Goal: Task Accomplishment & Management: Complete application form

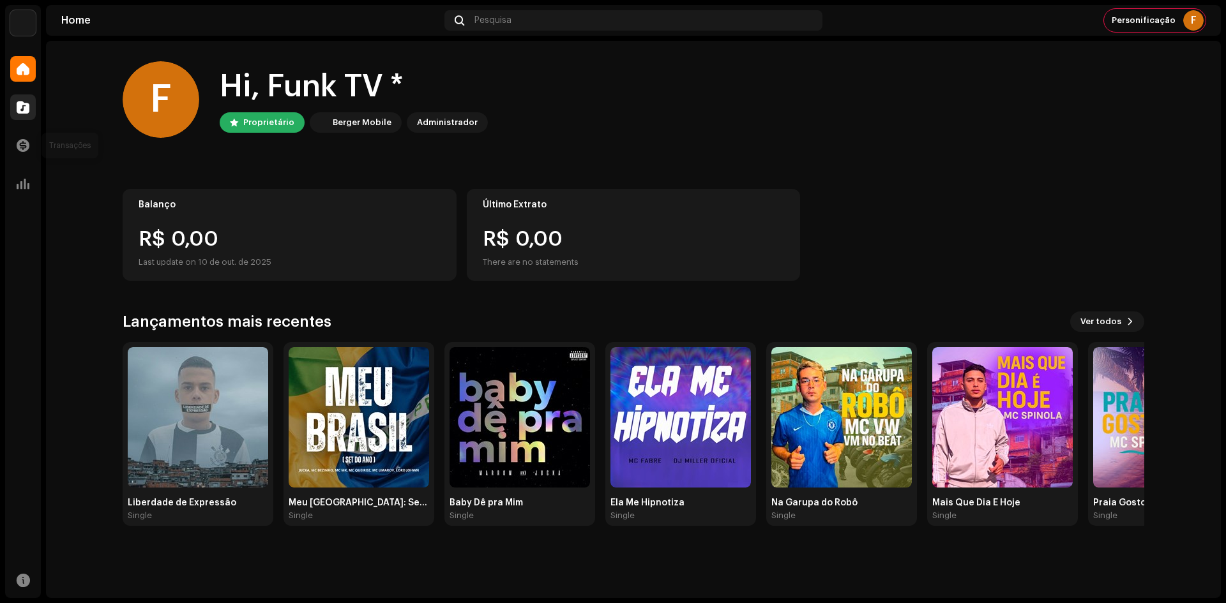
click at [22, 111] on span at bounding box center [23, 107] width 13 height 10
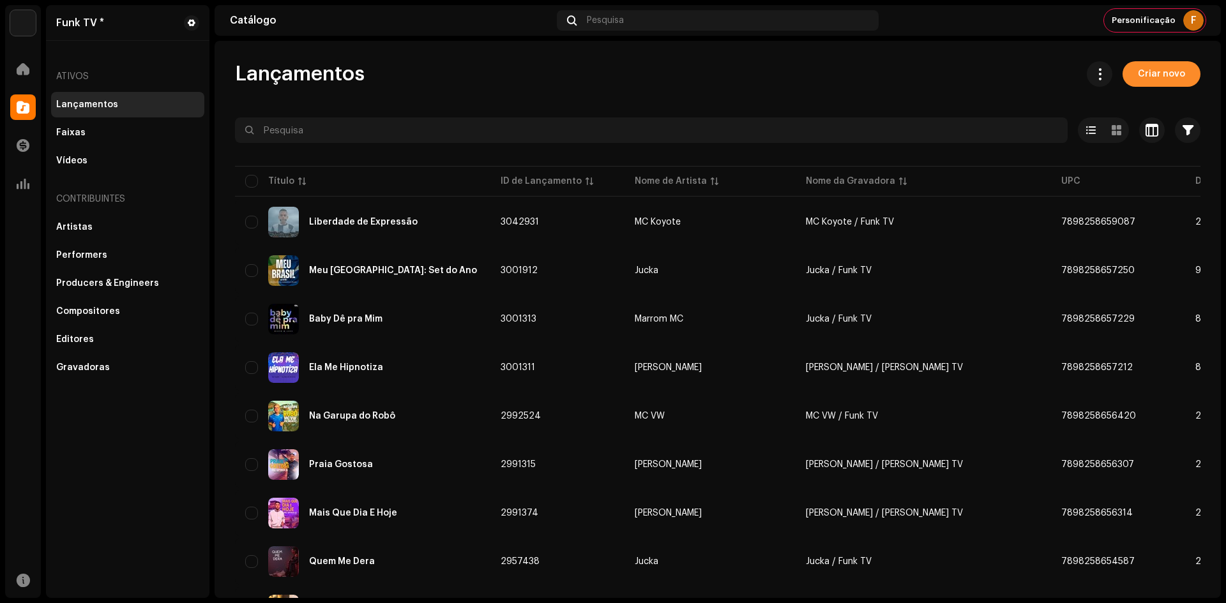
click at [1167, 80] on span "Criar novo" at bounding box center [1161, 74] width 47 height 26
click at [1131, 77] on button "Criar novo" at bounding box center [1162, 74] width 78 height 26
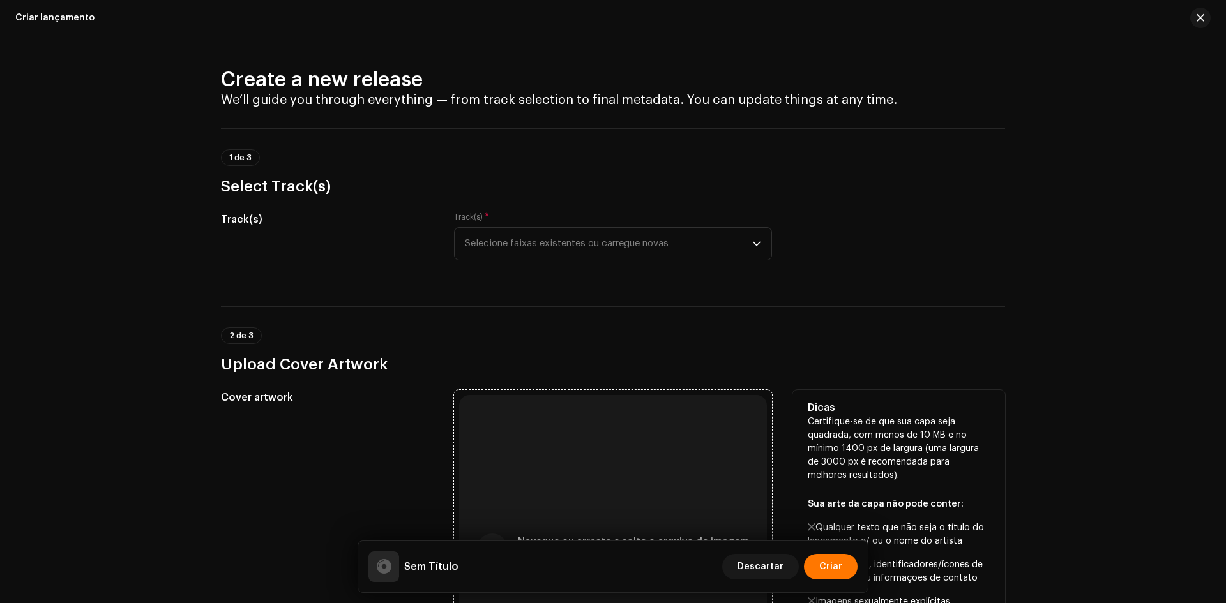
click at [596, 395] on div "Navegue ou arraste e solte o arquivo de imagem Compatível com JPG, JPEG, PNG, J…" at bounding box center [613, 549] width 308 height 308
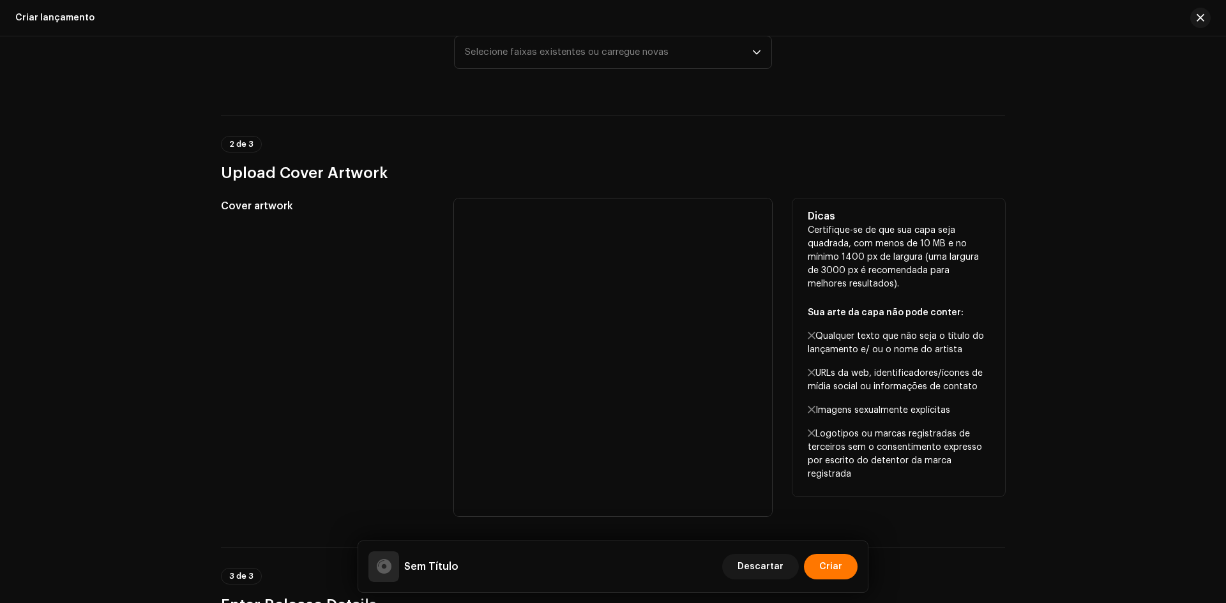
click at [338, 381] on div "Cover artwork" at bounding box center [327, 358] width 213 height 318
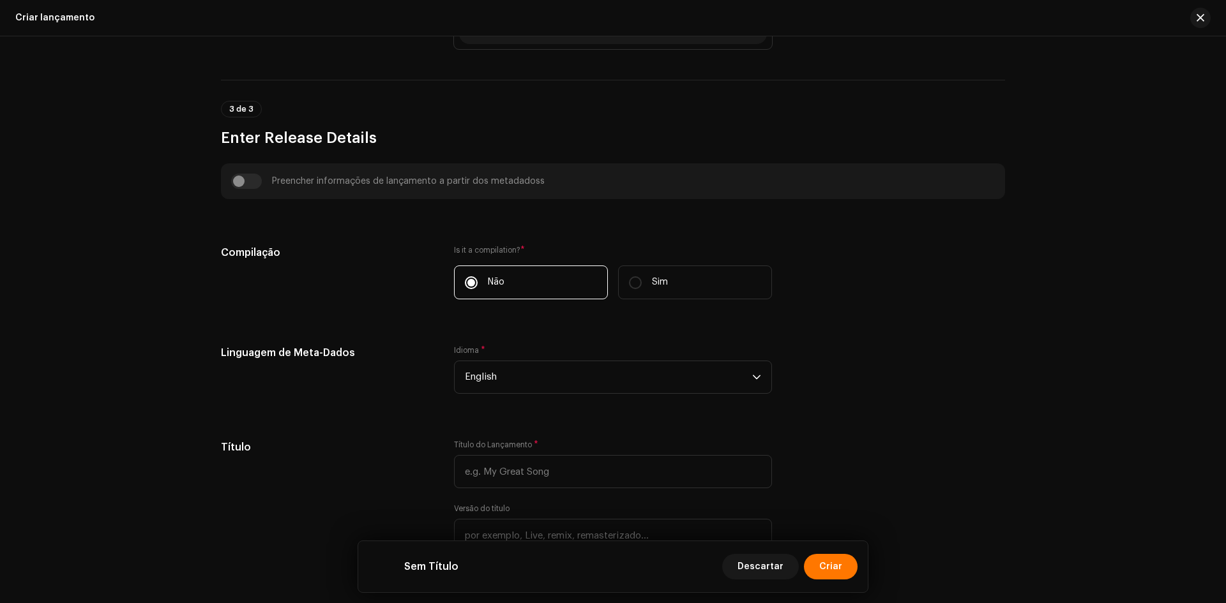
scroll to position [702, 0]
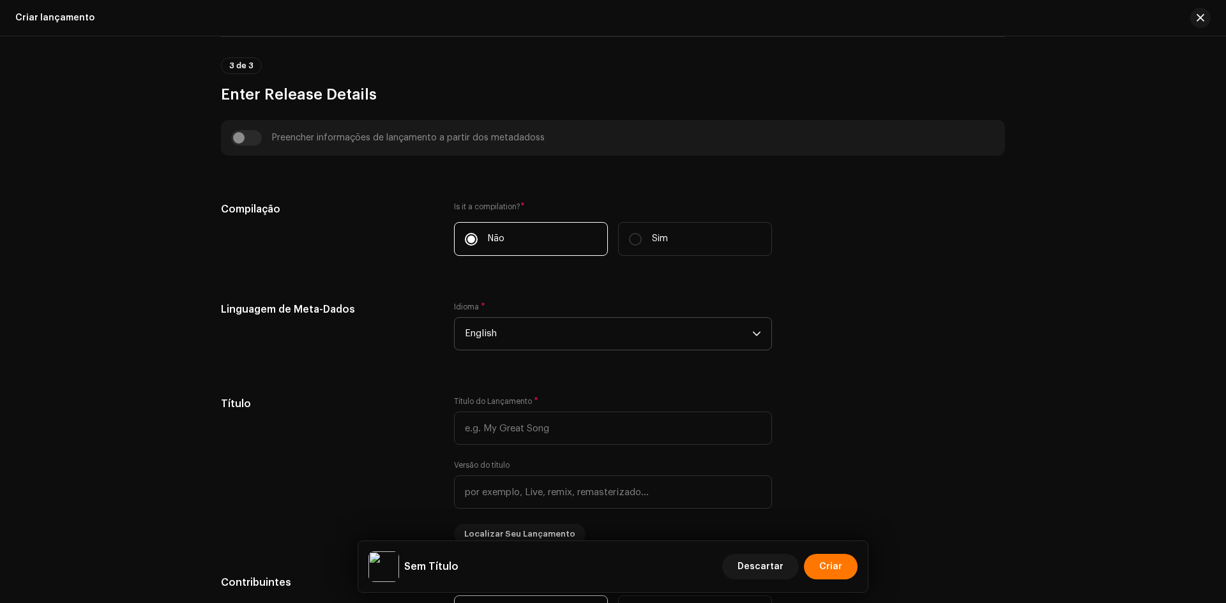
click at [517, 339] on span "English" at bounding box center [608, 334] width 287 height 32
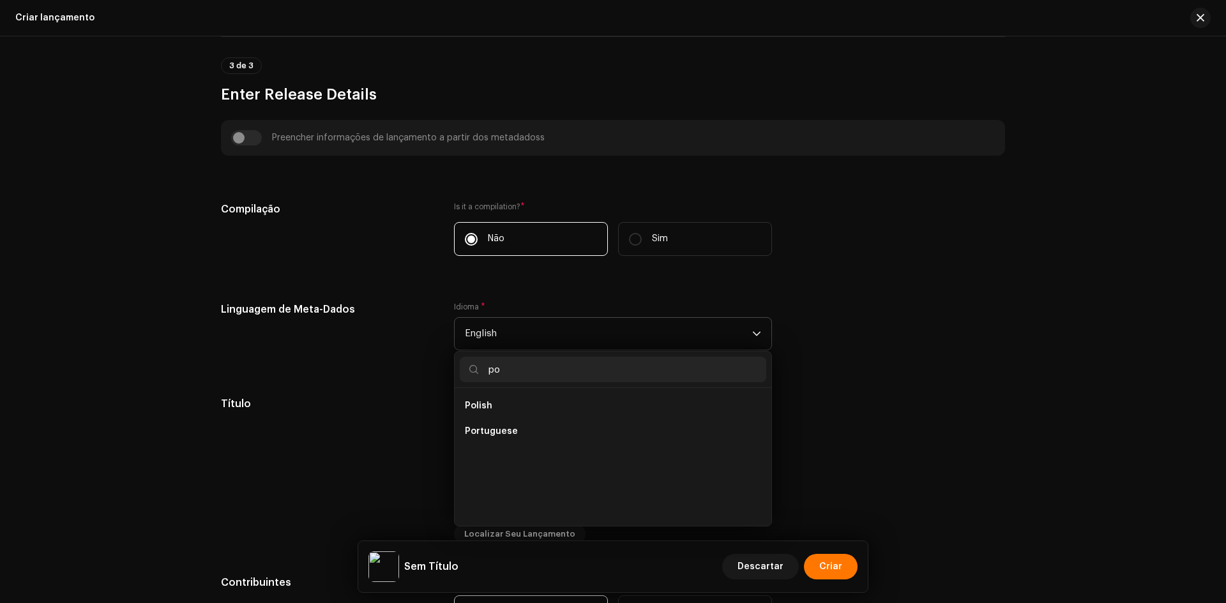
scroll to position [0, 0]
type input "po"
click at [483, 433] on span "Portuguese" at bounding box center [491, 431] width 53 height 13
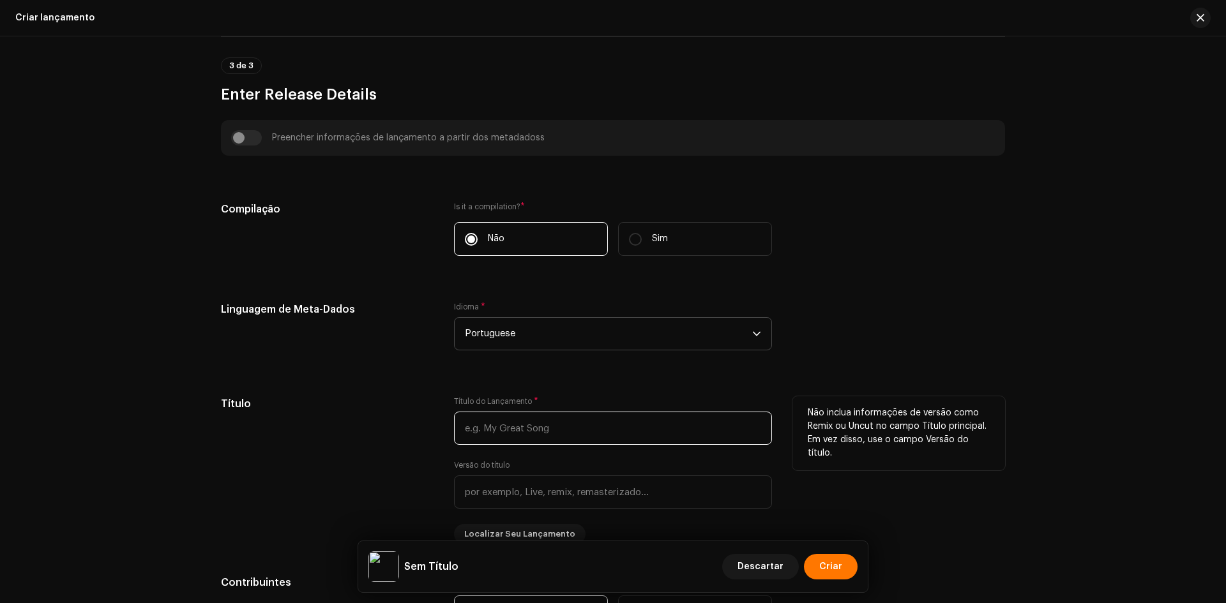
drag, startPoint x: 541, startPoint y: 434, endPoint x: 527, endPoint y: 427, distance: 16.0
click at [541, 434] on input "text" at bounding box center [613, 428] width 318 height 33
paste input "Fim de Ano"
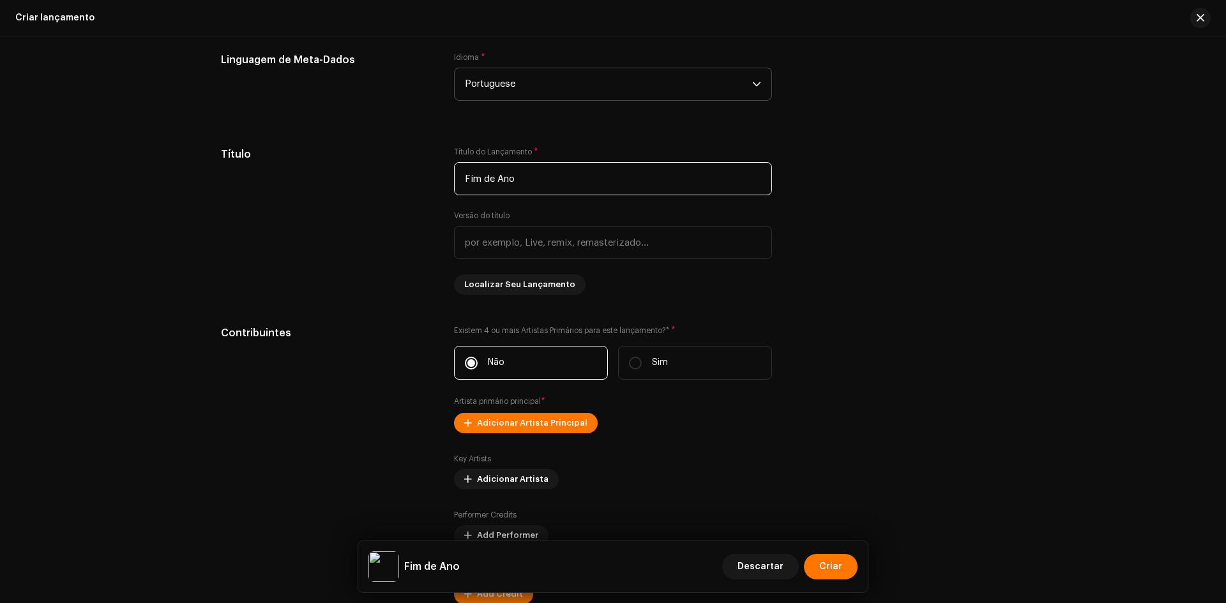
scroll to position [958, 0]
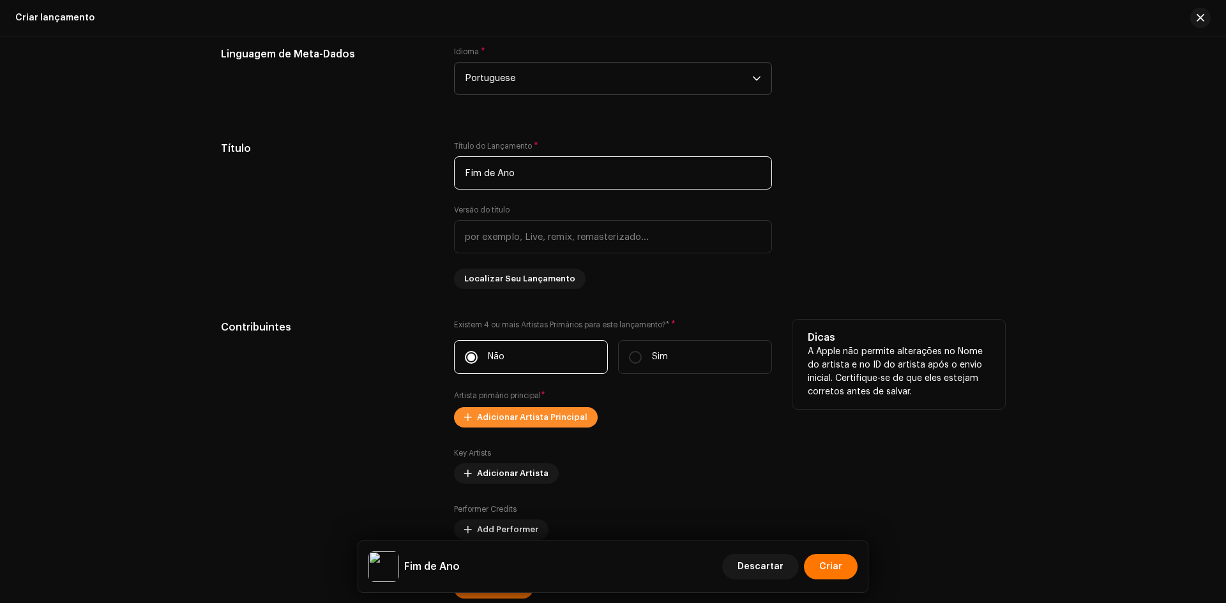
type input "Fim de Ano"
click at [490, 414] on span "Adicionar Artista Principal" at bounding box center [532, 418] width 110 height 26
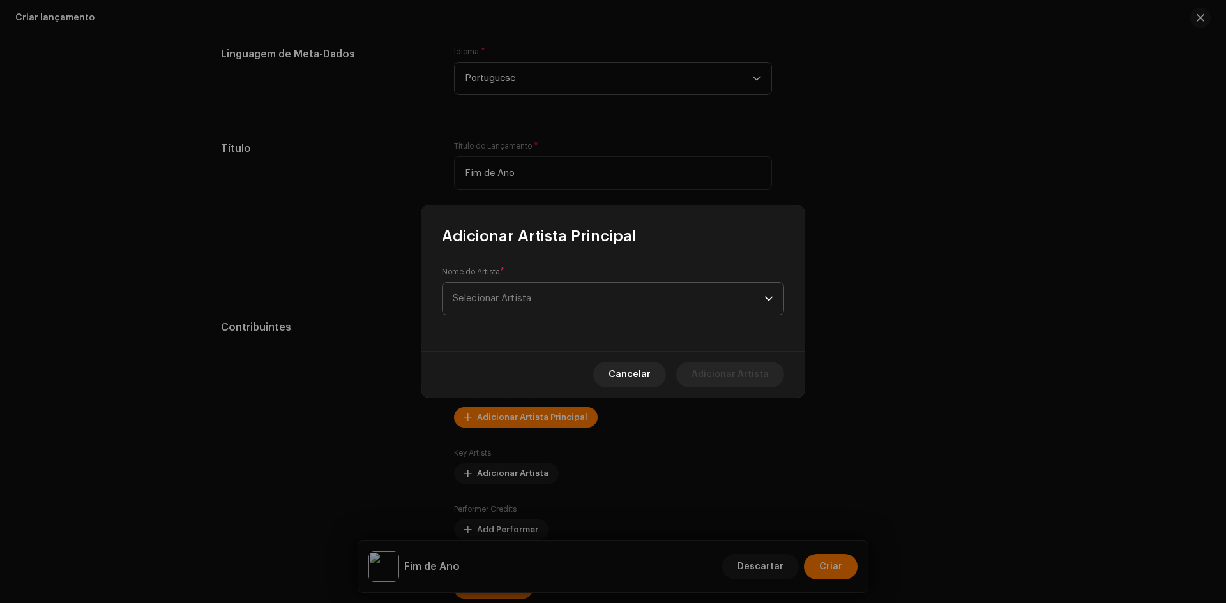
click at [487, 305] on span "Selecionar Artista" at bounding box center [609, 299] width 312 height 32
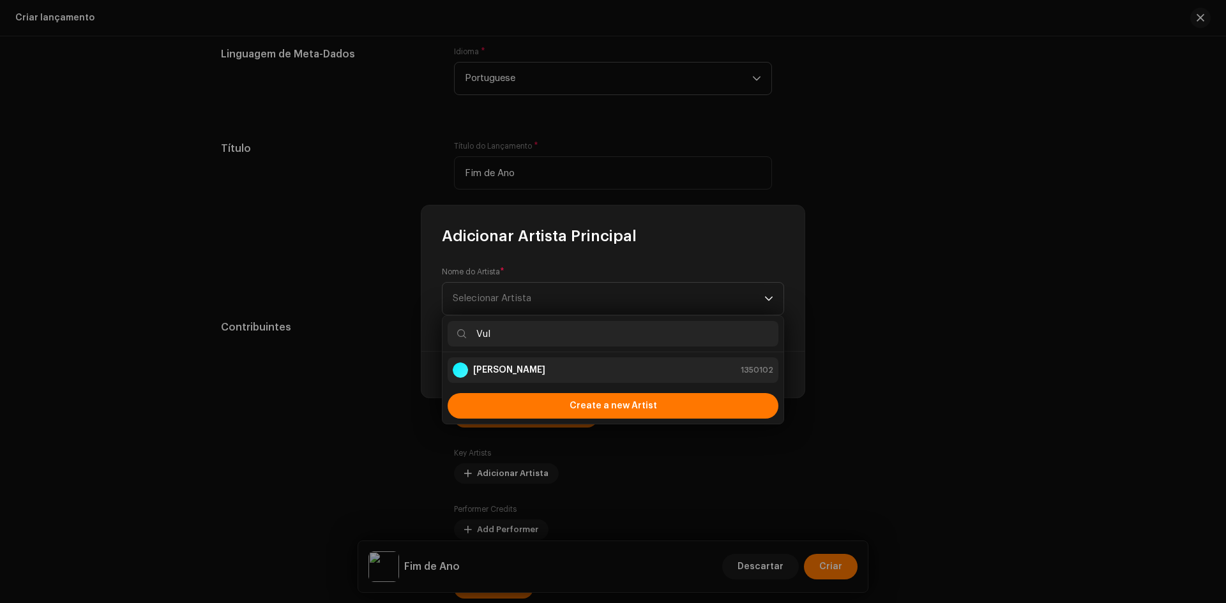
type input "Vul"
click at [489, 373] on strong "[PERSON_NAME]" at bounding box center [509, 370] width 72 height 13
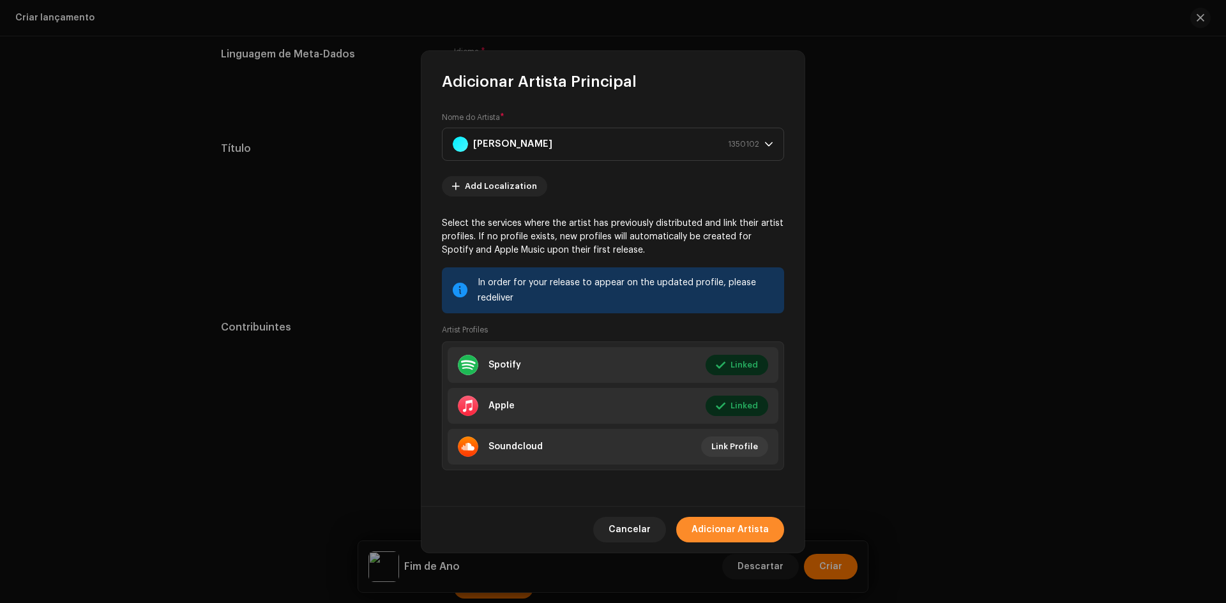
click at [713, 534] on span "Adicionar Artista" at bounding box center [730, 530] width 77 height 26
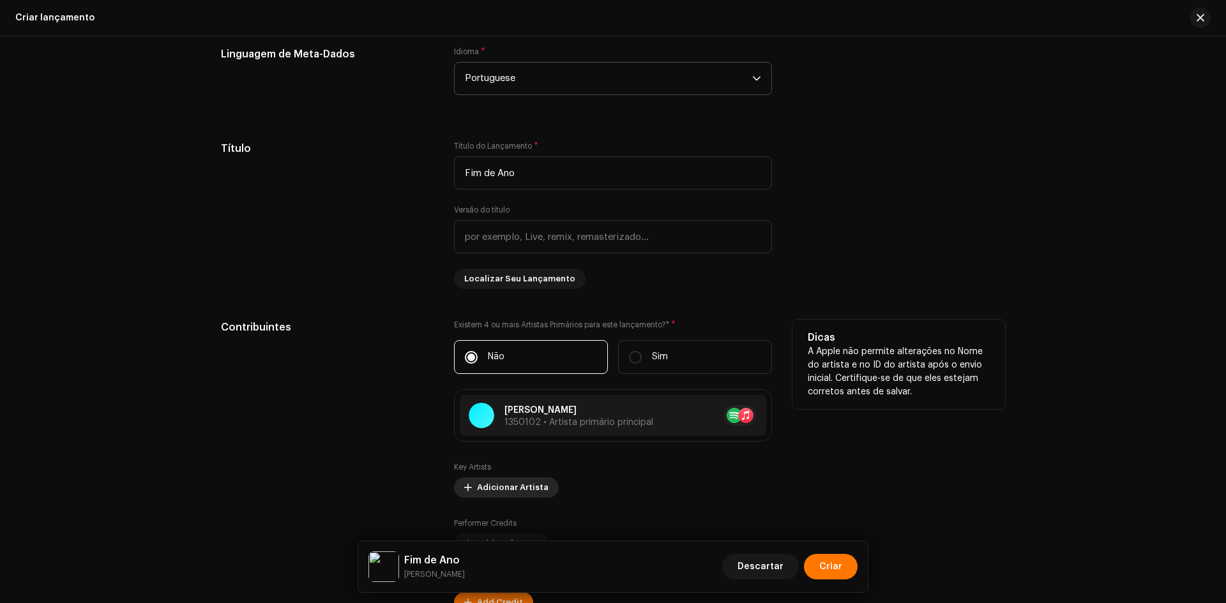
click at [513, 487] on span "Adicionar Artista" at bounding box center [513, 488] width 72 height 26
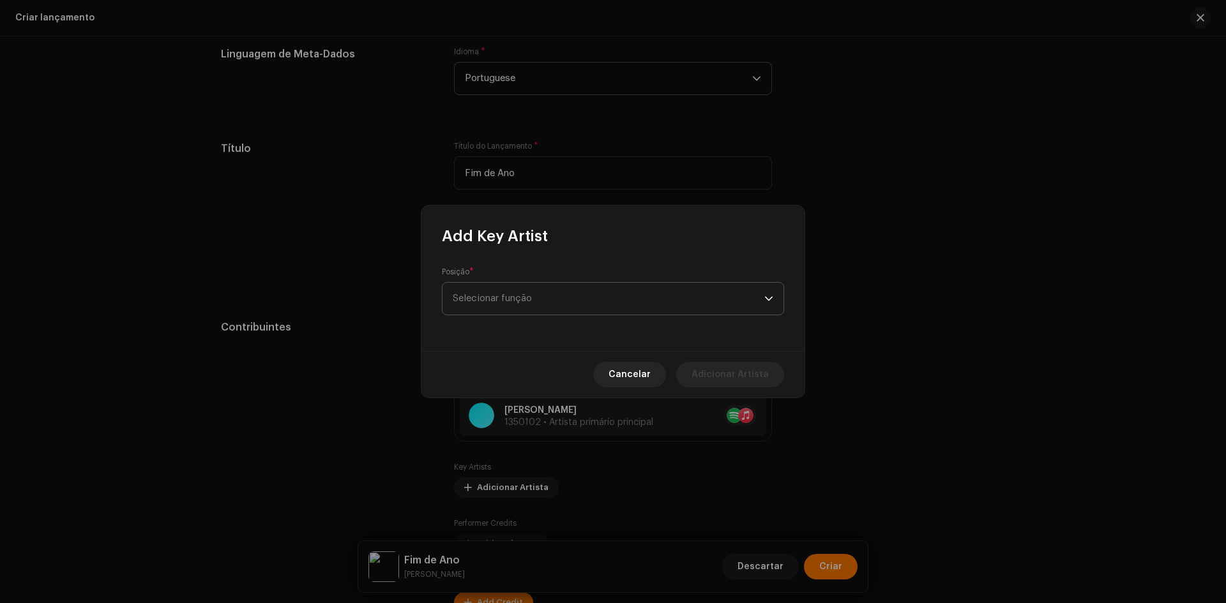
click at [521, 295] on span "Selecionar função" at bounding box center [609, 299] width 312 height 32
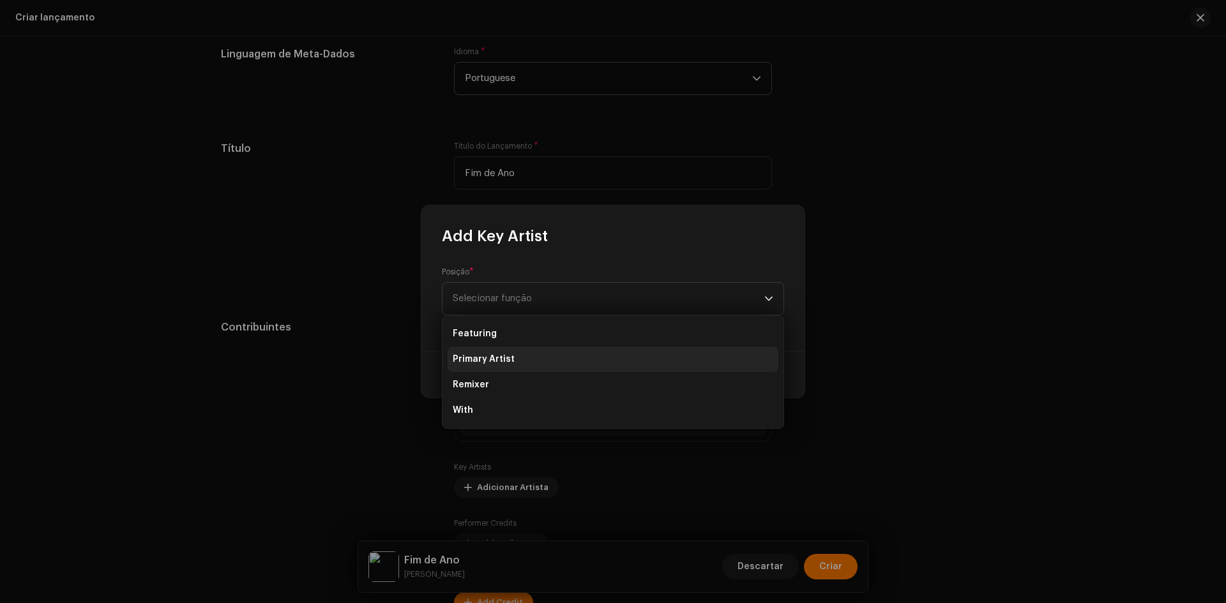
click at [508, 350] on li "Primary Artist" at bounding box center [613, 360] width 331 height 26
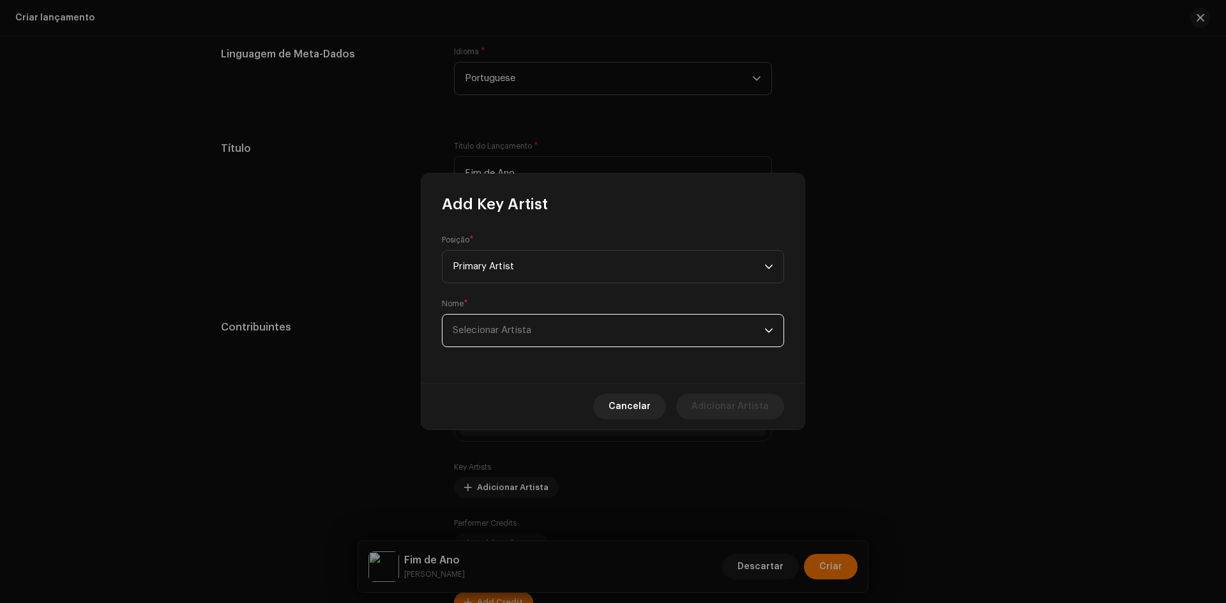
click at [509, 331] on span "Selecionar Artista" at bounding box center [492, 331] width 79 height 10
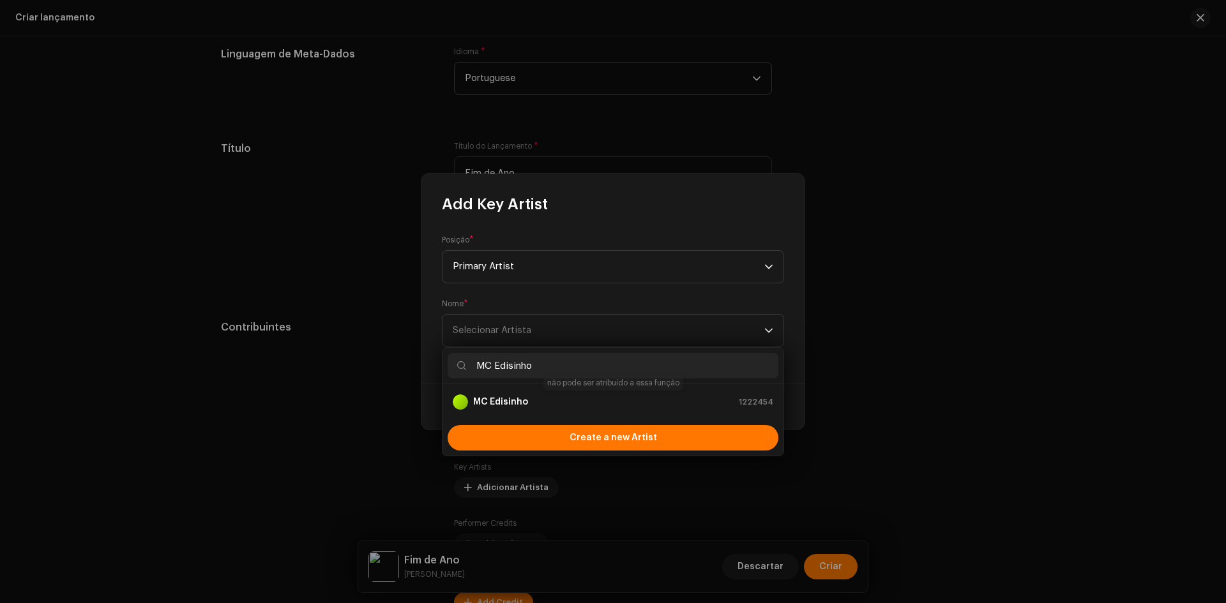
type input "MC Edisinho"
click at [513, 404] on strong "MC Edisinho" at bounding box center [500, 402] width 55 height 13
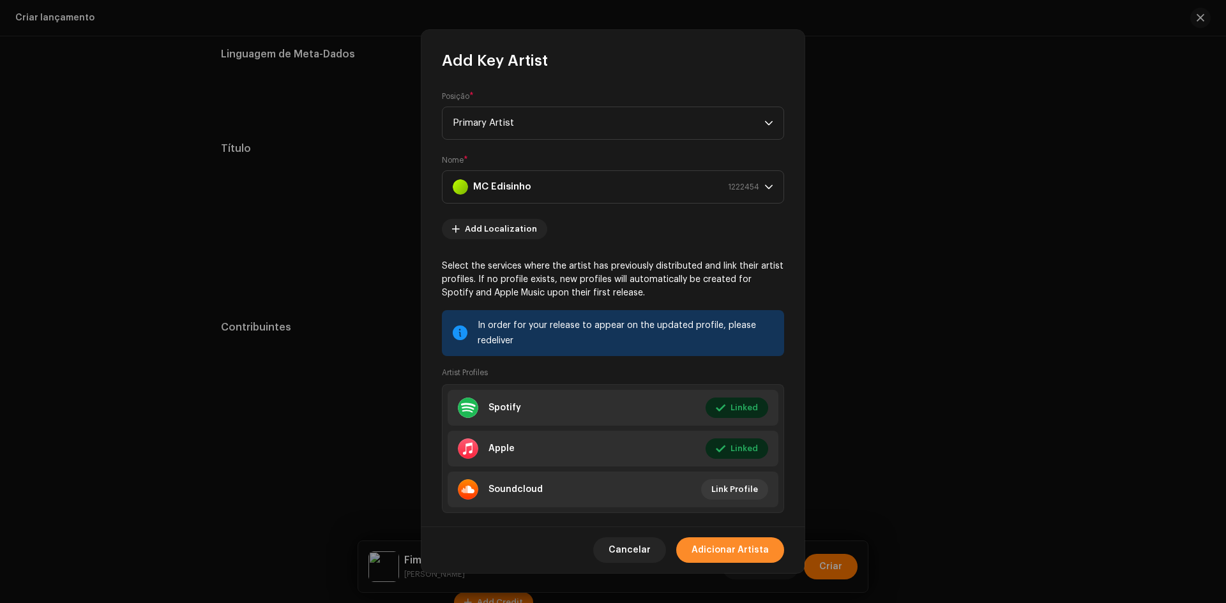
click at [711, 552] on span "Adicionar Artista" at bounding box center [730, 551] width 77 height 26
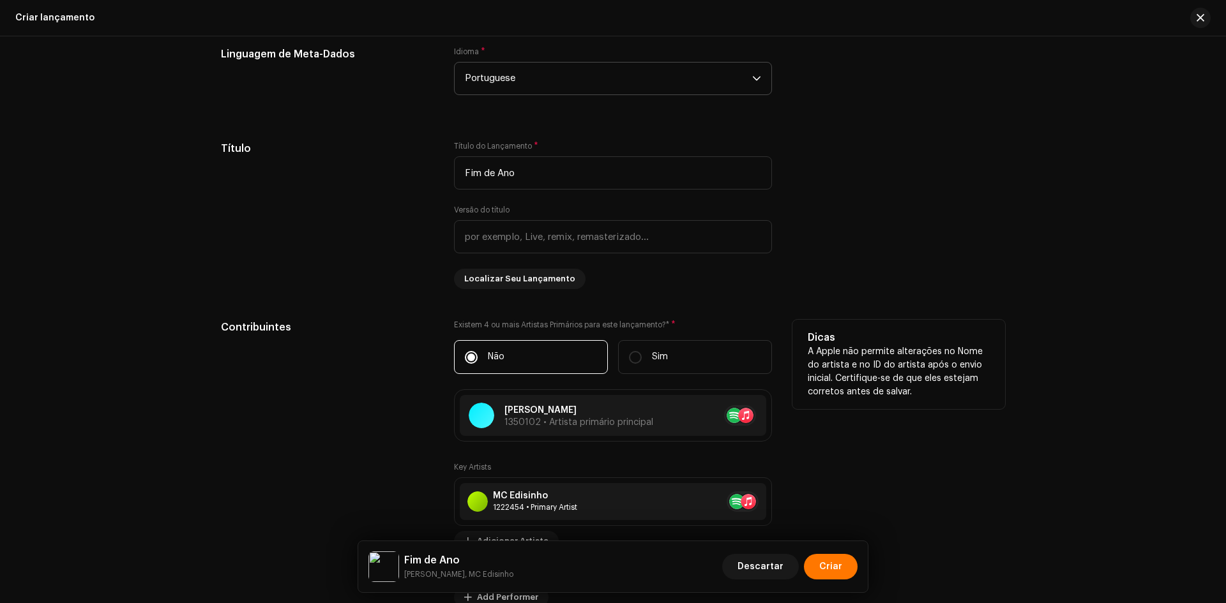
click at [386, 418] on div "Contribuintes" at bounding box center [327, 493] width 213 height 347
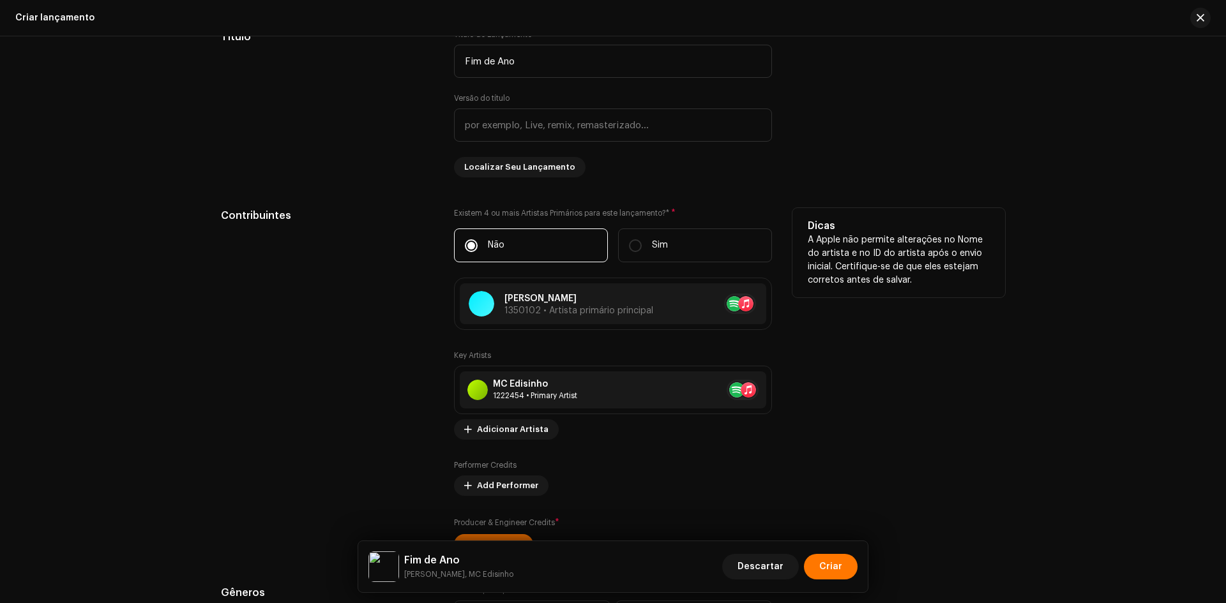
scroll to position [1085, 0]
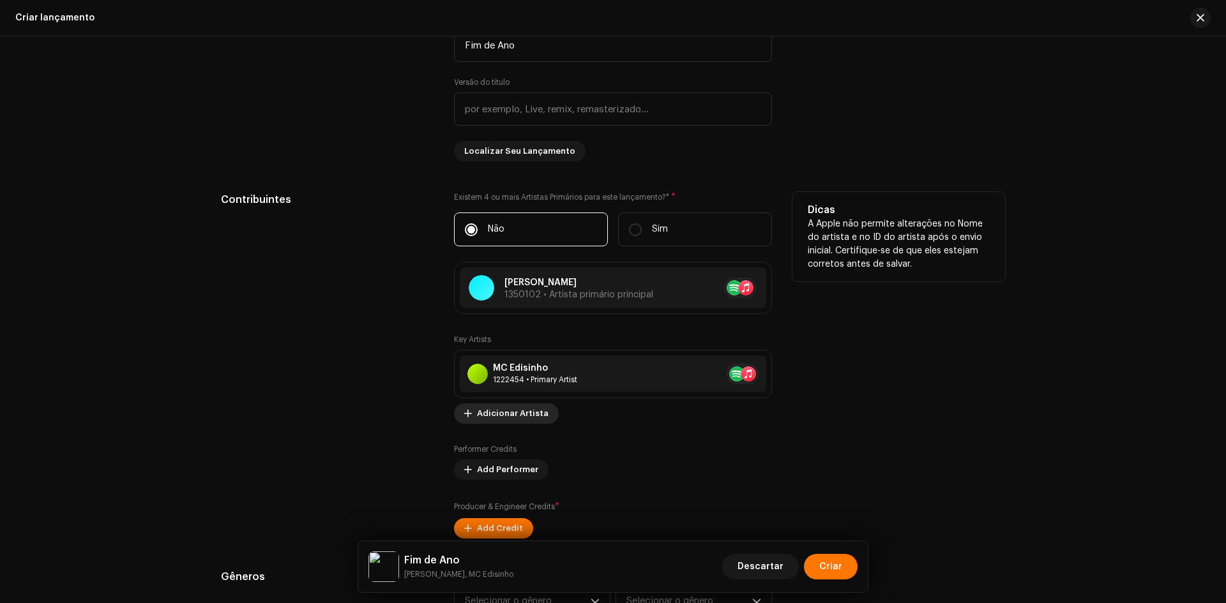
click at [513, 417] on span "Adicionar Artista" at bounding box center [513, 414] width 72 height 26
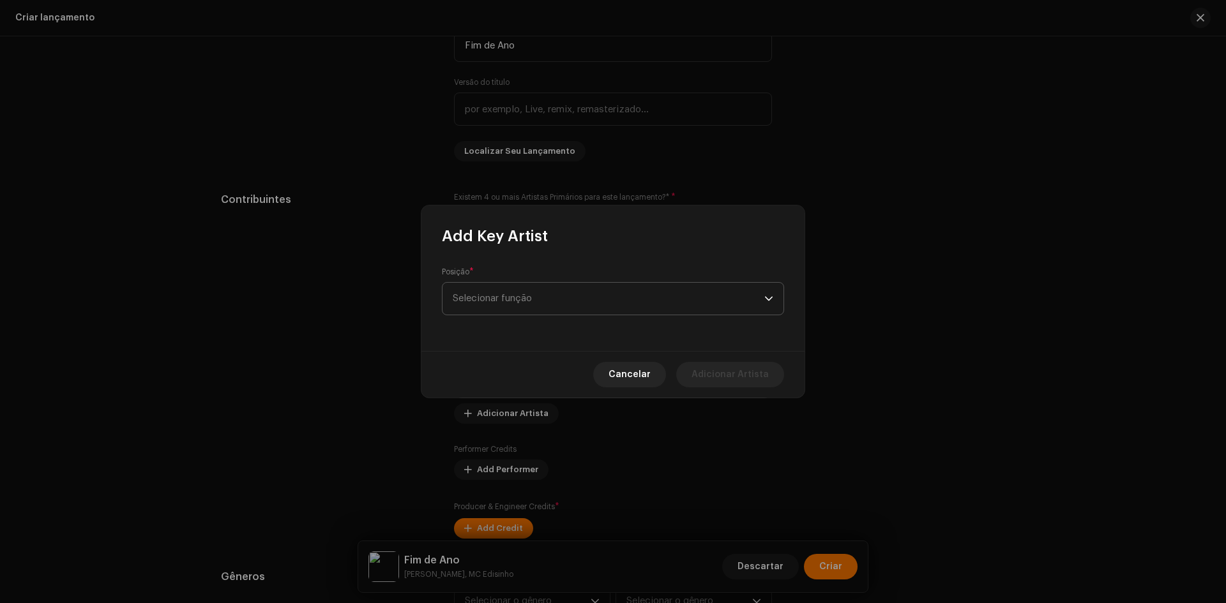
click at [516, 296] on span "Selecionar função" at bounding box center [609, 299] width 312 height 32
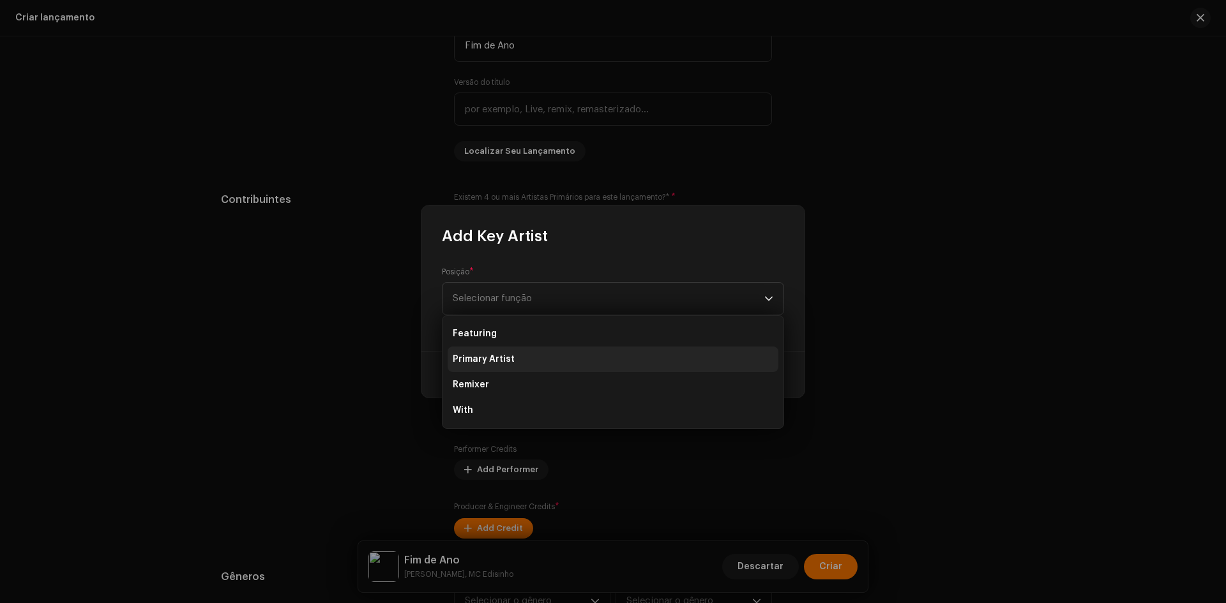
click at [508, 359] on span "Primary Artist" at bounding box center [484, 359] width 62 height 13
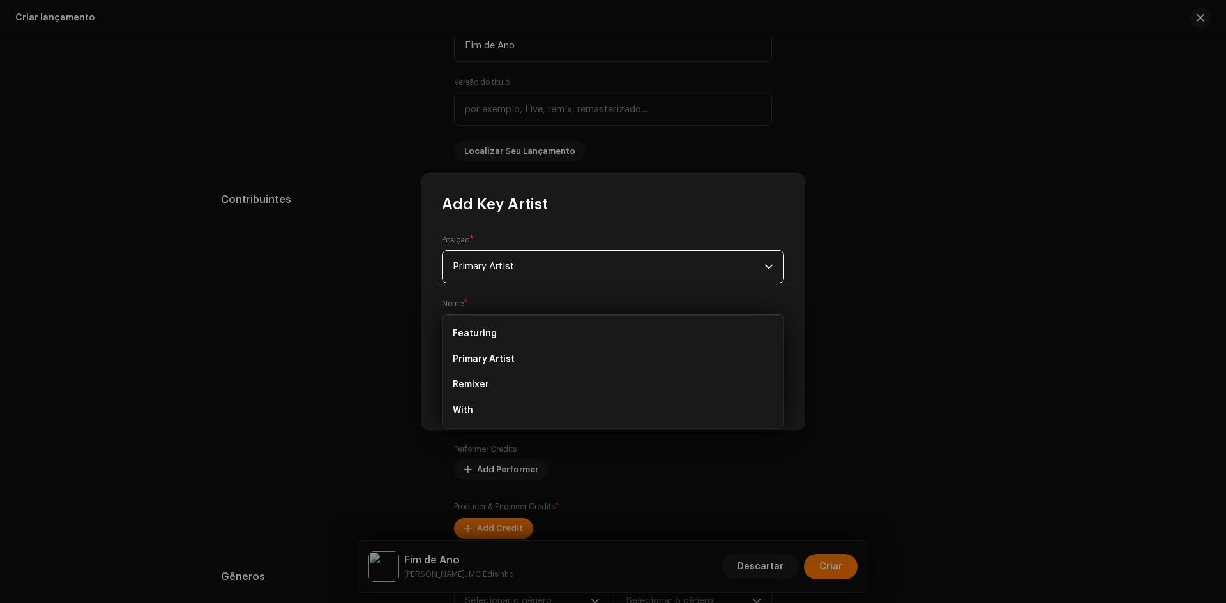
click at [516, 342] on span "Selecionar Artista" at bounding box center [609, 331] width 312 height 32
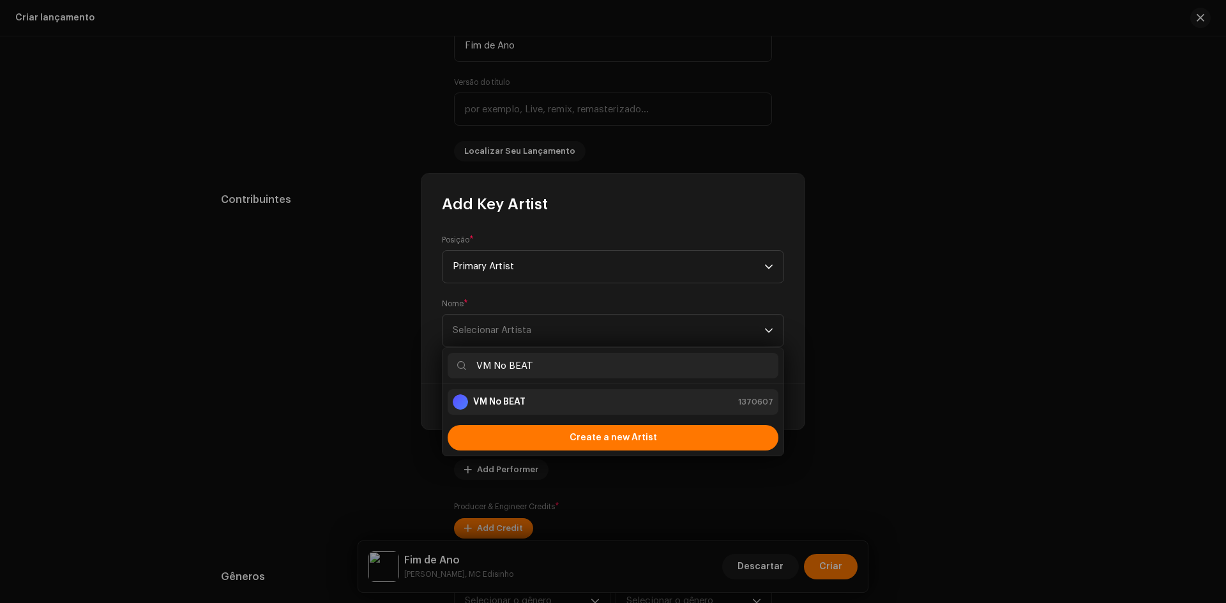
type input "VM No BEAT"
click at [497, 402] on strong "VM No BEAT" at bounding box center [499, 402] width 52 height 13
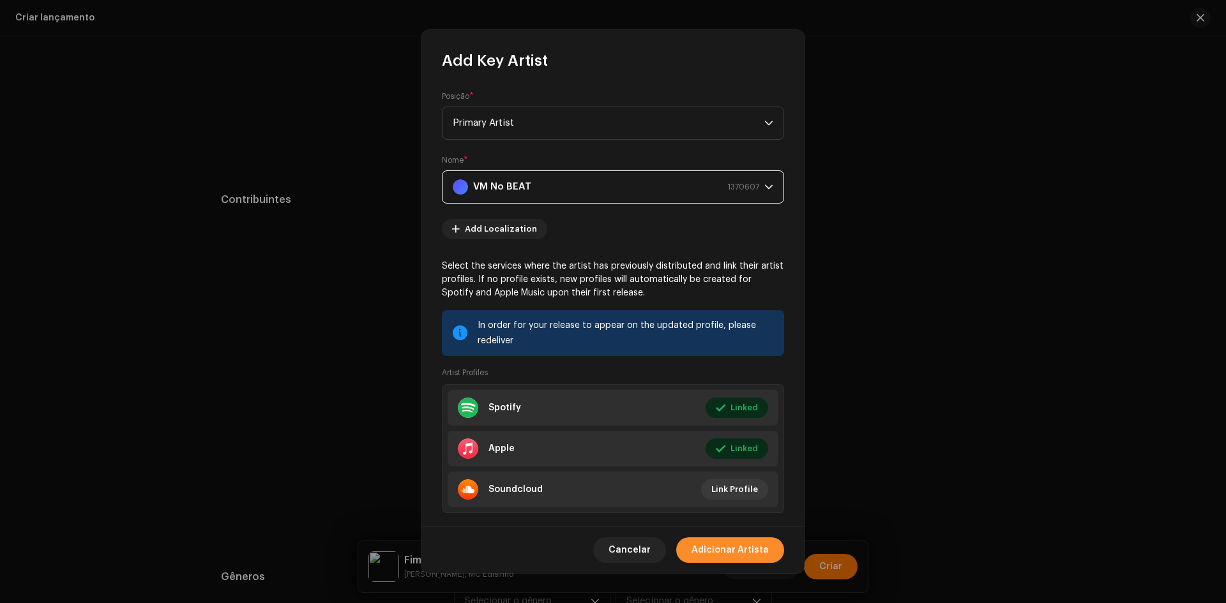
click at [706, 552] on span "Adicionar Artista" at bounding box center [730, 551] width 77 height 26
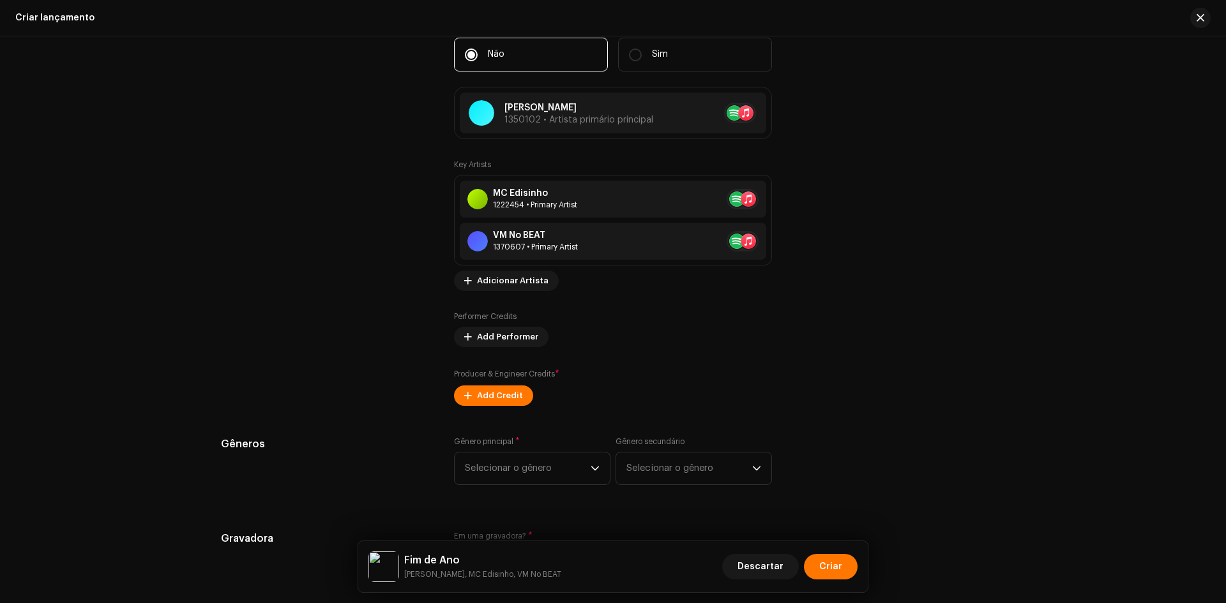
scroll to position [1277, 0]
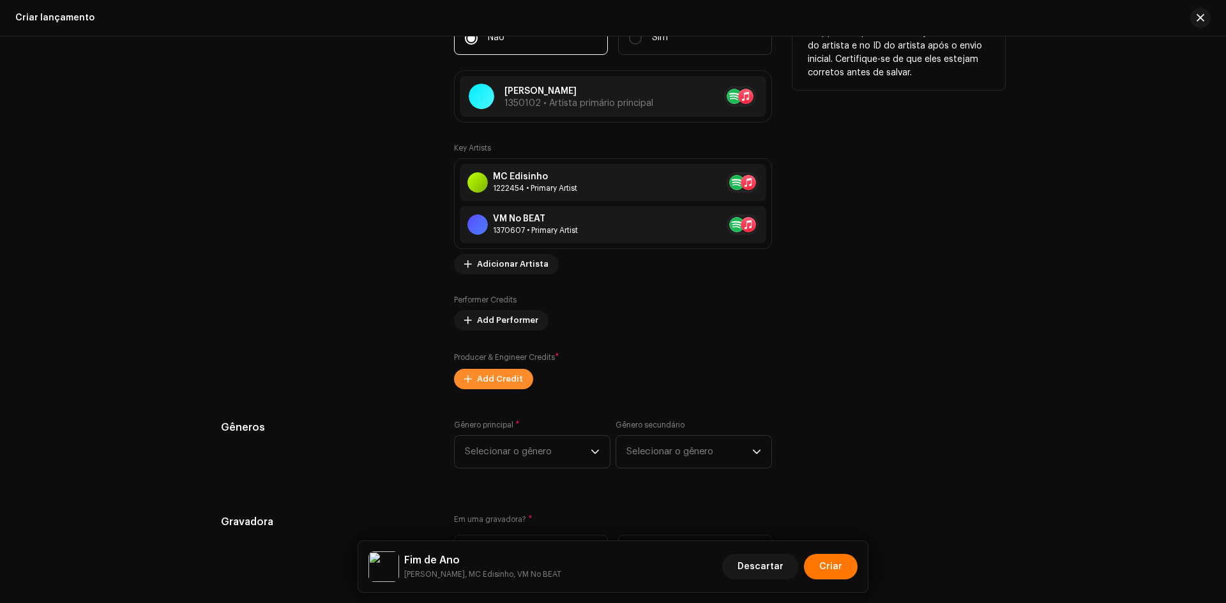
click at [501, 374] on span "Add Credit" at bounding box center [500, 380] width 46 height 26
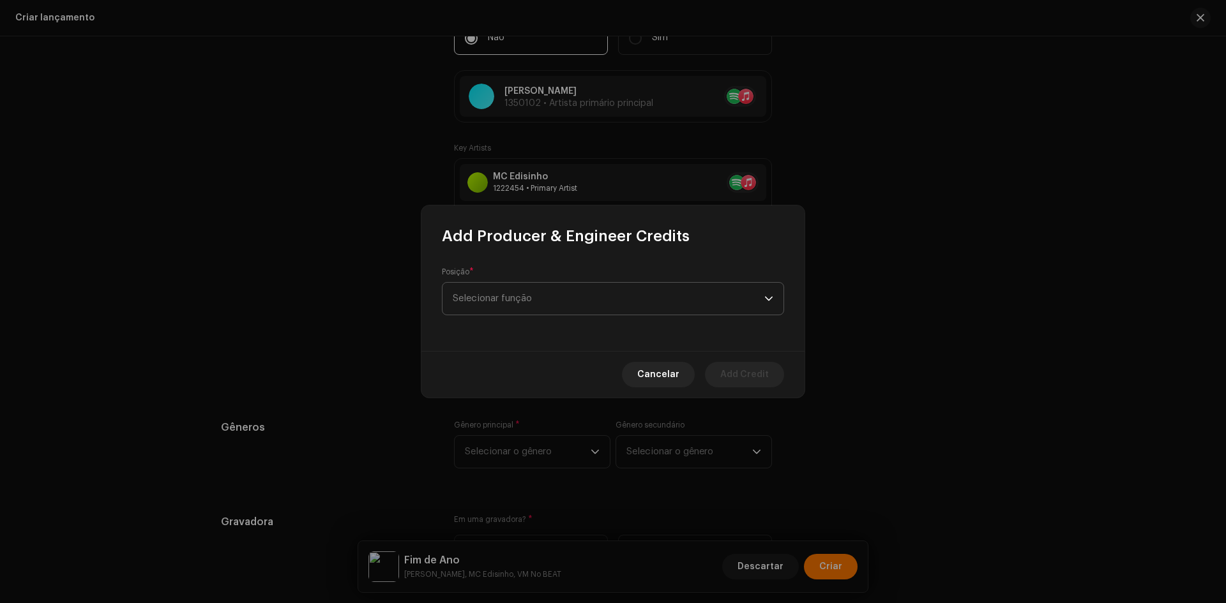
click at [516, 298] on span "Selecionar função" at bounding box center [609, 299] width 312 height 32
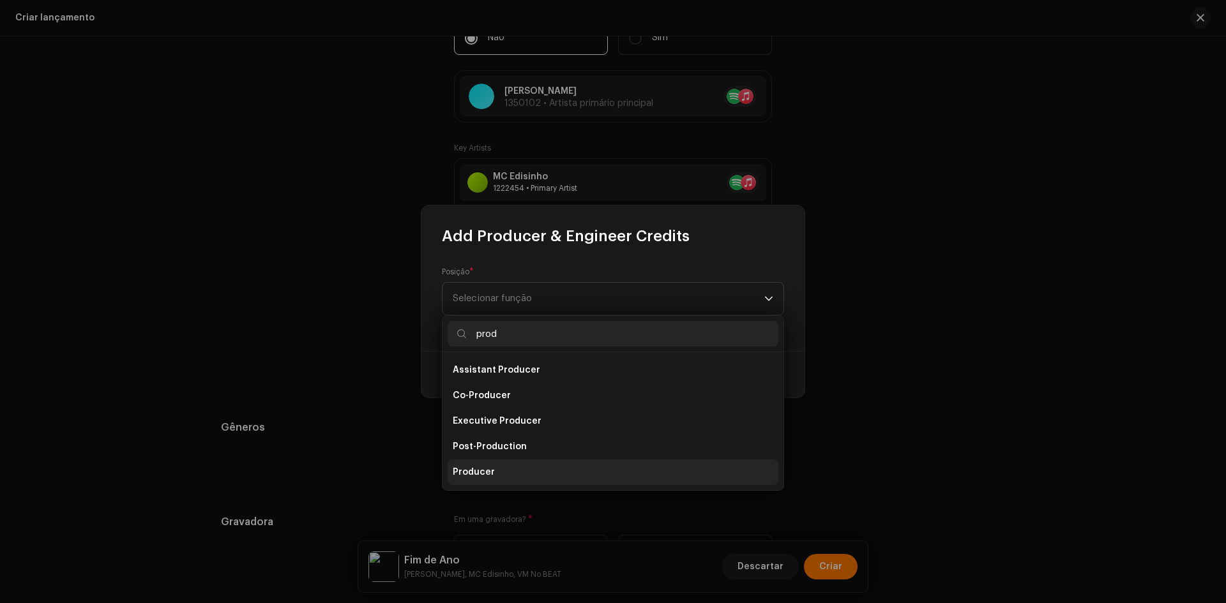
type input "prod"
click at [477, 473] on span "Producer" at bounding box center [474, 472] width 42 height 13
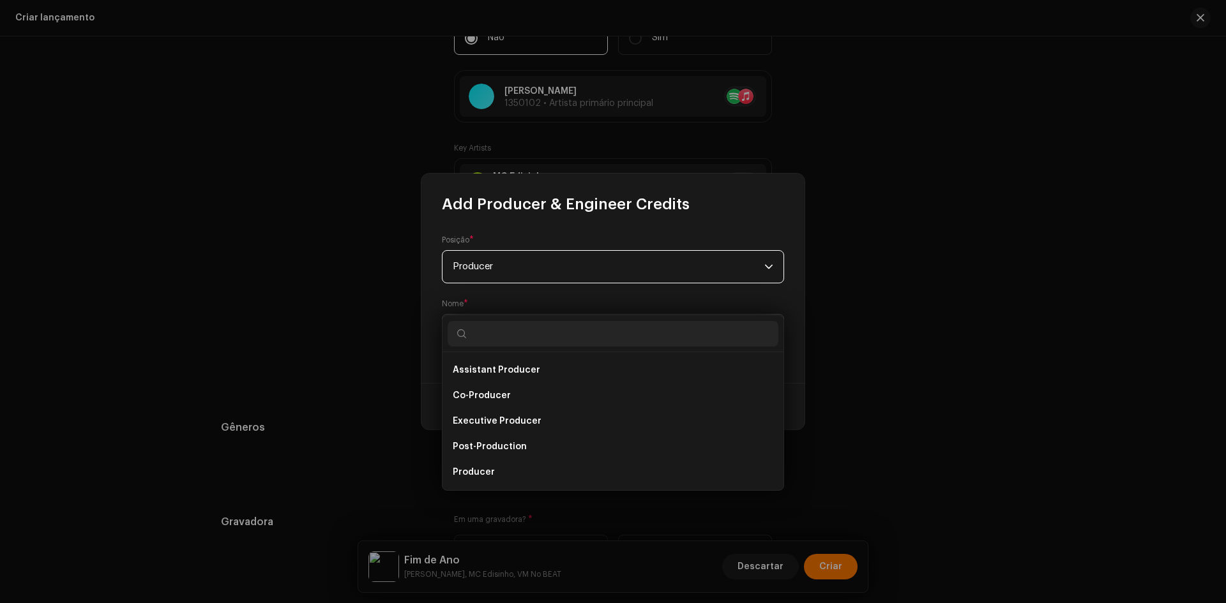
click at [501, 347] on p-select "Select Producer or Engineer" at bounding box center [613, 330] width 342 height 33
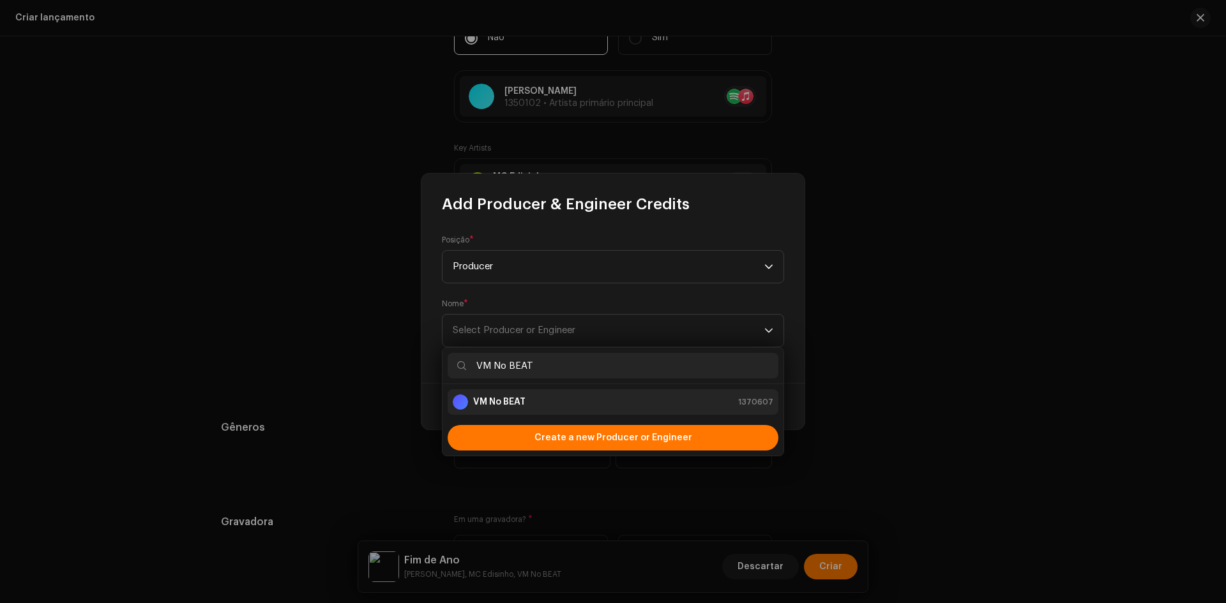
type input "VM No BEAT"
click at [503, 399] on strong "VM No BEAT" at bounding box center [499, 402] width 52 height 13
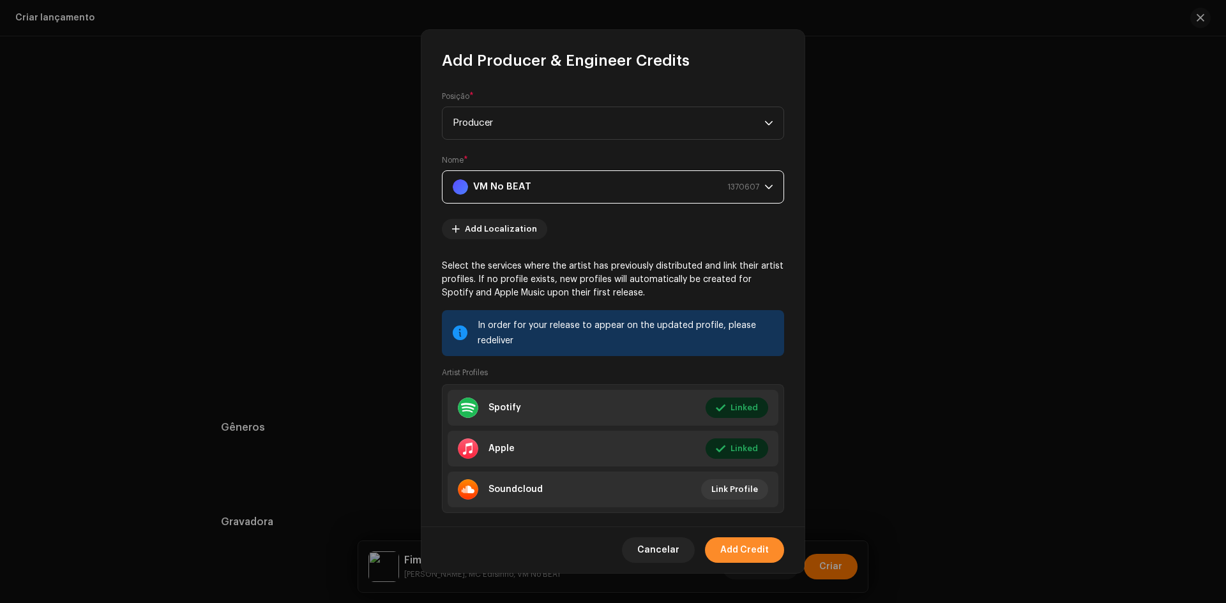
click at [737, 554] on span "Add Credit" at bounding box center [744, 551] width 49 height 26
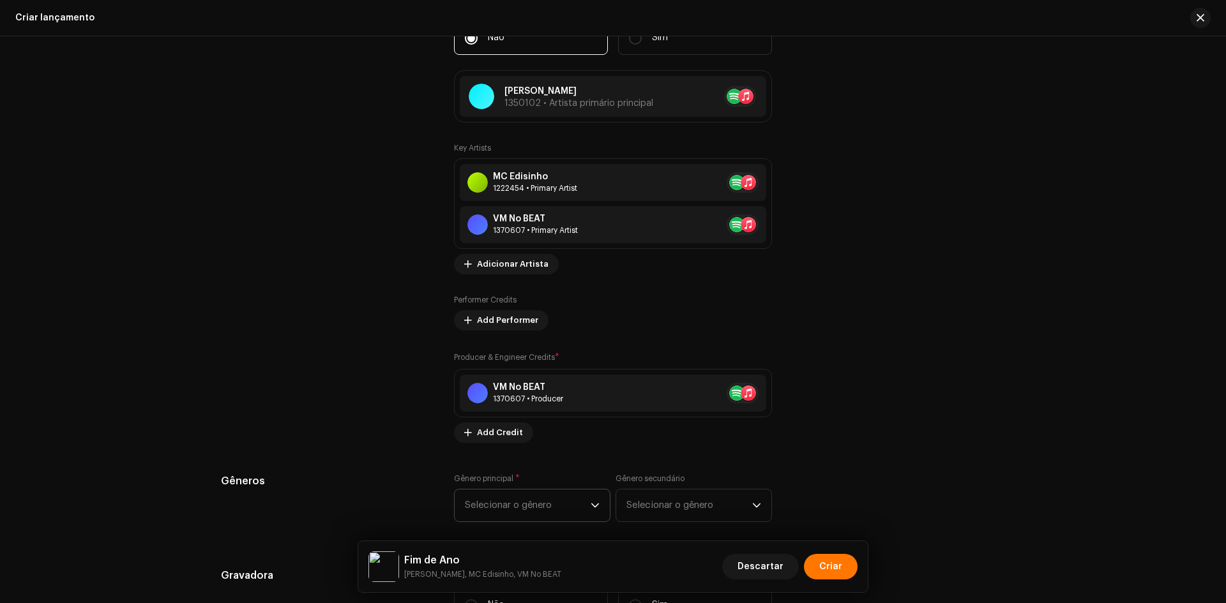
click at [549, 501] on span "Selecionar o gênero" at bounding box center [528, 506] width 126 height 32
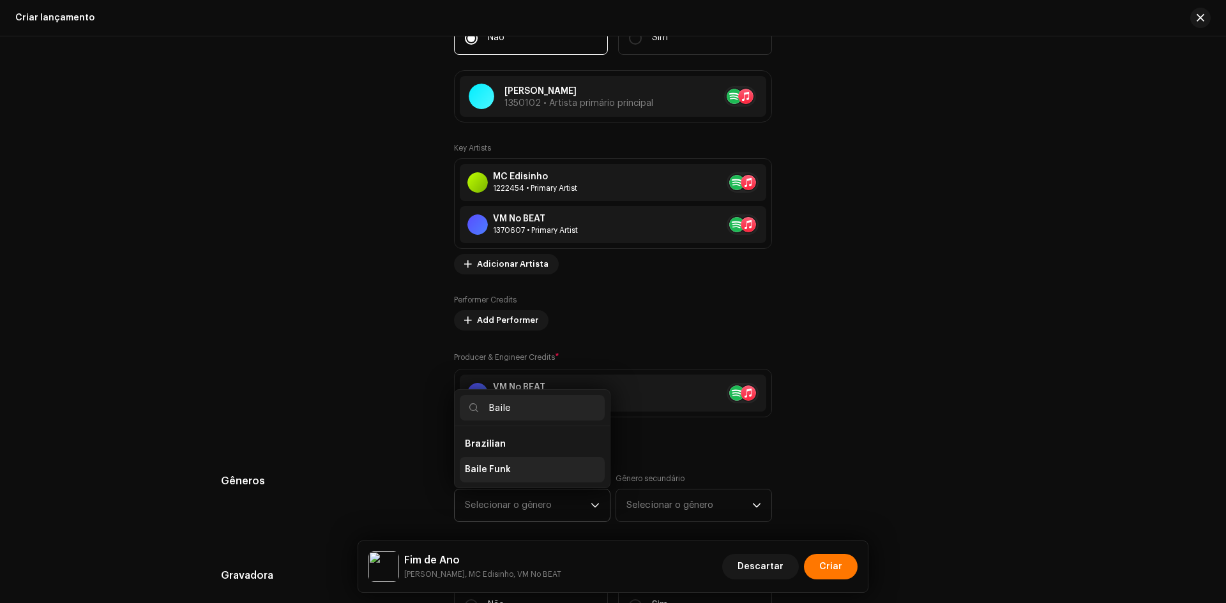
type input "Baile"
click at [505, 476] on li "Baile Funk" at bounding box center [532, 470] width 145 height 26
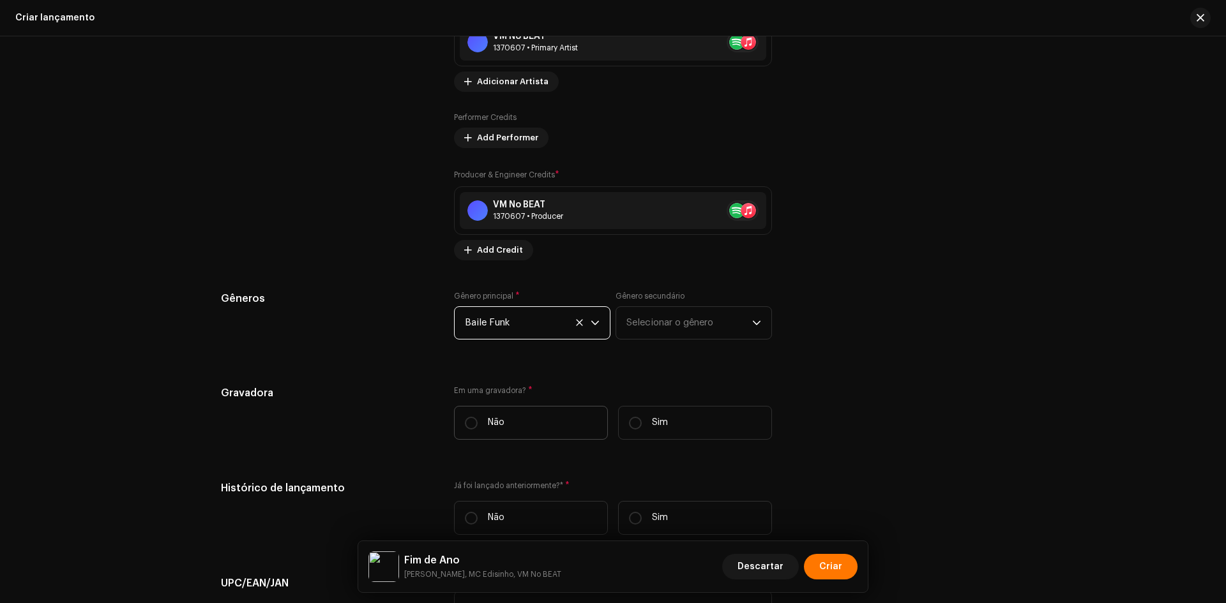
scroll to position [1596, 0]
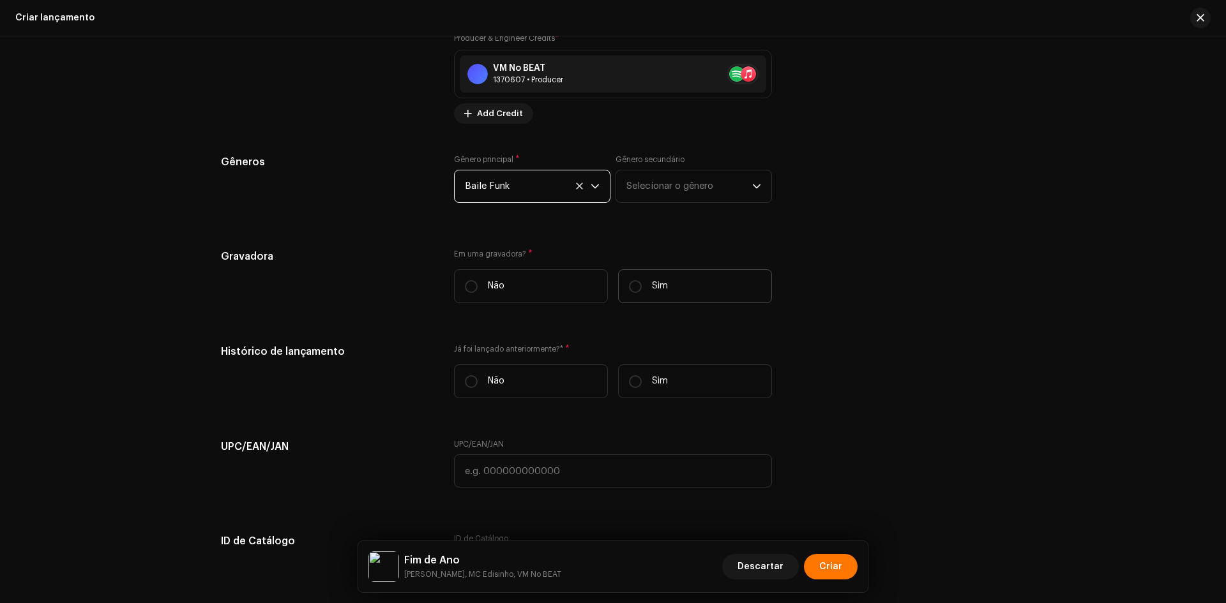
click at [641, 294] on label "Sim" at bounding box center [695, 286] width 154 height 34
click at [641, 293] on input "Sim" at bounding box center [635, 286] width 13 height 13
radio input "true"
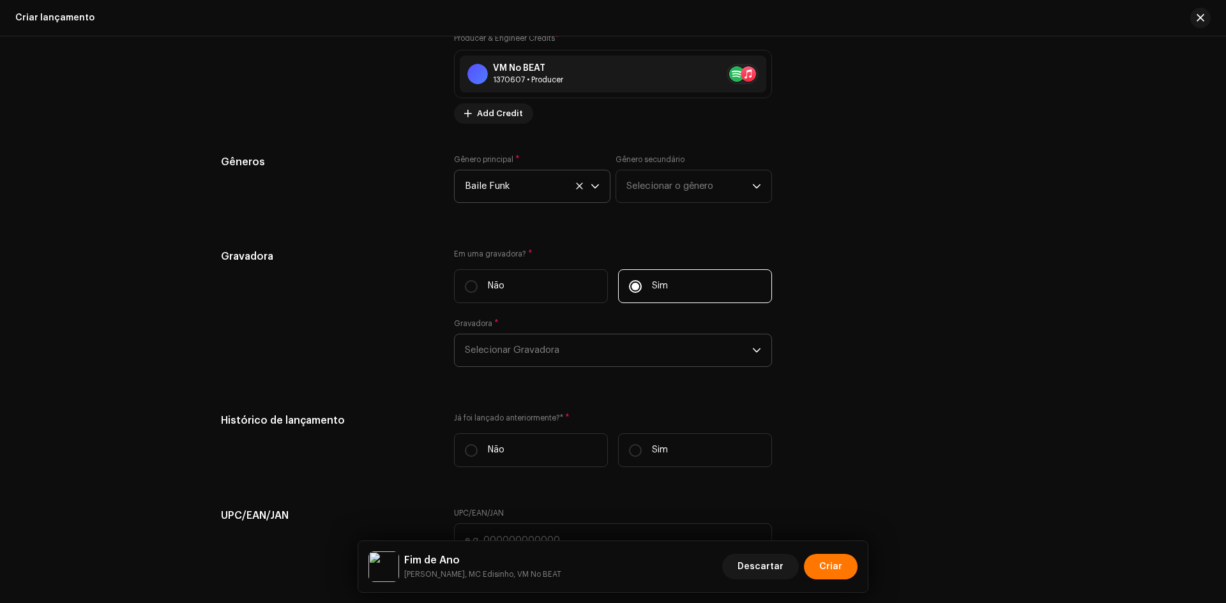
click at [560, 349] on span "Selecionar Gravadora" at bounding box center [608, 351] width 287 height 32
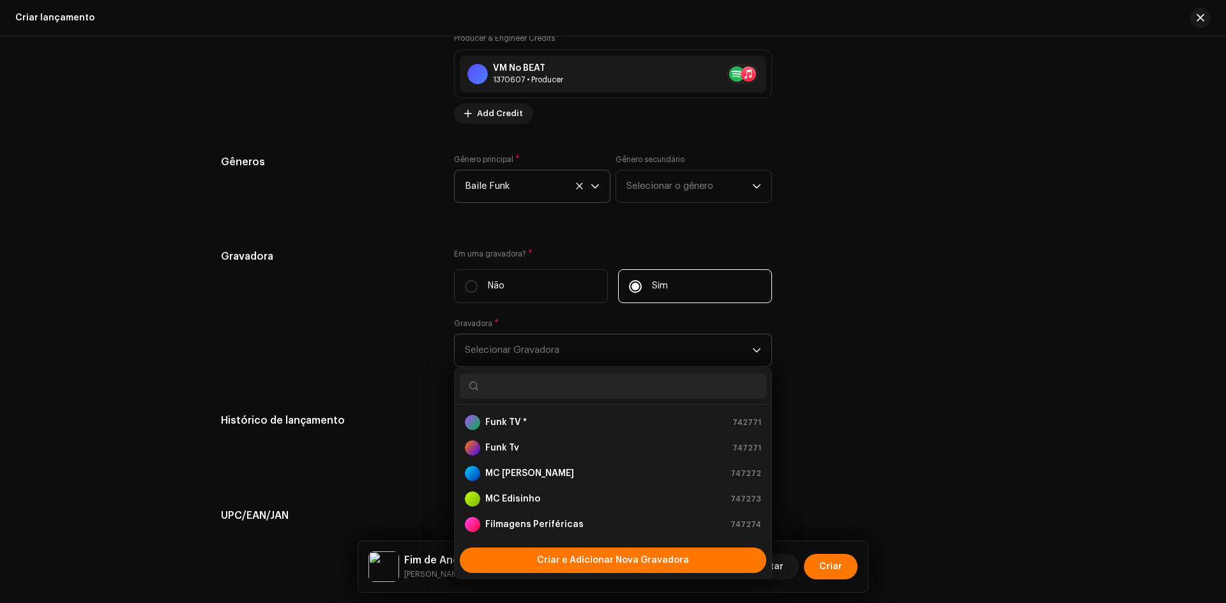
click at [544, 379] on input "text" at bounding box center [613, 387] width 306 height 26
paste input "[PERSON_NAME] / Funk TV"
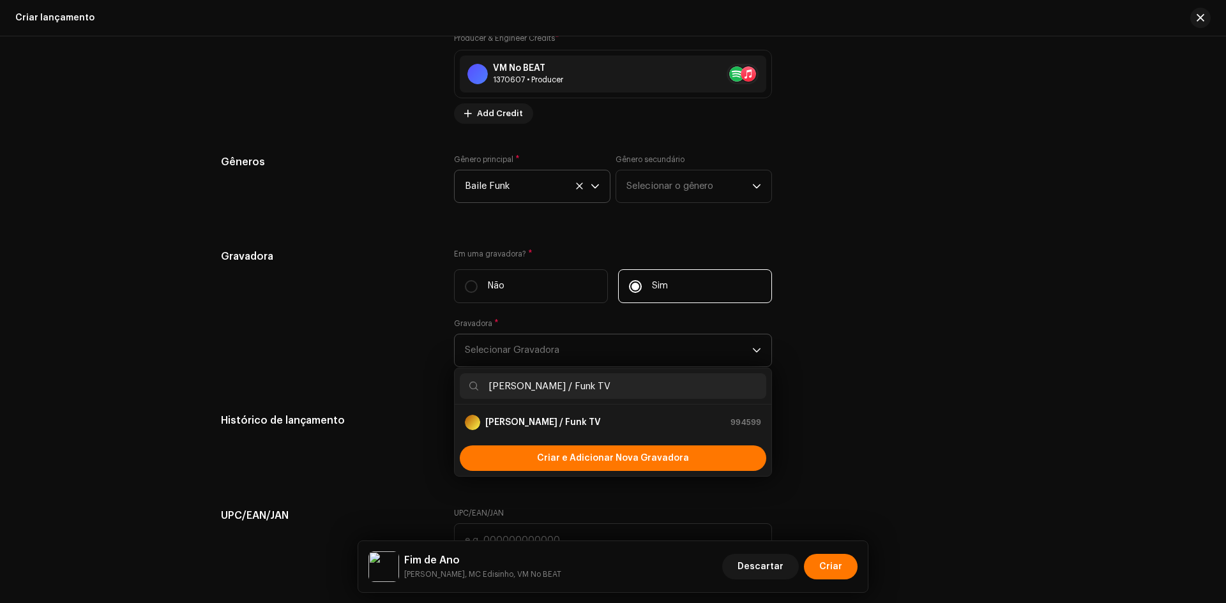
type input "[PERSON_NAME] / Funk TV"
click at [527, 422] on strong "[PERSON_NAME] / Funk TV" at bounding box center [543, 422] width 116 height 13
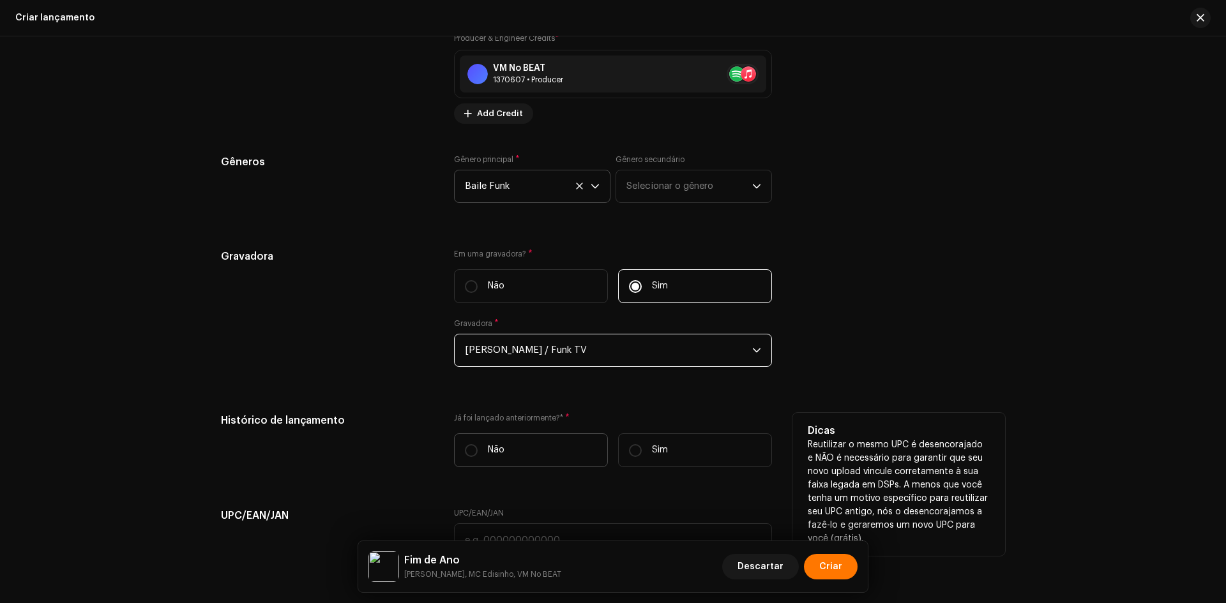
click at [473, 458] on label "Não" at bounding box center [531, 451] width 154 height 34
click at [473, 457] on input "Não" at bounding box center [471, 450] width 13 height 13
radio input "true"
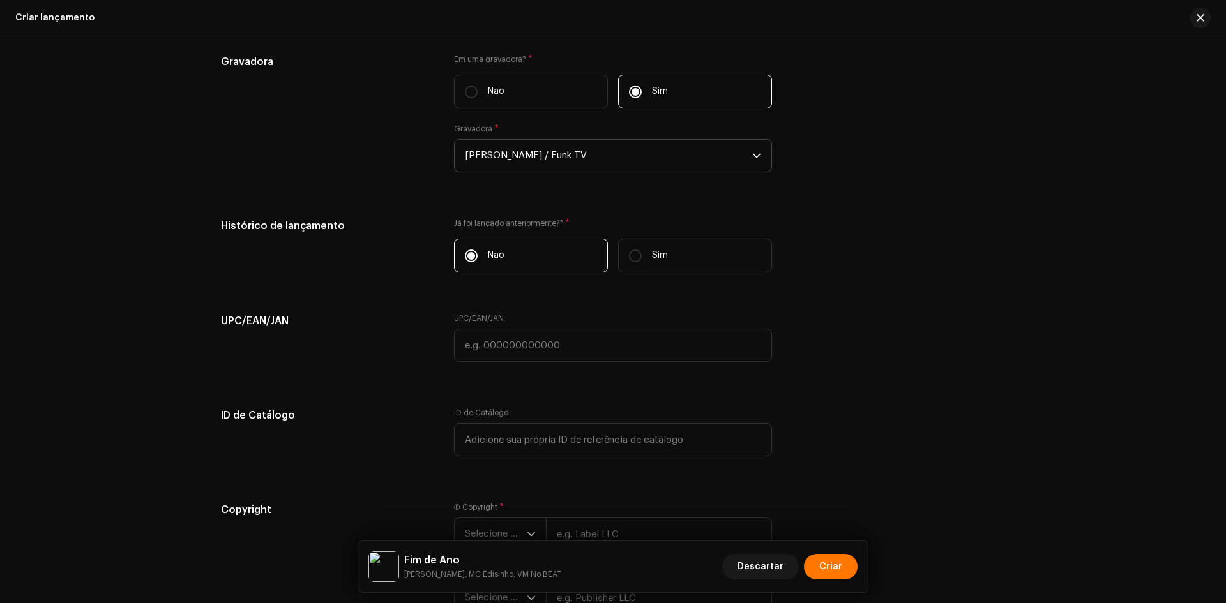
scroll to position [1852, 0]
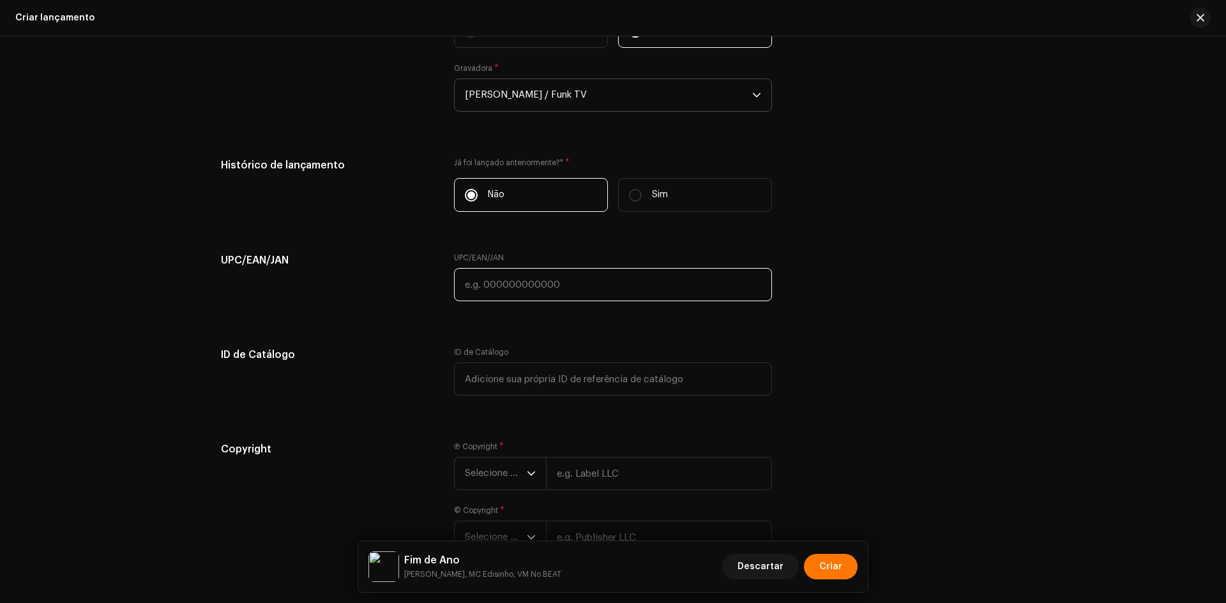
click at [493, 280] on input "text" at bounding box center [613, 284] width 318 height 33
paste input "7898258659483"
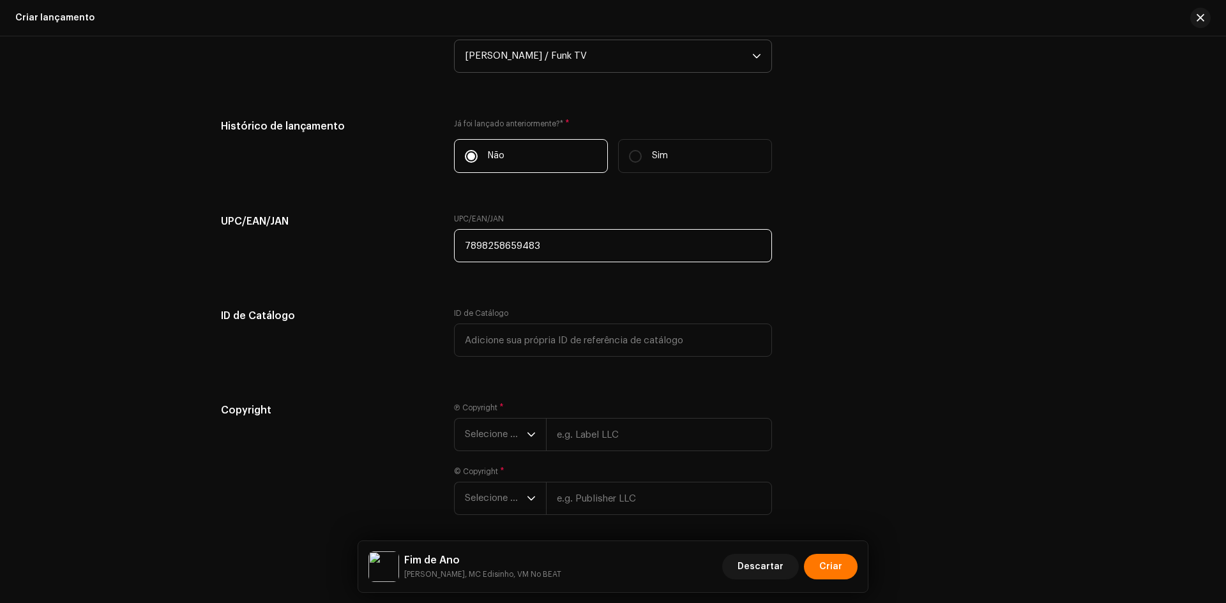
scroll to position [1940, 0]
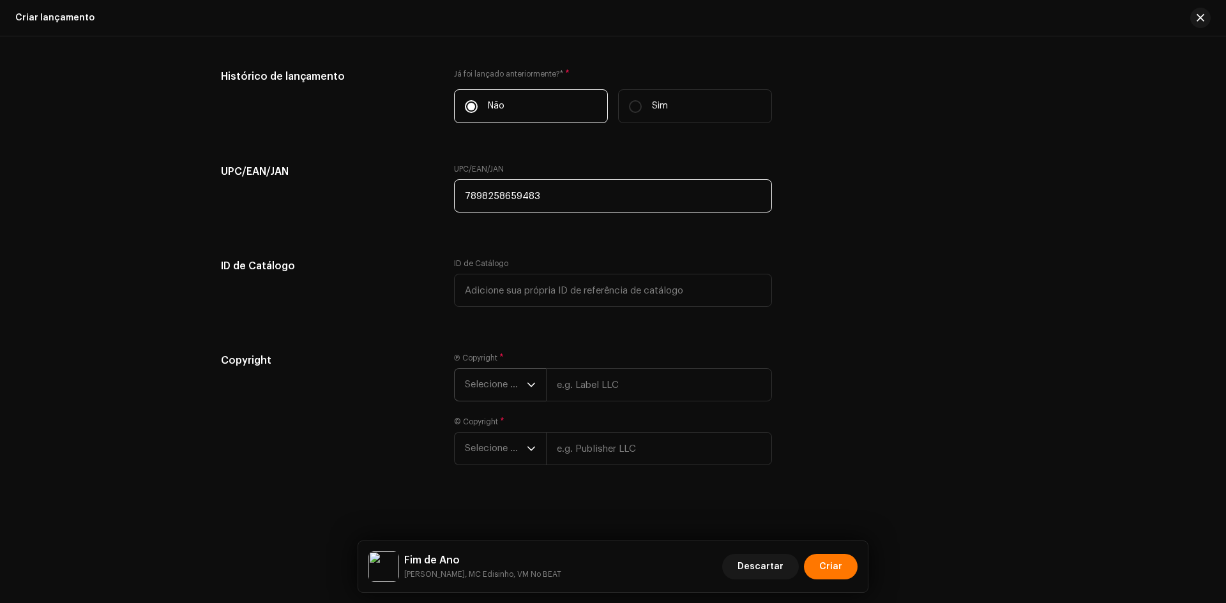
type input "7898258659483"
click at [503, 381] on span "Selecione o ano" at bounding box center [496, 385] width 62 height 32
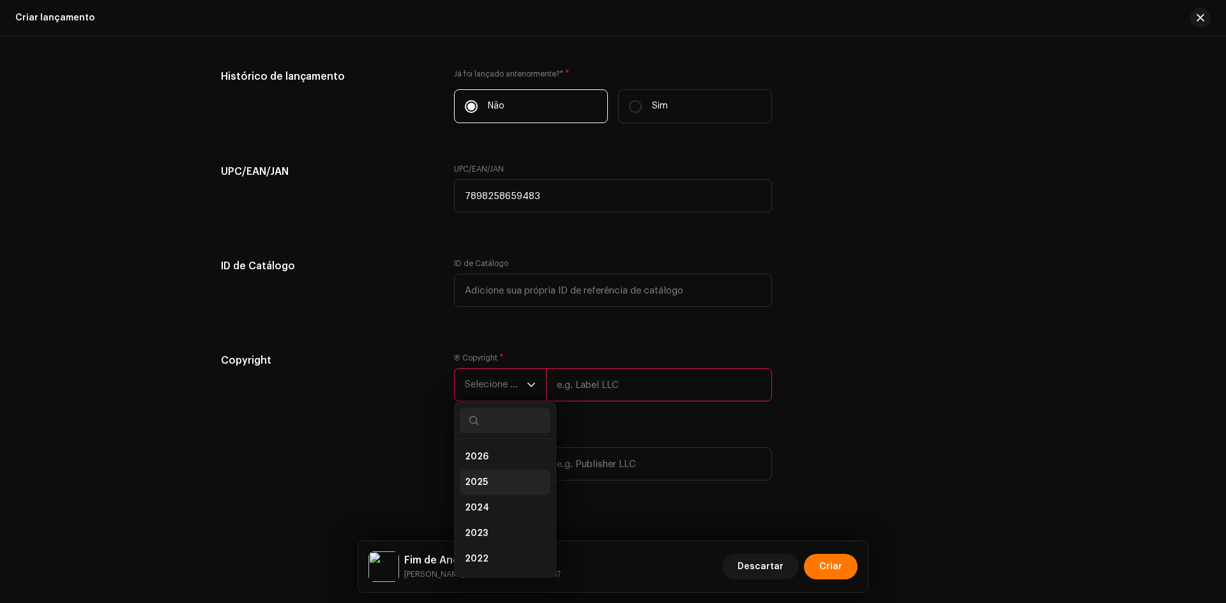
click at [483, 476] on span "2025" at bounding box center [476, 482] width 23 height 13
click at [490, 455] on span "Selecione o ano" at bounding box center [496, 464] width 62 height 32
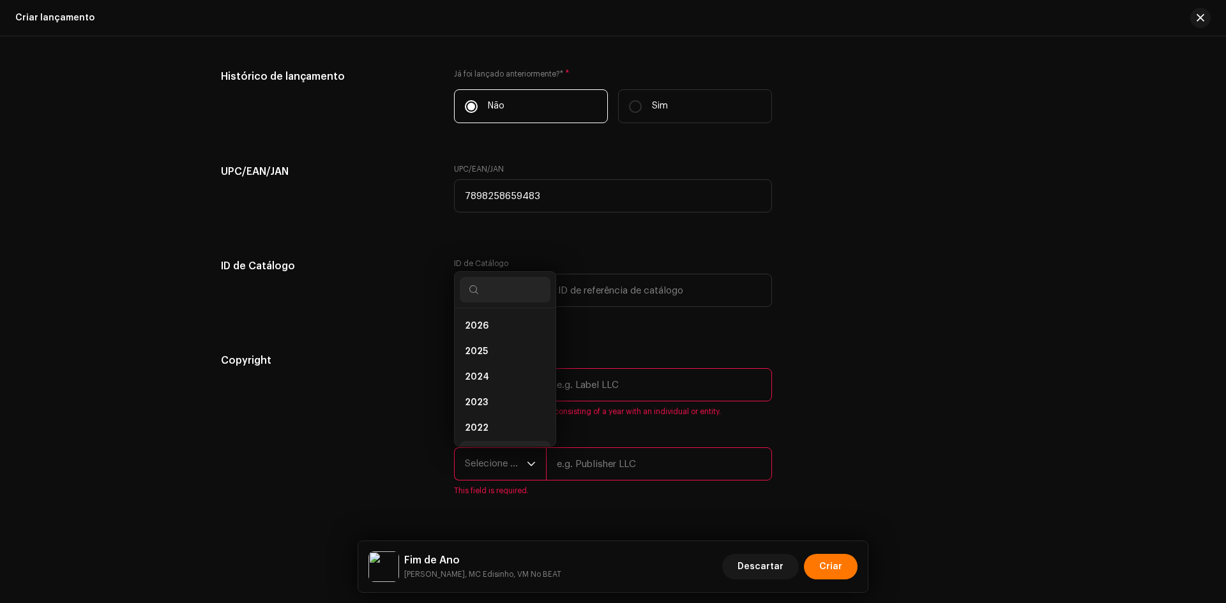
scroll to position [20, 0]
click at [484, 335] on span "2025" at bounding box center [476, 331] width 23 height 13
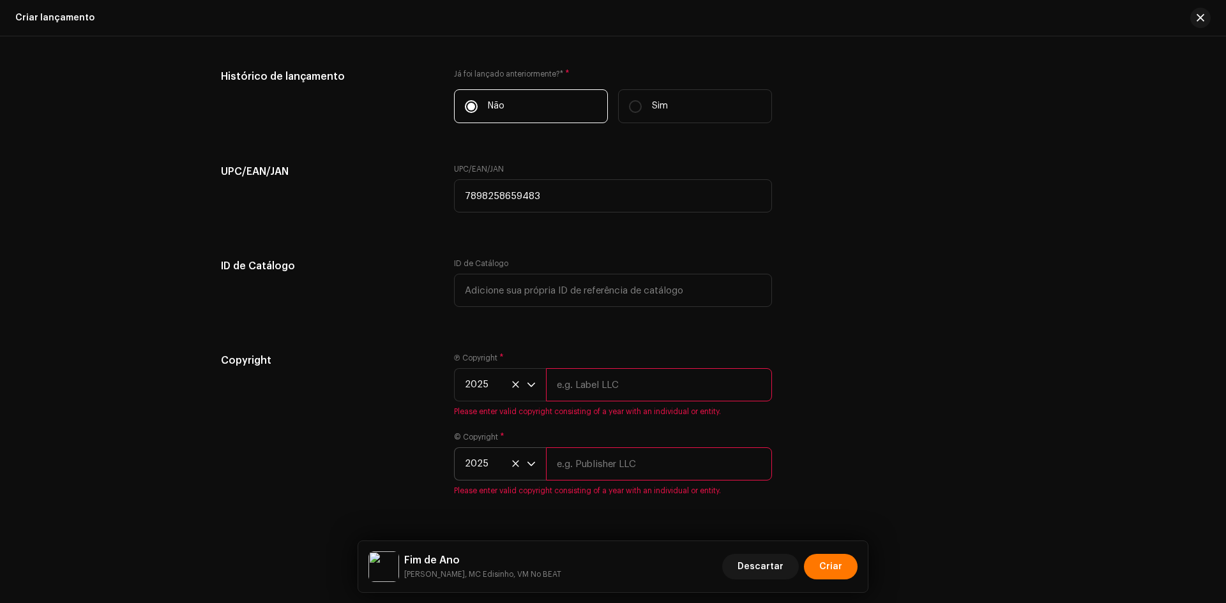
click at [558, 384] on input "text" at bounding box center [659, 384] width 226 height 33
paste input "[PERSON_NAME] / Funk TV"
type input "[PERSON_NAME] / Funk TV"
click at [578, 470] on div "© Copyright * 2025 Please enter valid copyright consisting of a year with an in…" at bounding box center [613, 464] width 318 height 64
paste input "[PERSON_NAME] / Funk TV"
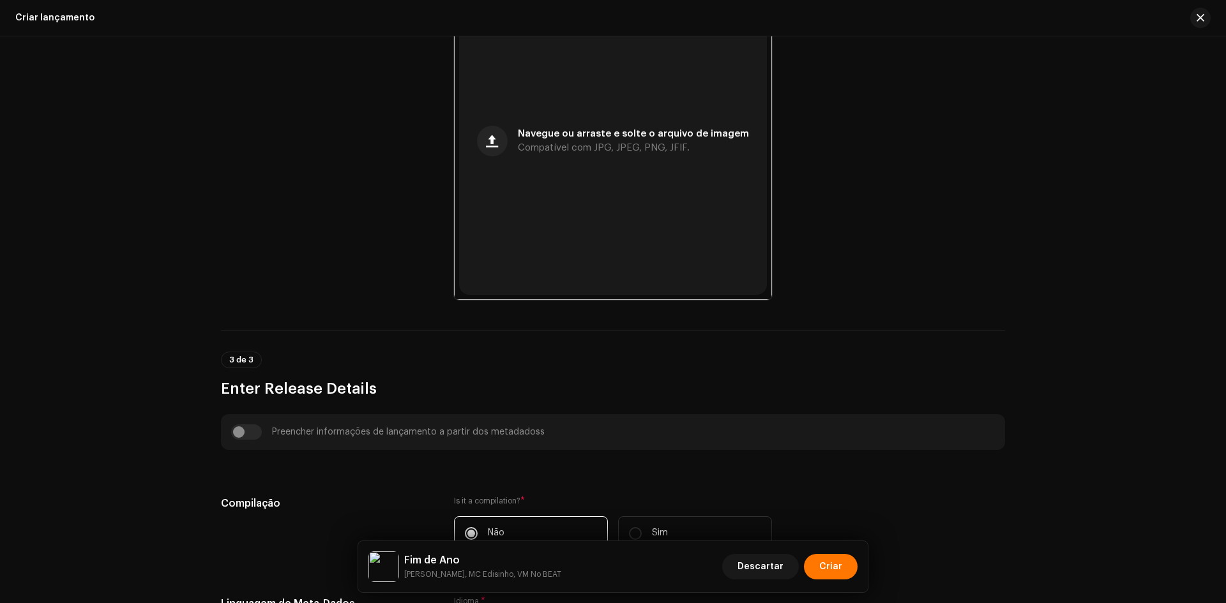
scroll to position [0, 0]
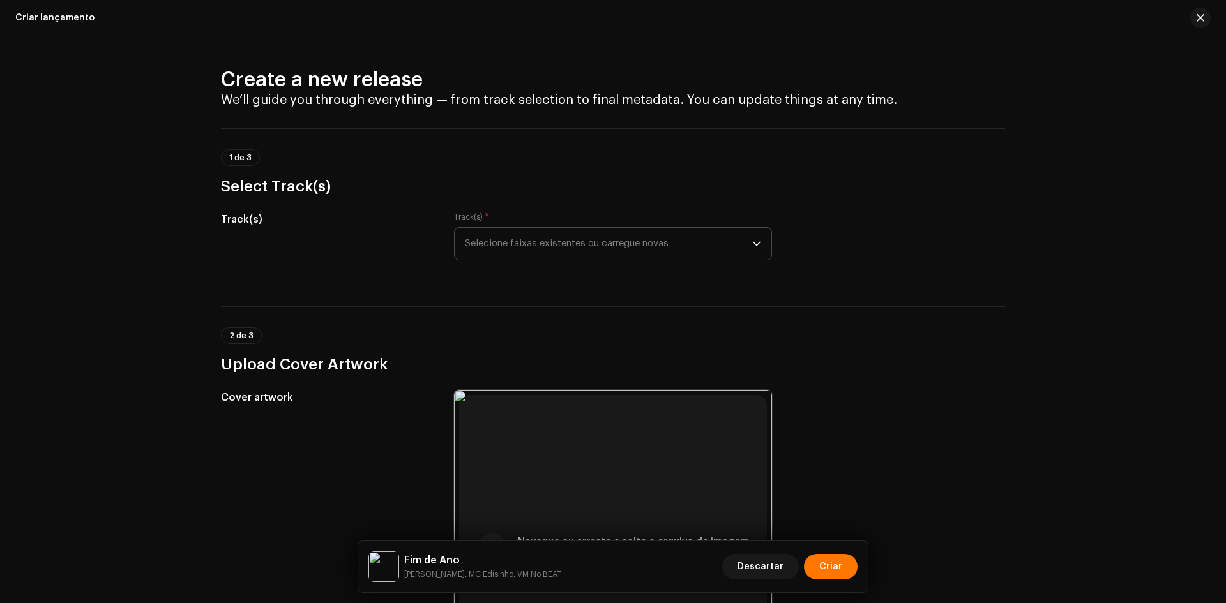
type input "[PERSON_NAME] / Funk TV"
click at [552, 234] on span "Selecione faixas existentes ou carregue novas" at bounding box center [608, 244] width 287 height 32
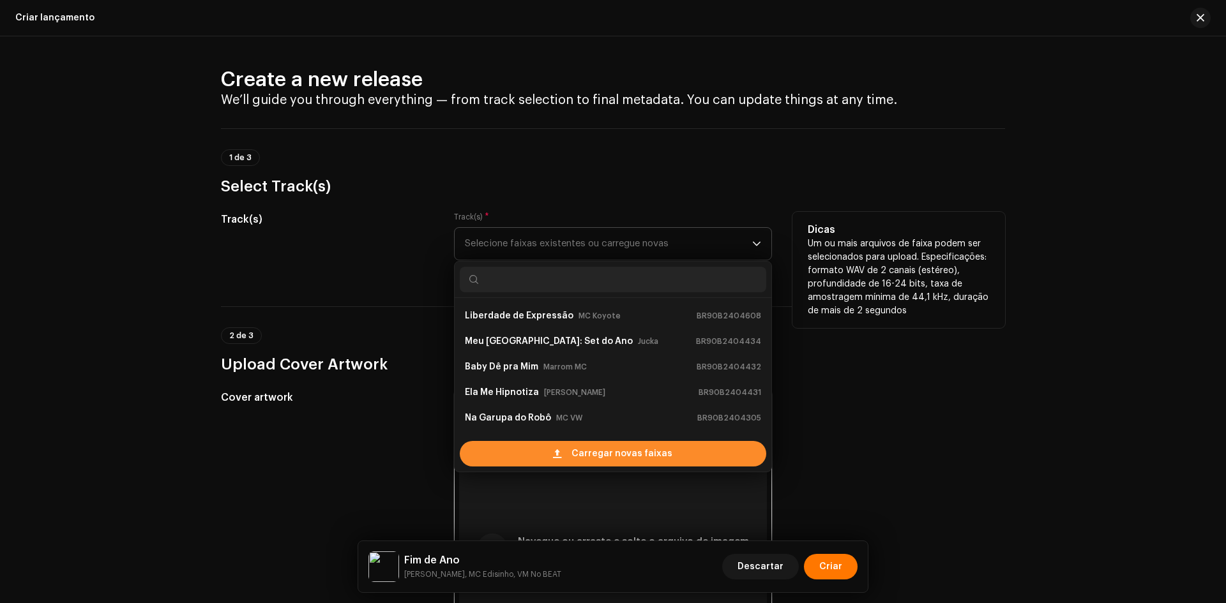
click at [524, 447] on div "Carregar novas faixas" at bounding box center [613, 454] width 306 height 26
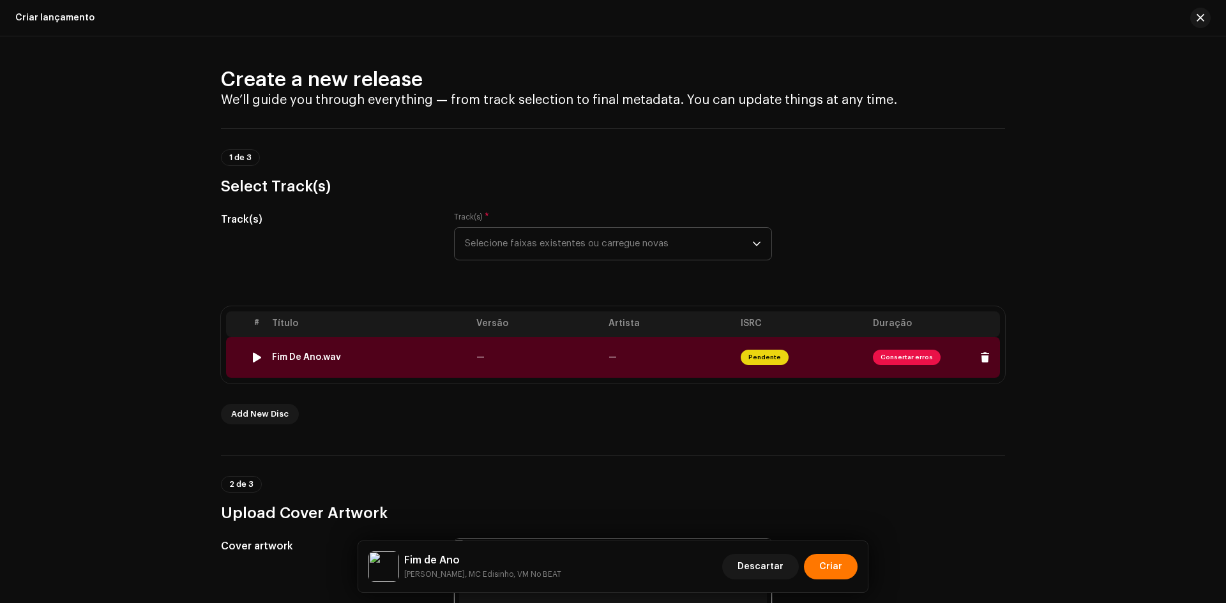
click at [374, 342] on td "Fim De Ano.wav" at bounding box center [369, 357] width 204 height 41
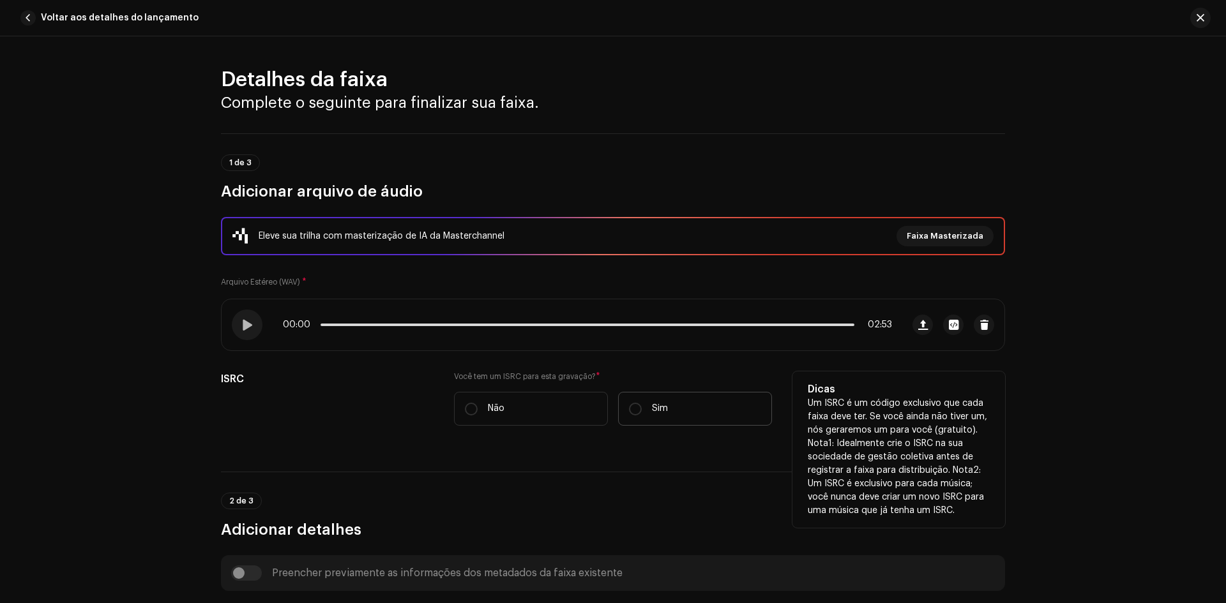
click at [690, 411] on label "Sim" at bounding box center [695, 409] width 154 height 34
click at [642, 411] on input "Sim" at bounding box center [635, 409] width 13 height 13
radio input "true"
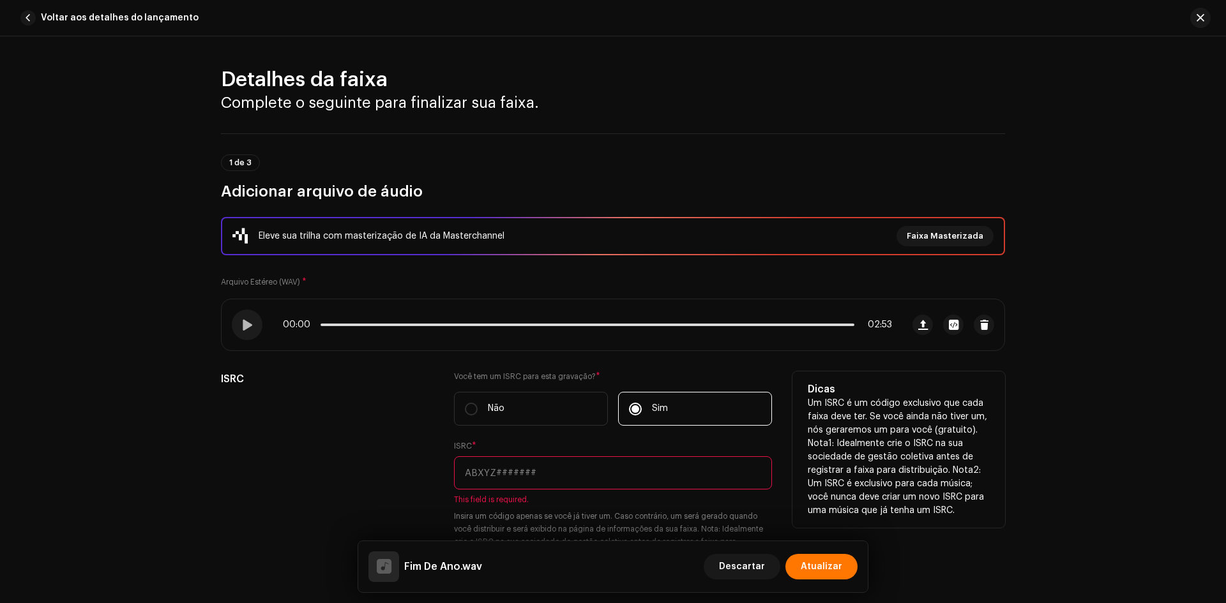
click at [520, 478] on input "text" at bounding box center [613, 473] width 318 height 33
paste input "BR-90B-24-04630"
click at [483, 479] on input "BR-90B-24-04630" at bounding box center [613, 473] width 318 height 33
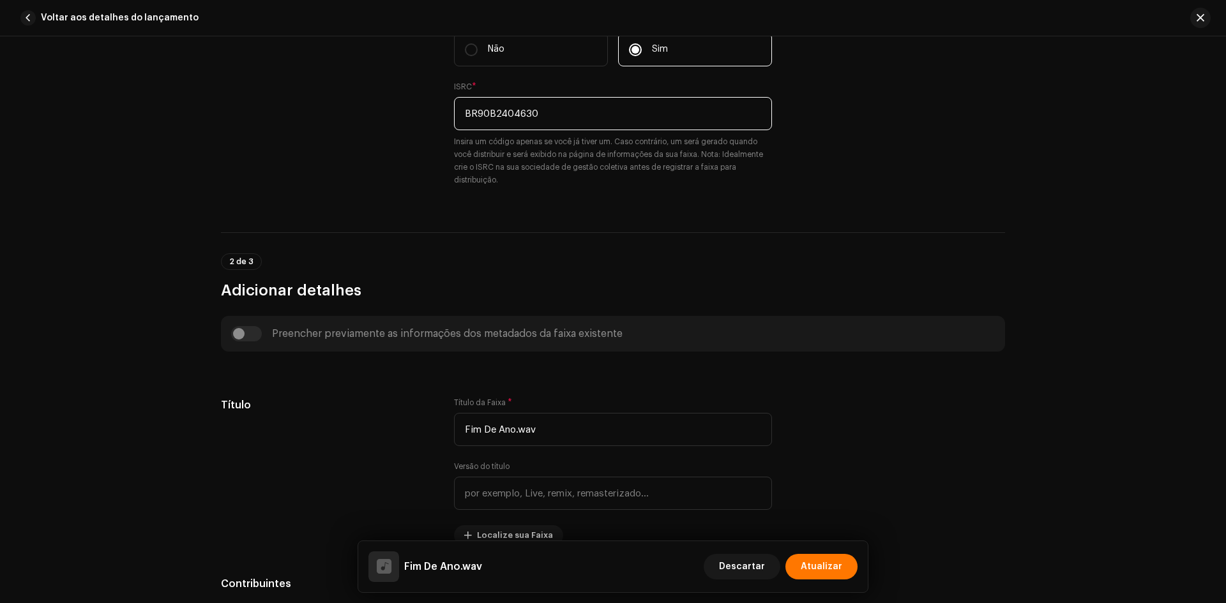
scroll to position [383, 0]
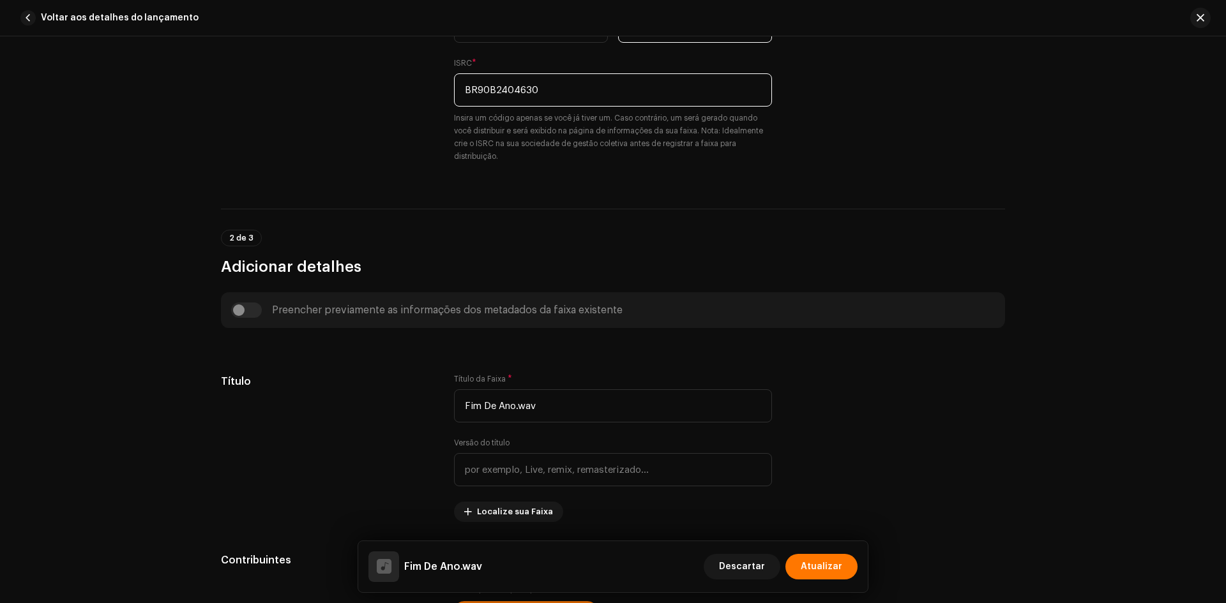
type input "BR90B2404630"
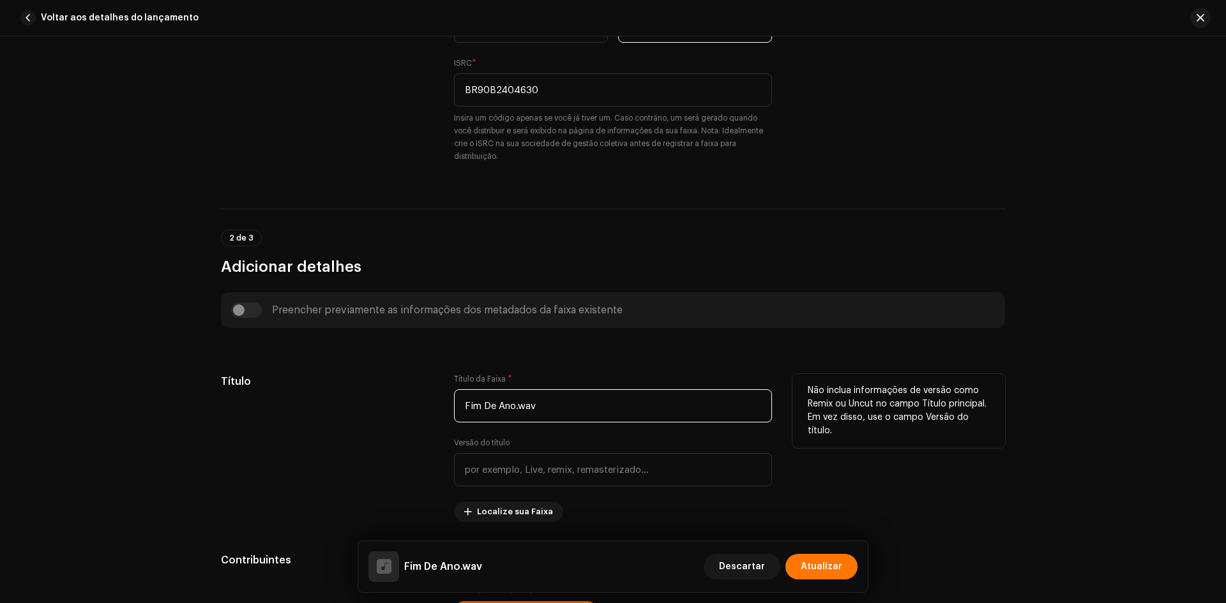
click at [557, 399] on input "Fim De Ano.wav" at bounding box center [613, 405] width 318 height 33
paste input "de Ano"
click at [557, 399] on input "Fim De Ano.wav" at bounding box center [613, 405] width 318 height 33
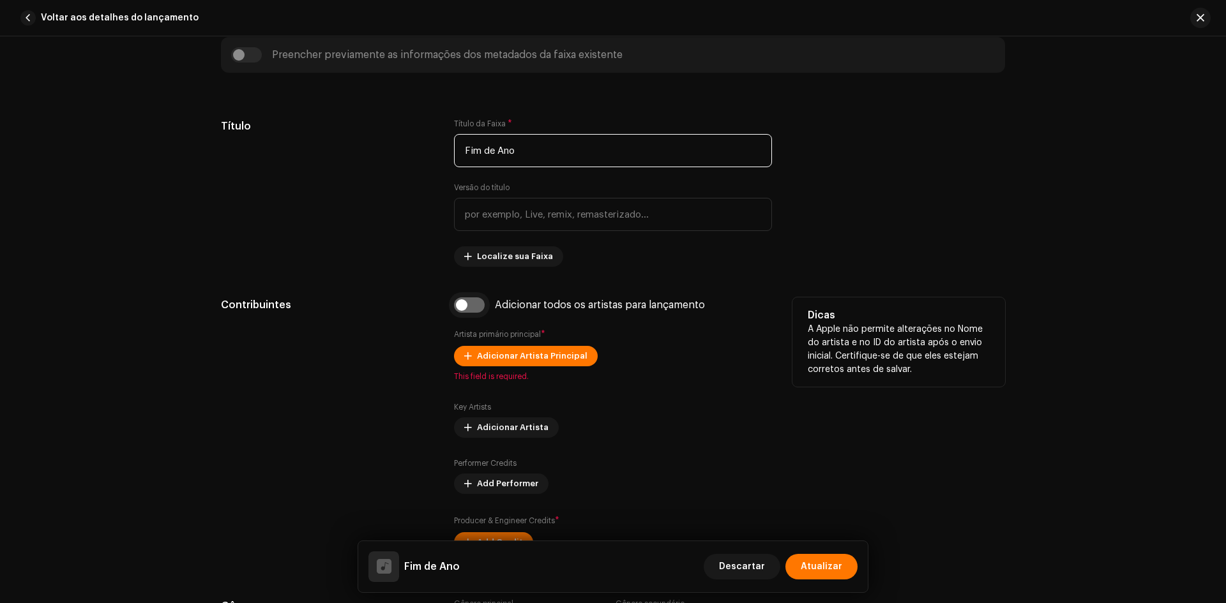
type input "Fim de Ano"
click at [463, 309] on input "checkbox" at bounding box center [469, 305] width 31 height 15
checkbox input "true"
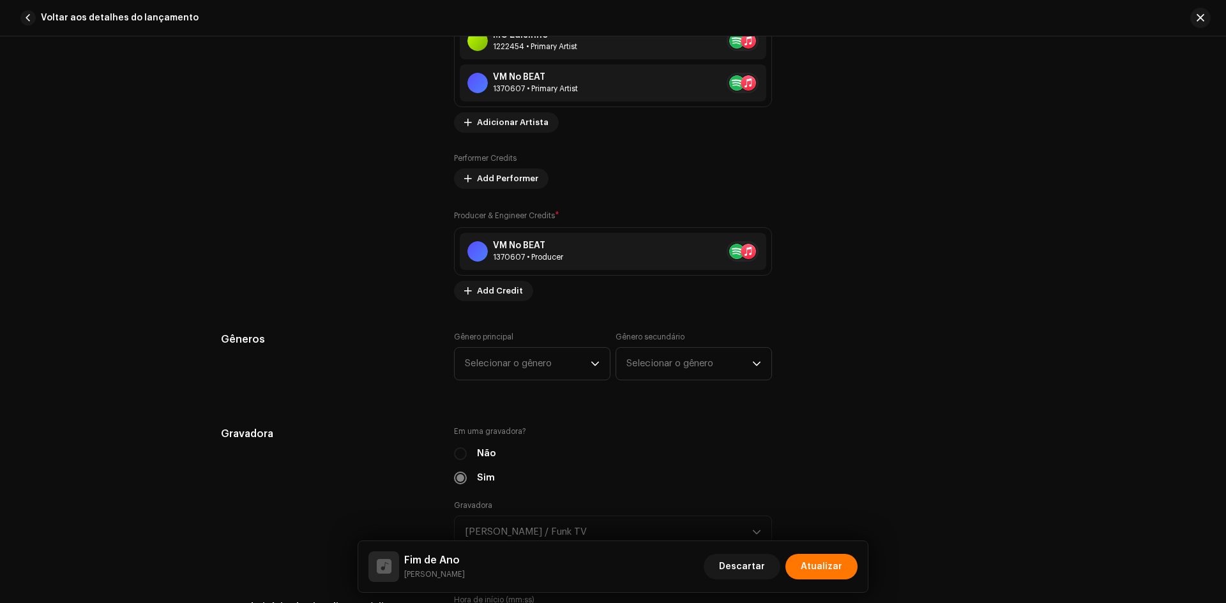
scroll to position [1085, 0]
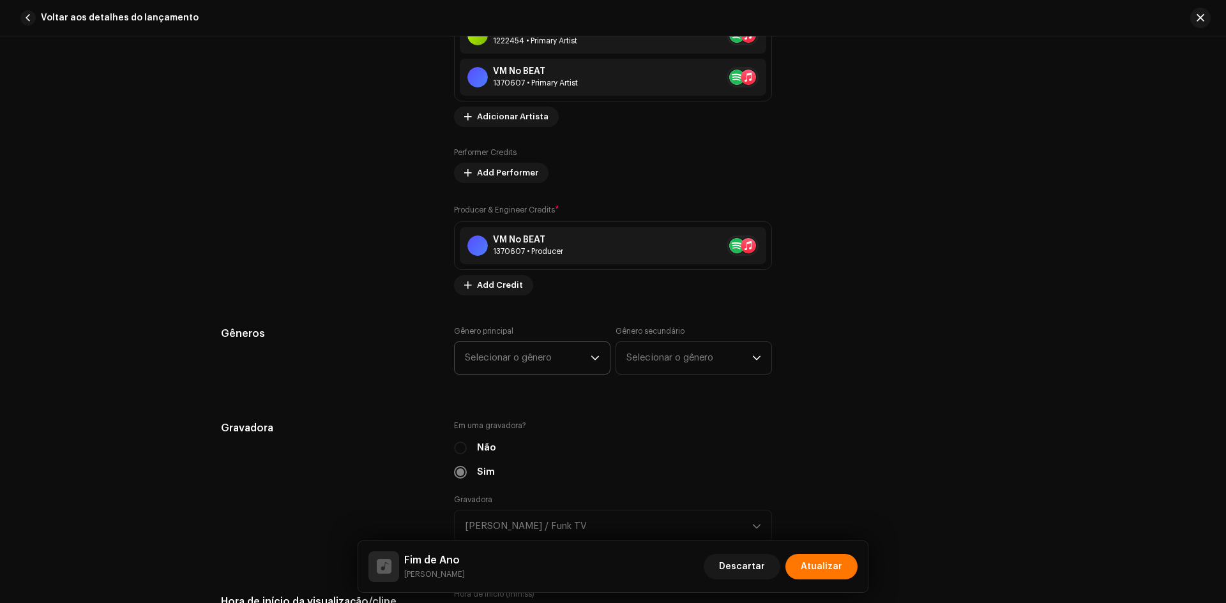
click at [528, 358] on span "Selecionar o gênero" at bounding box center [528, 358] width 126 height 32
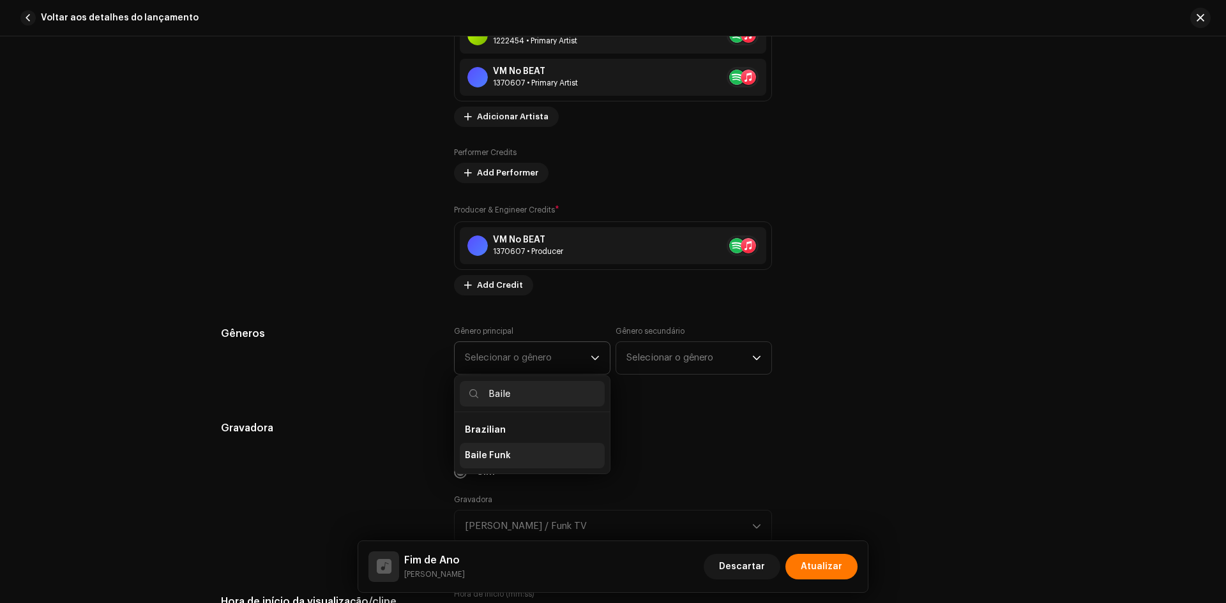
type input "Baile"
click at [508, 452] on li "Baile Funk" at bounding box center [532, 456] width 145 height 26
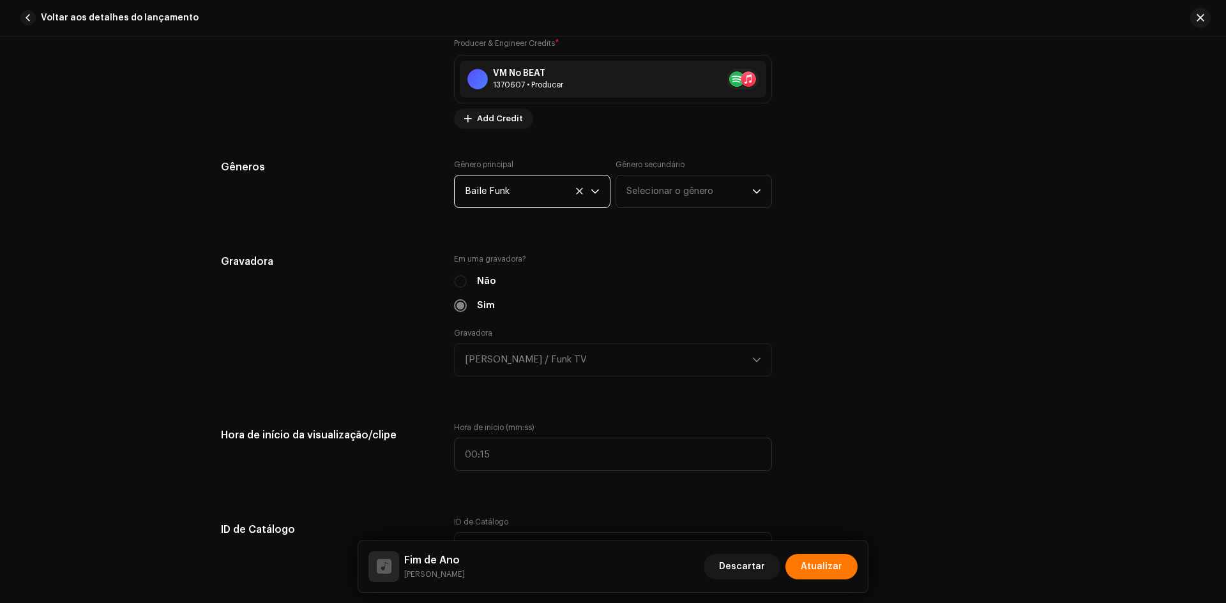
scroll to position [1277, 0]
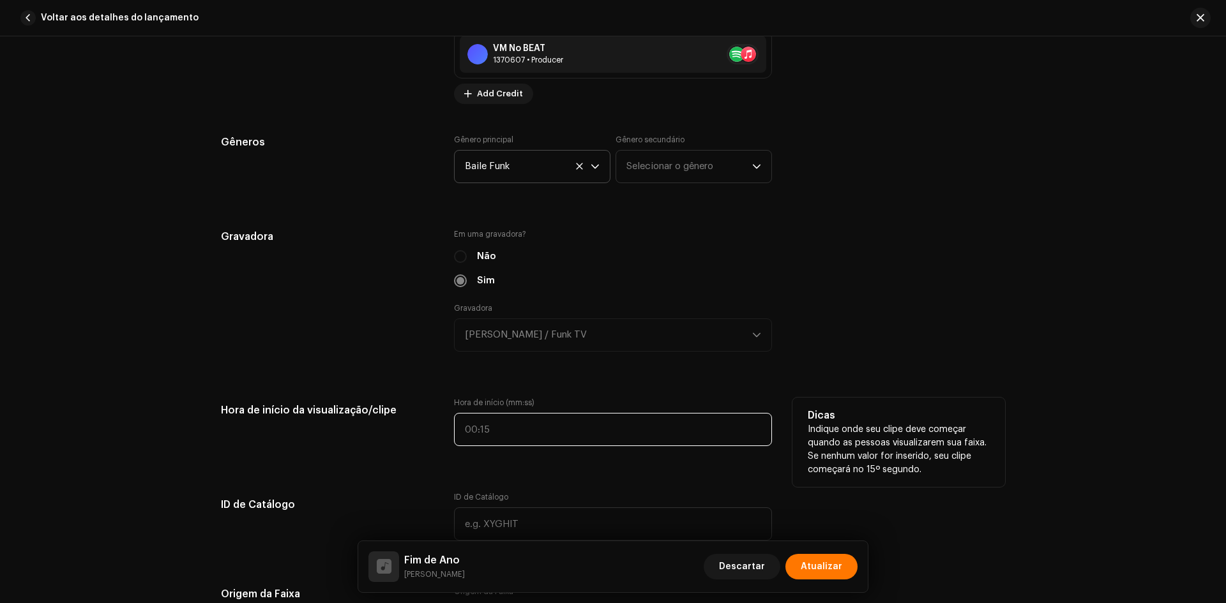
type input ":"
click at [505, 428] on input ":" at bounding box center [613, 429] width 318 height 33
click at [454, 426] on input "text" at bounding box center [613, 429] width 318 height 33
type input "00:31"
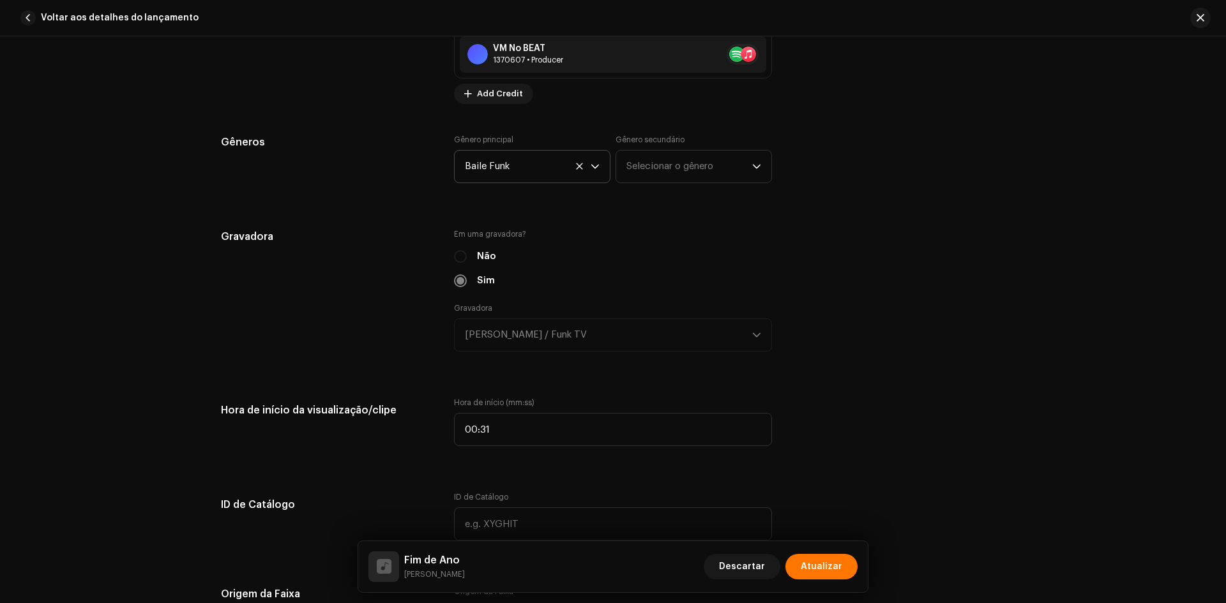
click at [405, 464] on div "Detalhes da faixa Complete o seguinte para finalizar sua faixa. 1 de 3 Adiciona…" at bounding box center [612, 351] width 825 height 3123
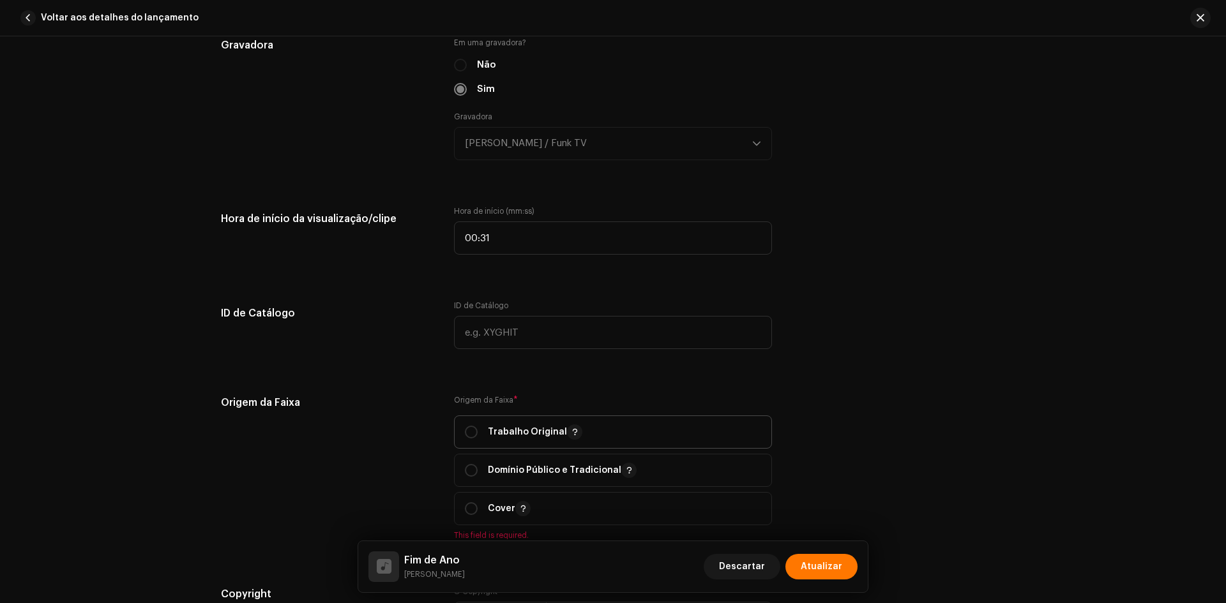
click at [497, 418] on span "Trabalho Original" at bounding box center [613, 432] width 296 height 32
radio input "true"
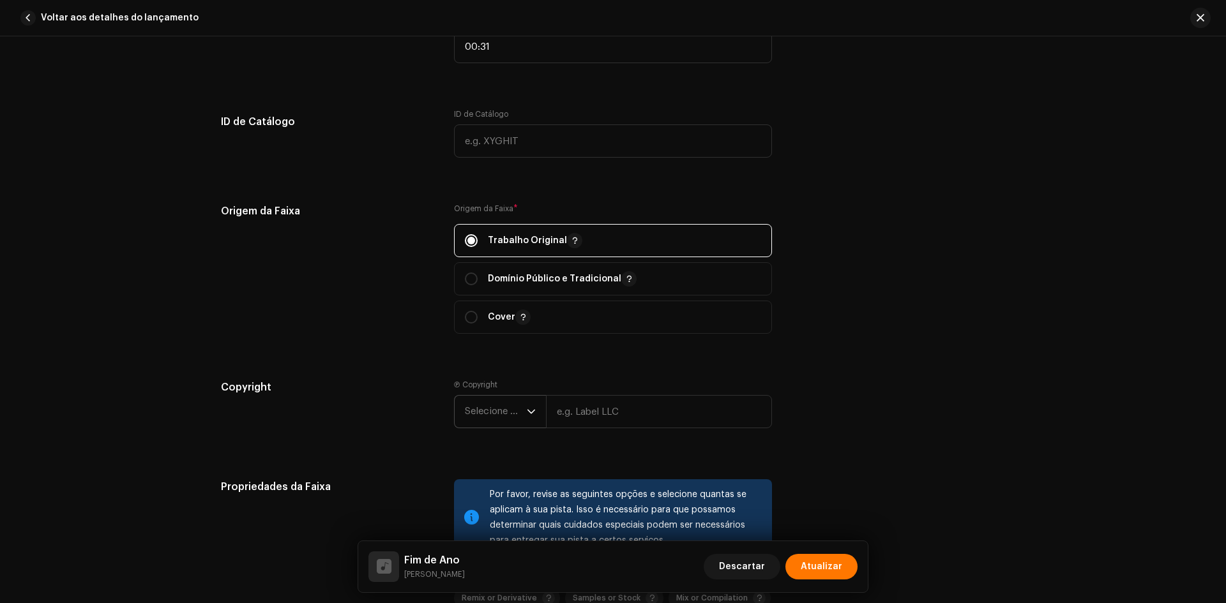
click at [485, 400] on span "Selecione o ano" at bounding box center [496, 412] width 62 height 32
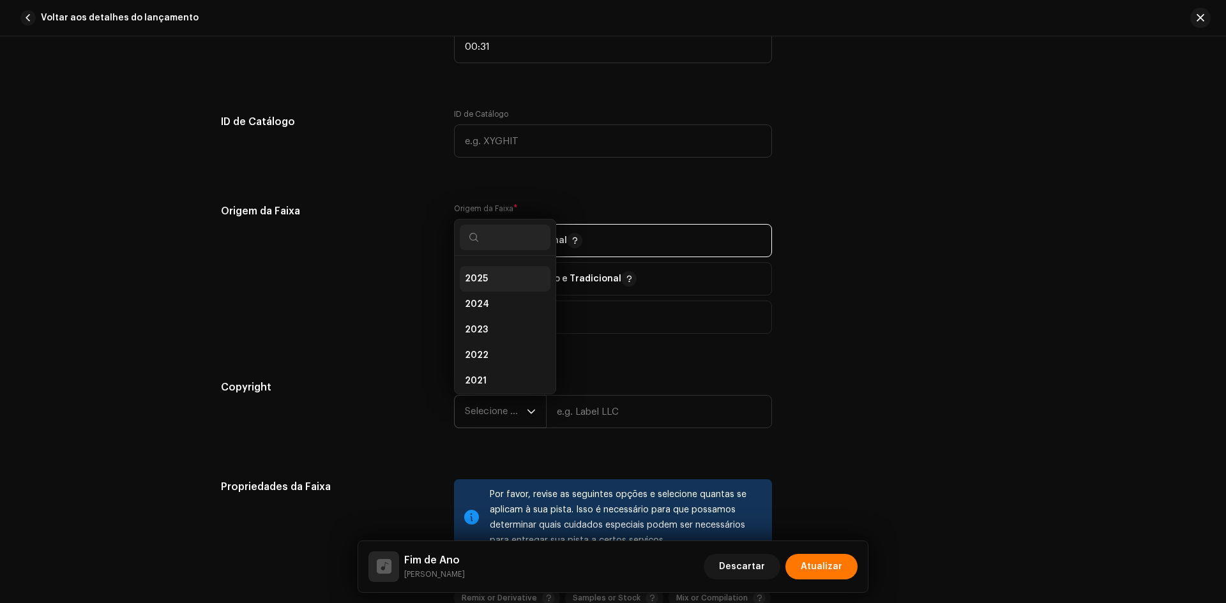
click at [469, 285] on li "2025" at bounding box center [505, 279] width 91 height 26
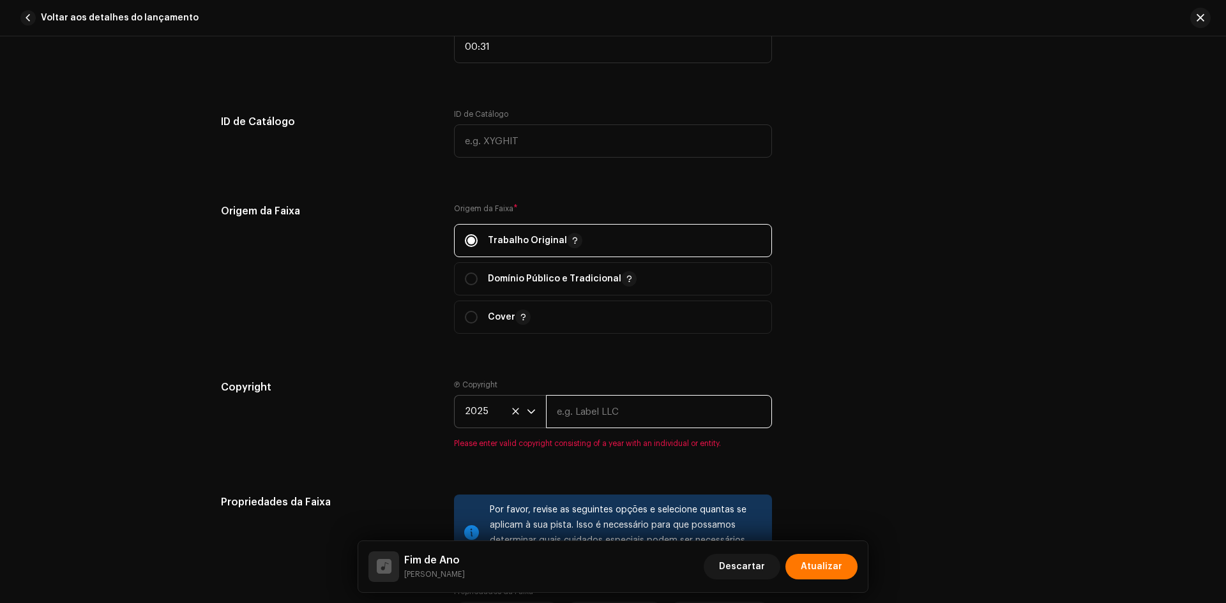
click at [581, 421] on input "text" at bounding box center [659, 411] width 226 height 33
paste input "[PERSON_NAME] / Funk TV"
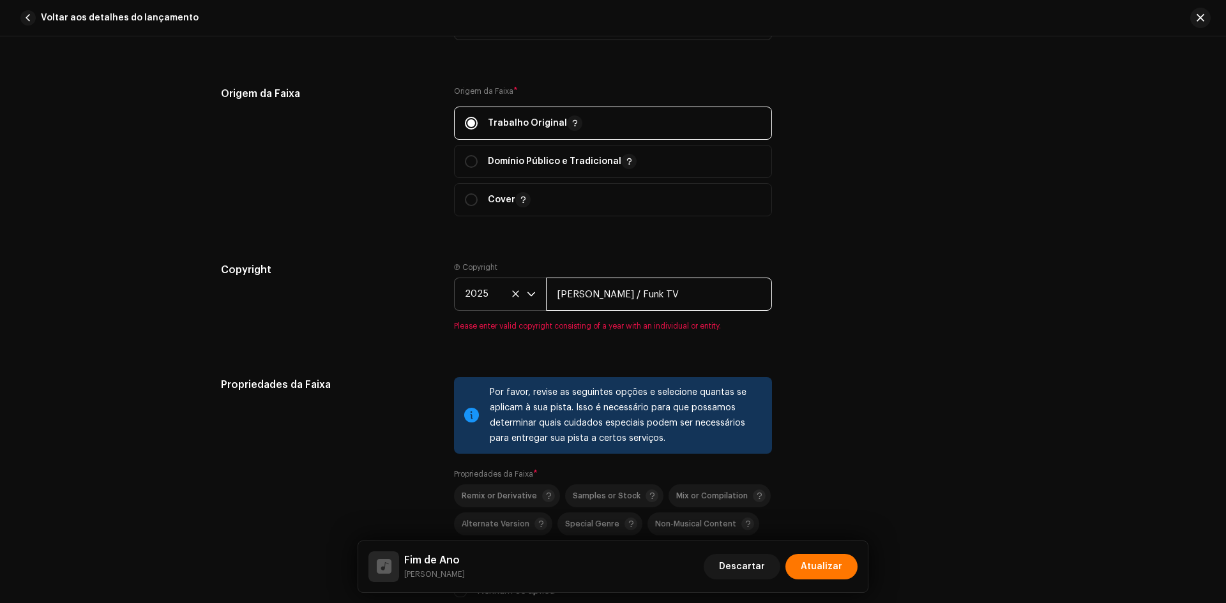
scroll to position [1979, 0]
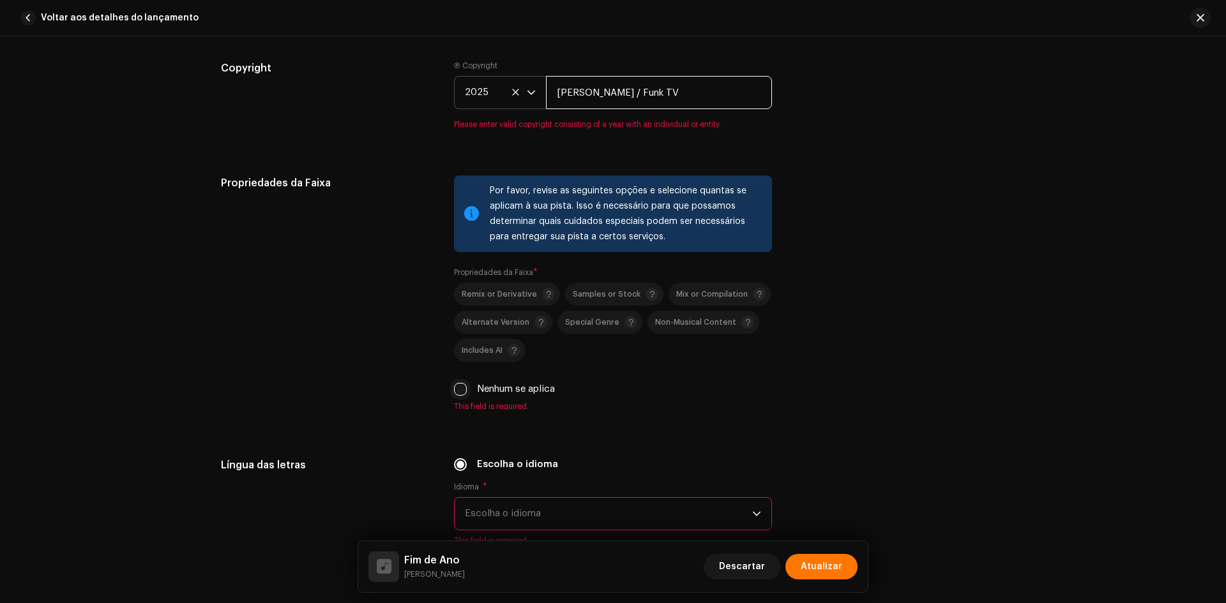
type input "[PERSON_NAME] / Funk TV"
click at [457, 387] on div "Por favor, revise as seguintes opções e selecione quantas se aplicam à sua pist…" at bounding box center [613, 294] width 318 height 236
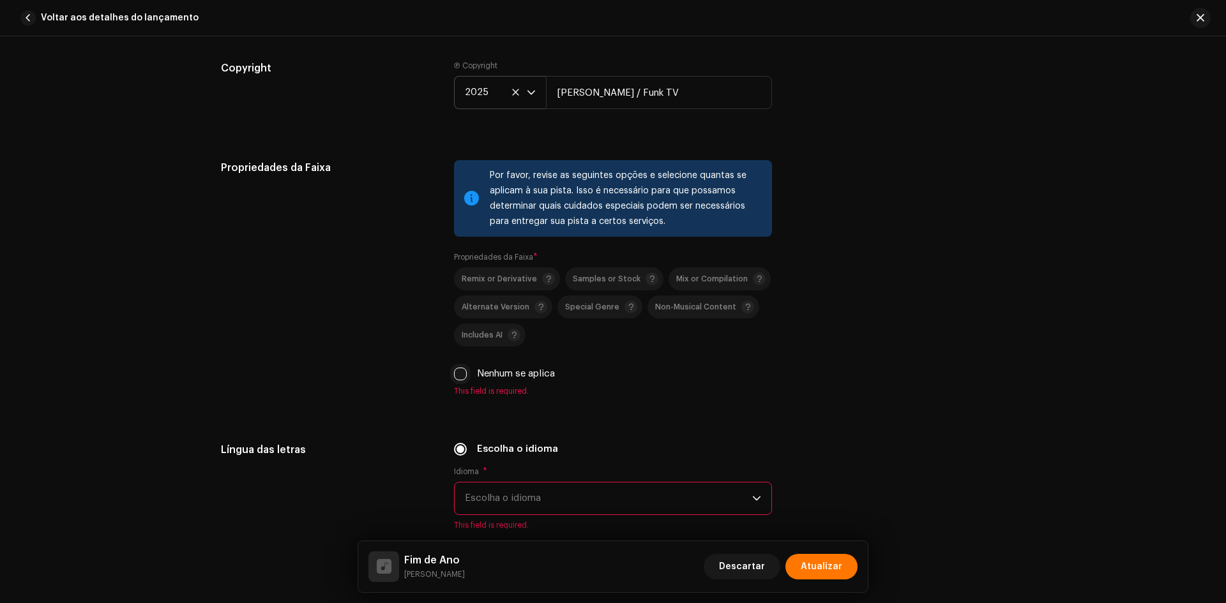
click at [457, 372] on input "Nenhum se aplica" at bounding box center [460, 374] width 13 height 13
checkbox input "true"
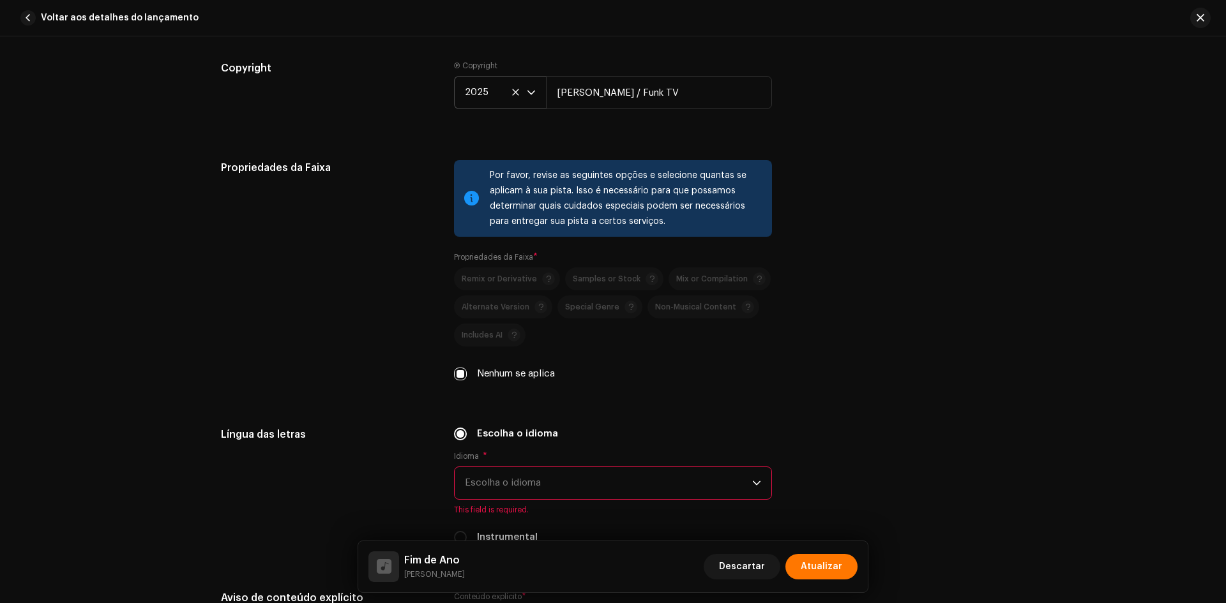
click at [540, 467] on span "Escolha o idioma" at bounding box center [608, 483] width 287 height 32
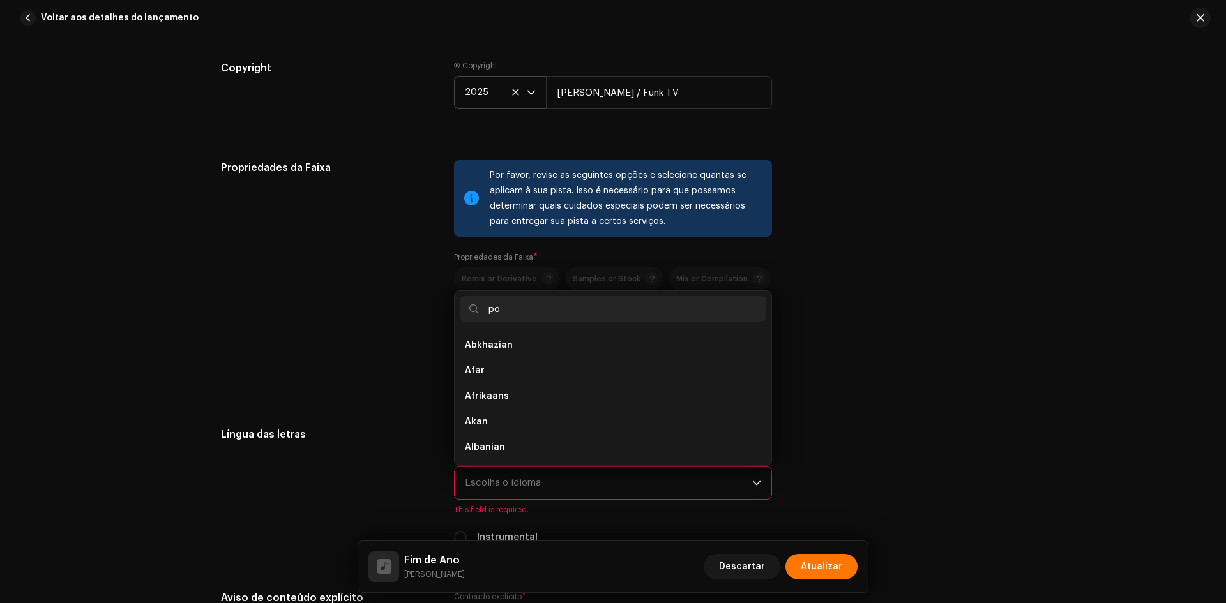
scroll to position [0, 0]
type input "po"
click at [513, 375] on li "Portuguese" at bounding box center [613, 371] width 306 height 26
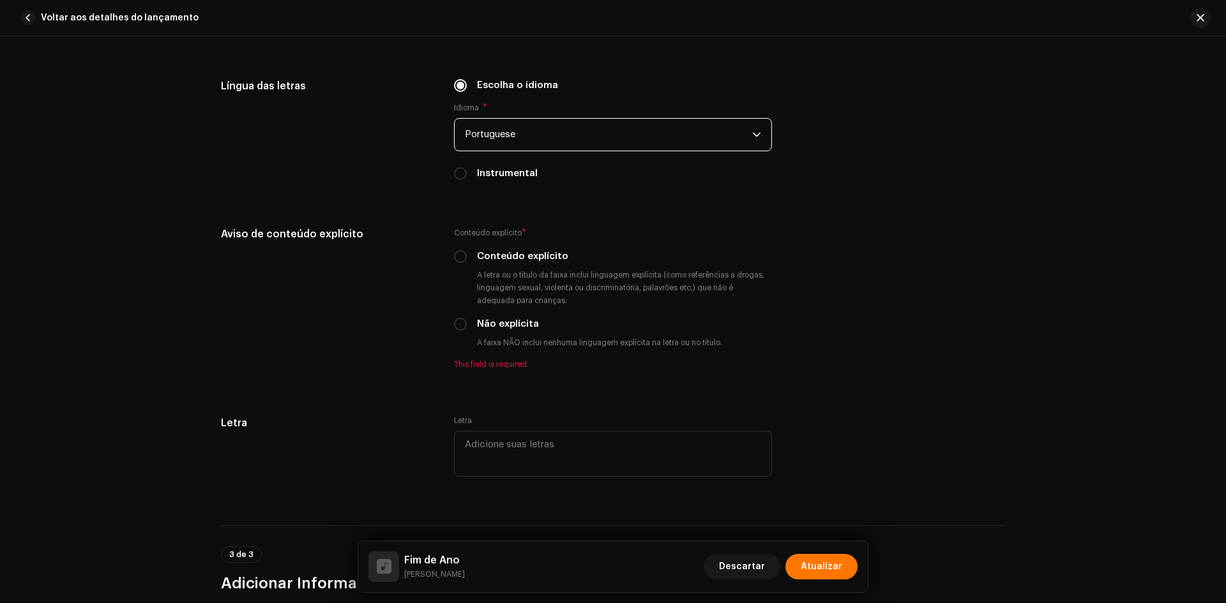
scroll to position [2363, 0]
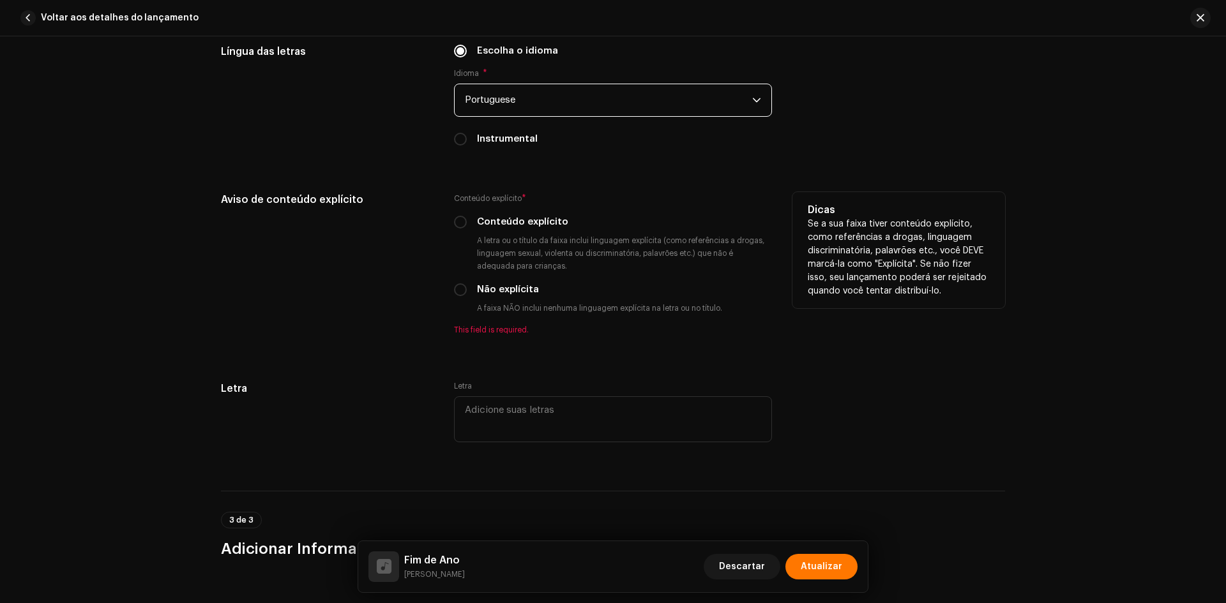
click at [487, 288] on label "Não explícita" at bounding box center [508, 290] width 62 height 14
click at [467, 288] on input "Não explícita" at bounding box center [460, 290] width 13 height 13
radio input "true"
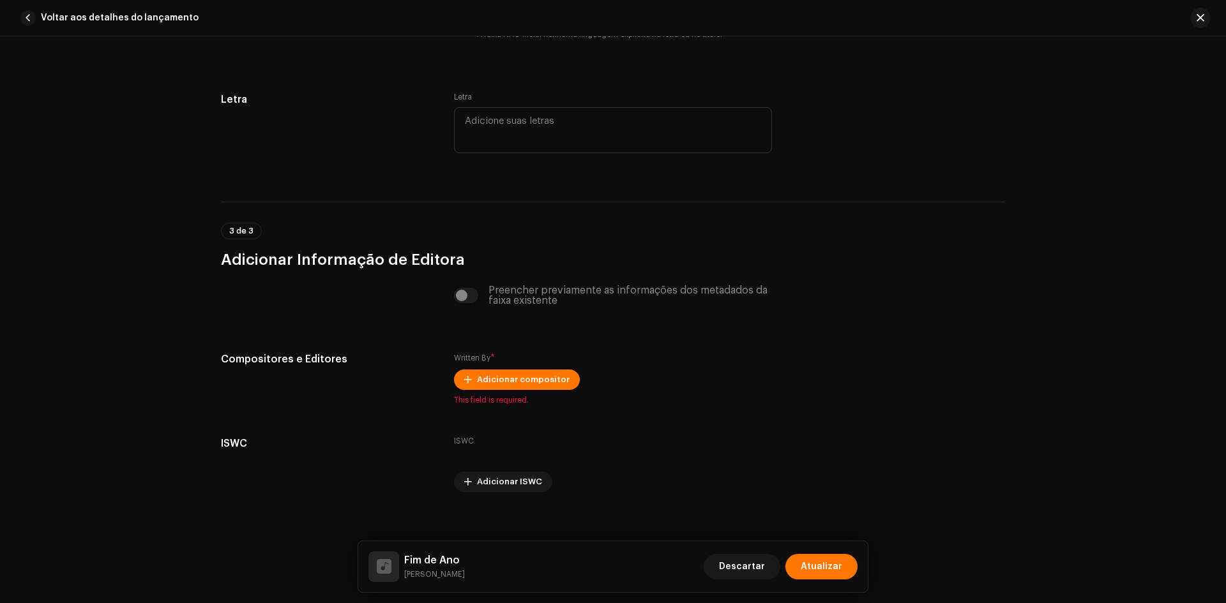
scroll to position [2648, 0]
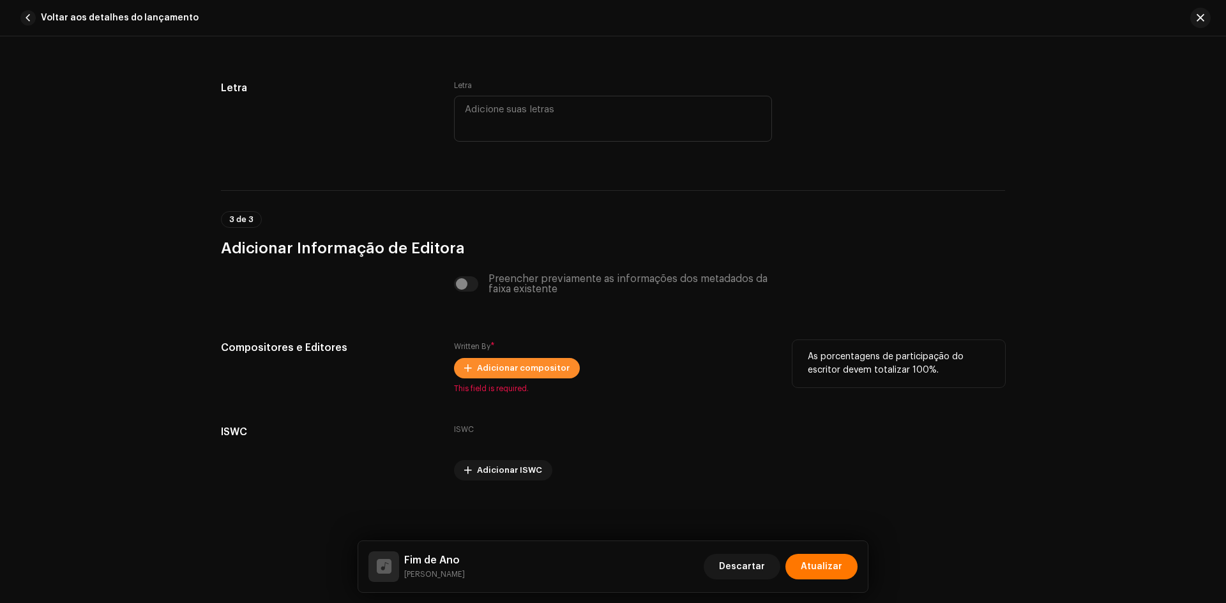
click at [546, 363] on span "Adicionar compositor" at bounding box center [523, 369] width 93 height 26
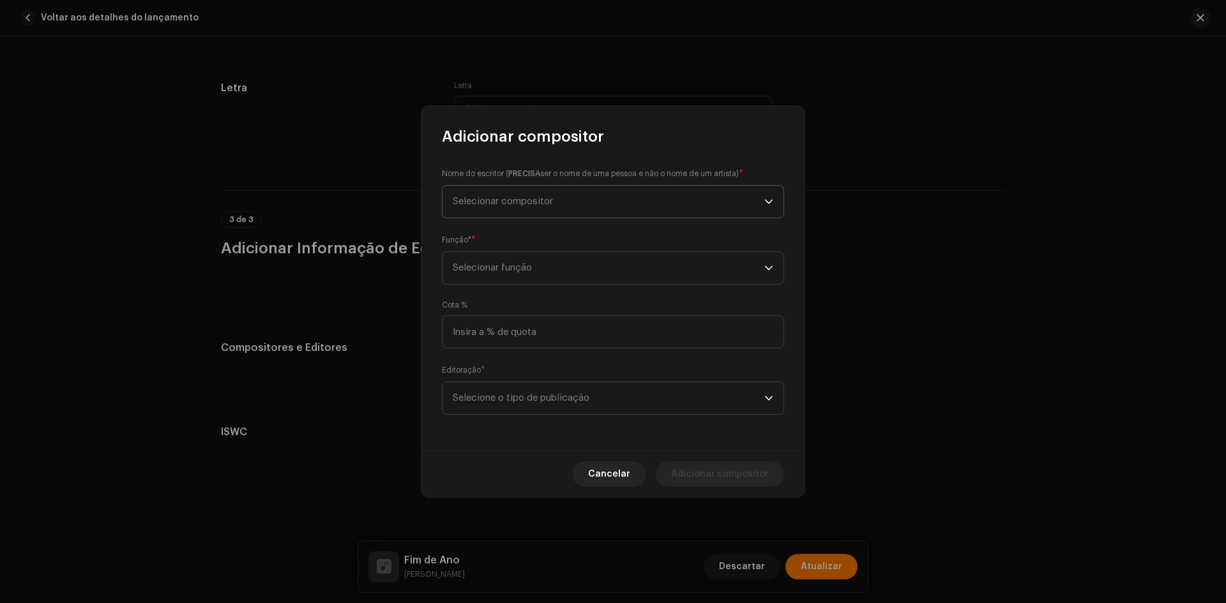
click at [531, 197] on span "Selecionar compositor" at bounding box center [503, 202] width 100 height 10
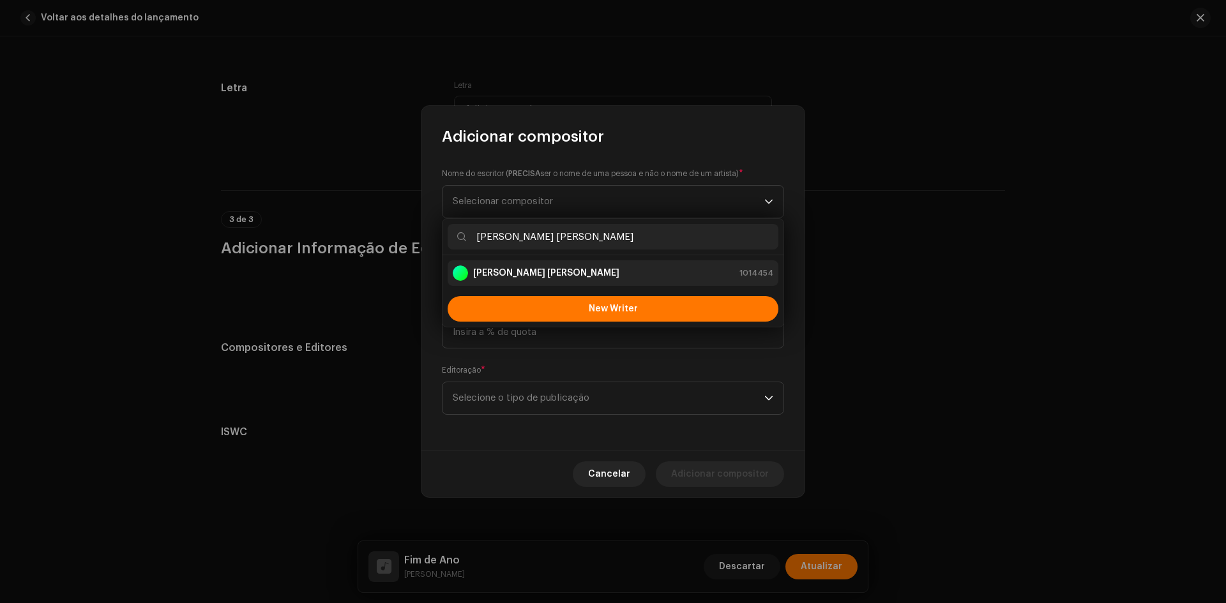
type input "[PERSON_NAME] [PERSON_NAME]"
click at [501, 274] on strong "[PERSON_NAME] [PERSON_NAME]" at bounding box center [546, 273] width 146 height 13
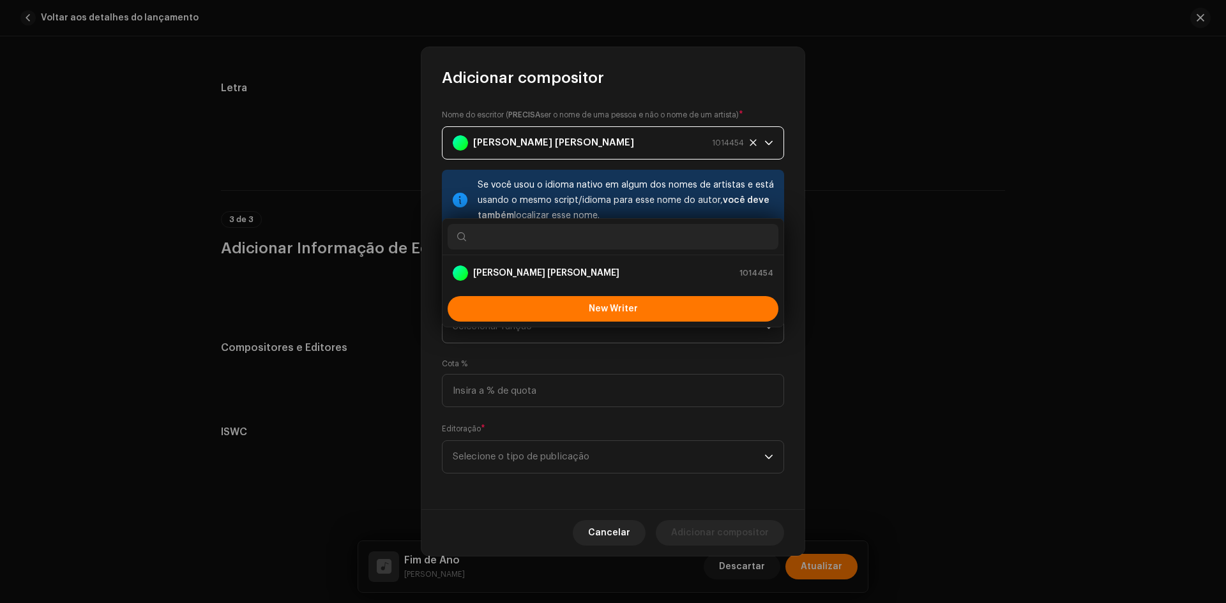
click at [482, 327] on span "Selecionar função" at bounding box center [609, 327] width 312 height 32
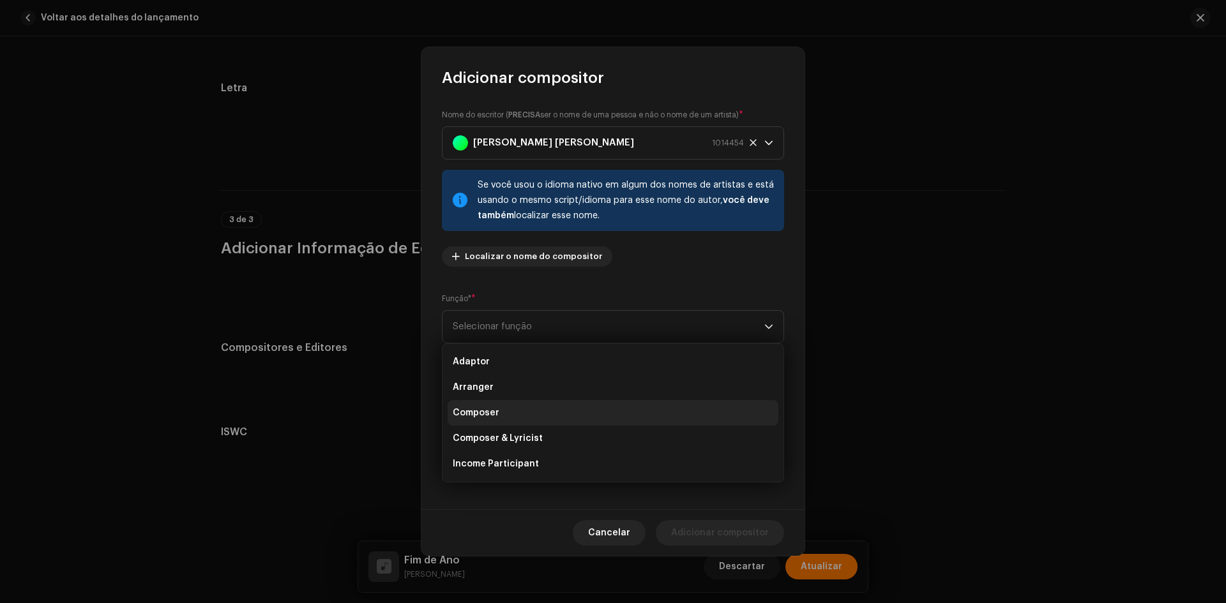
click at [483, 402] on li "Composer" at bounding box center [613, 413] width 331 height 26
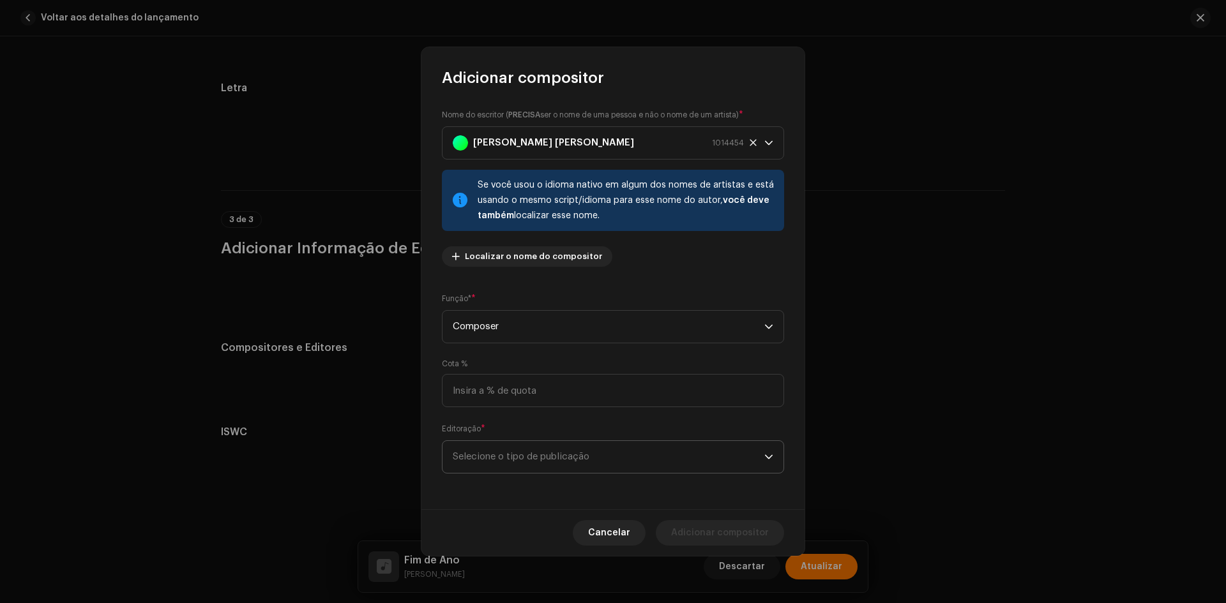
click at [482, 458] on span "Selecione o tipo de publicação" at bounding box center [609, 457] width 312 height 32
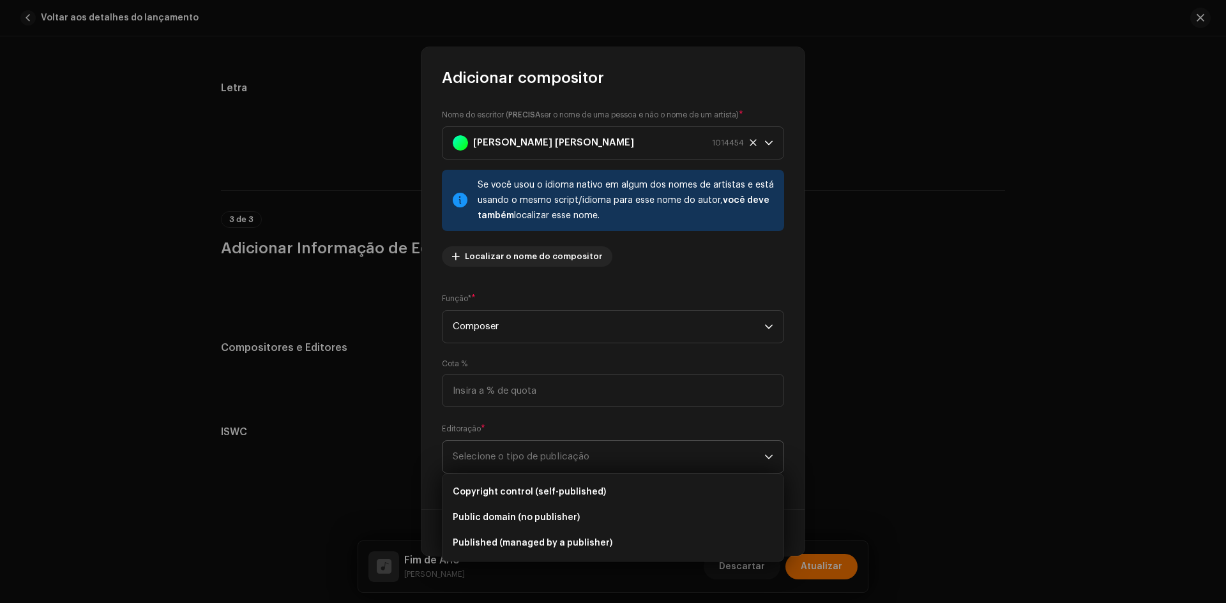
click at [481, 480] on ul "Copyright control (self-published) Public domain (no publisher) Published (mana…" at bounding box center [612, 517] width 341 height 87
click at [495, 494] on span "Copyright control (self-published)" at bounding box center [529, 492] width 153 height 13
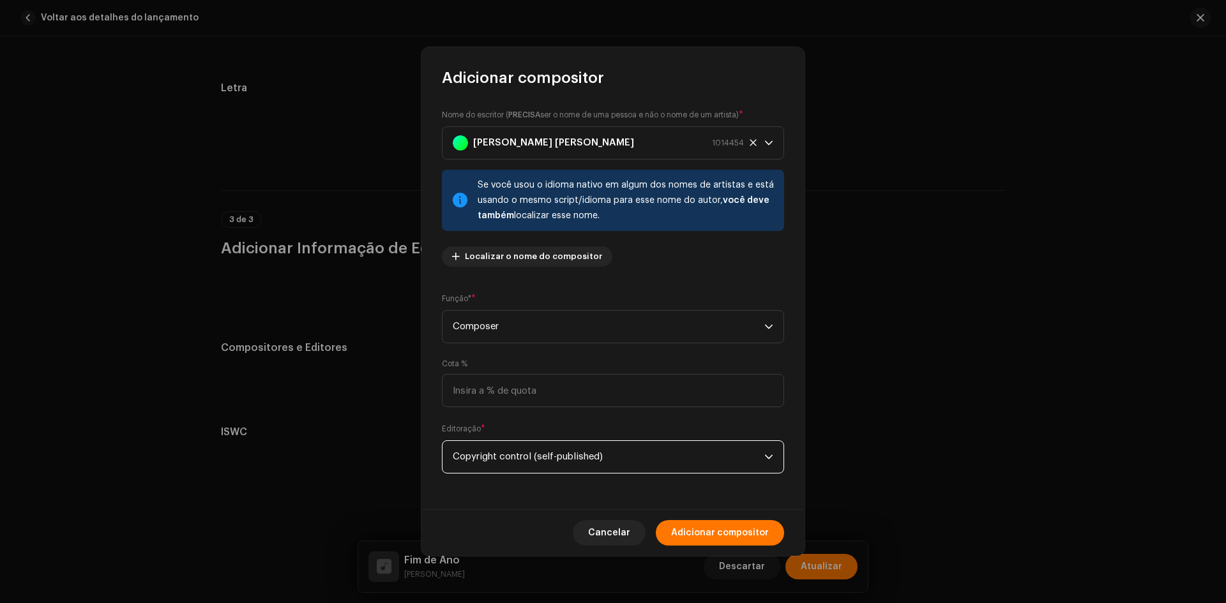
click at [745, 527] on span "Adicionar compositor" at bounding box center [720, 533] width 98 height 26
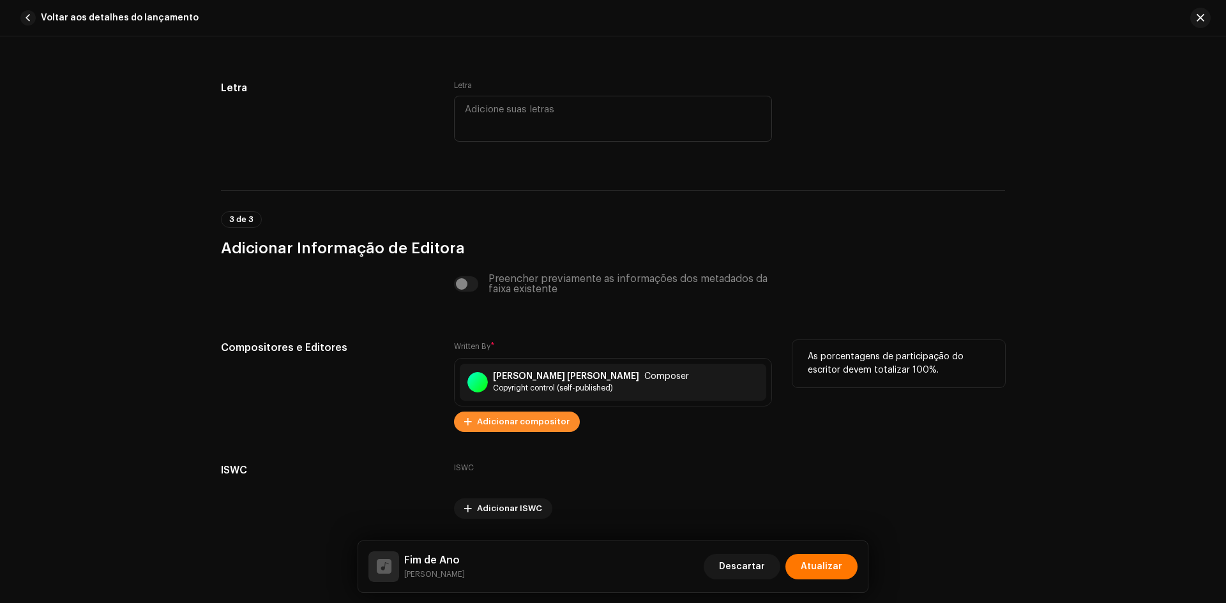
click at [527, 426] on span "Adicionar compositor" at bounding box center [523, 422] width 93 height 26
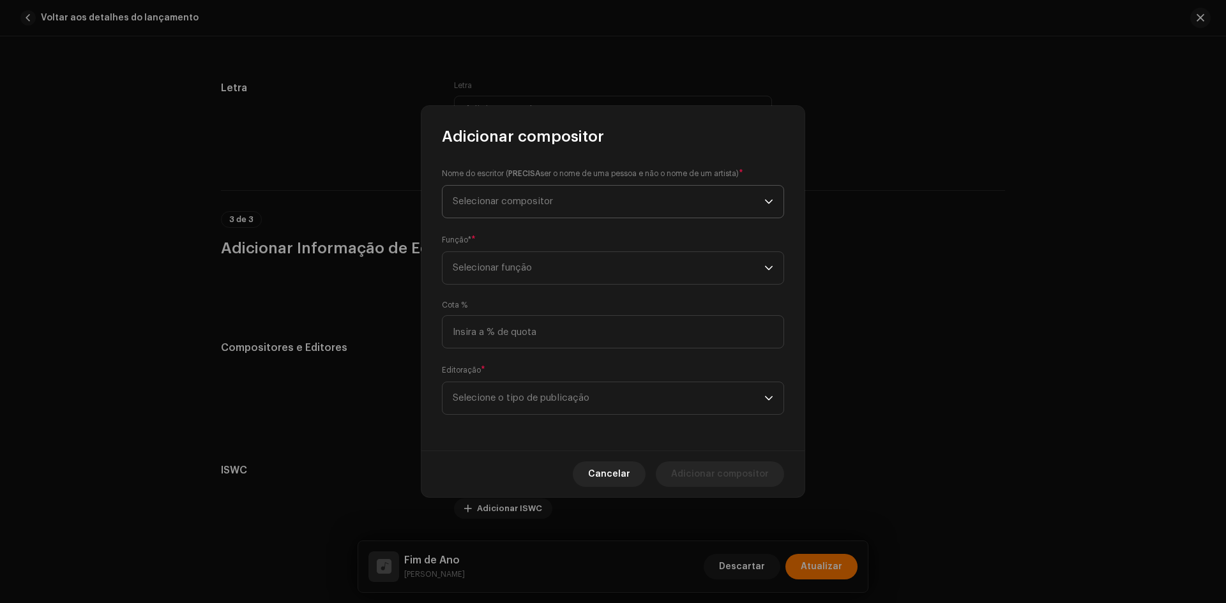
click at [519, 199] on span "Selecionar compositor" at bounding box center [503, 202] width 100 height 10
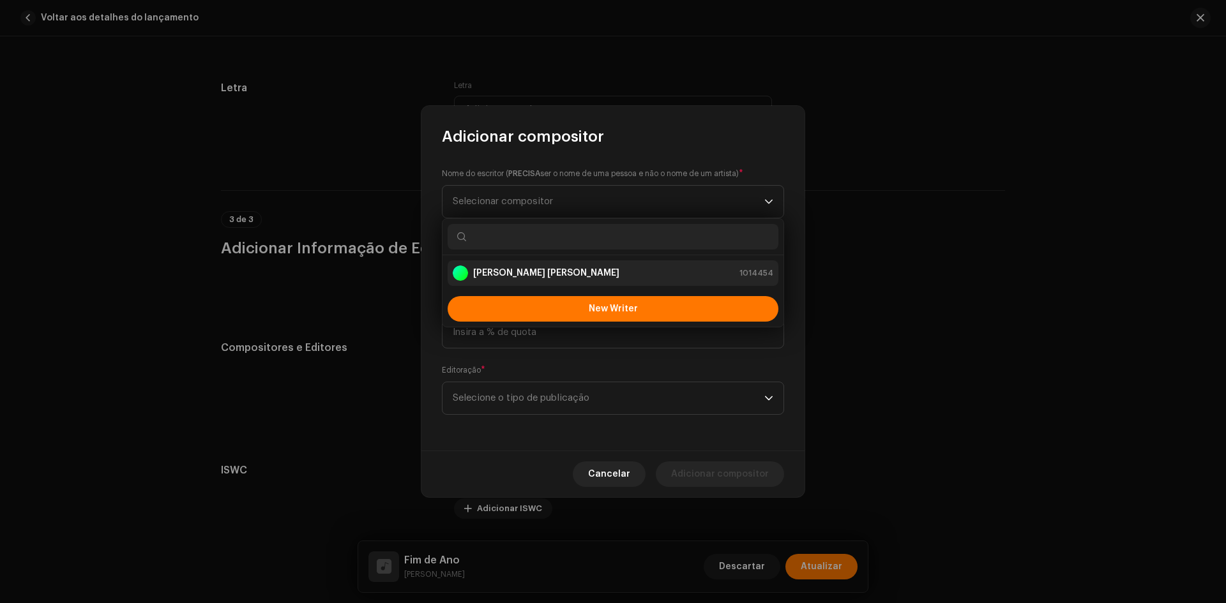
click at [490, 285] on li "[PERSON_NAME] [PERSON_NAME] 1014454" at bounding box center [613, 274] width 331 height 26
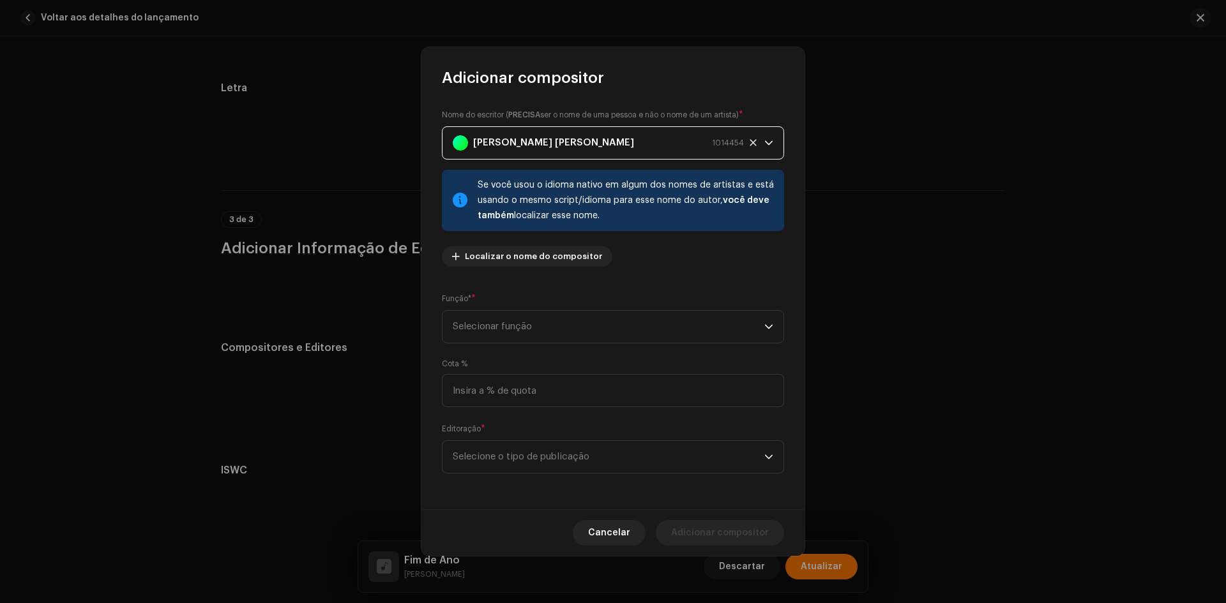
click at [494, 306] on div "Função* * Selecionar função" at bounding box center [613, 317] width 342 height 51
click at [506, 344] on div "Nome do escritor ( PRECISA ser o nome de [PERSON_NAME] e não o nome de um artis…" at bounding box center [612, 298] width 383 height 421
click at [511, 328] on span "Selecionar função" at bounding box center [609, 327] width 312 height 32
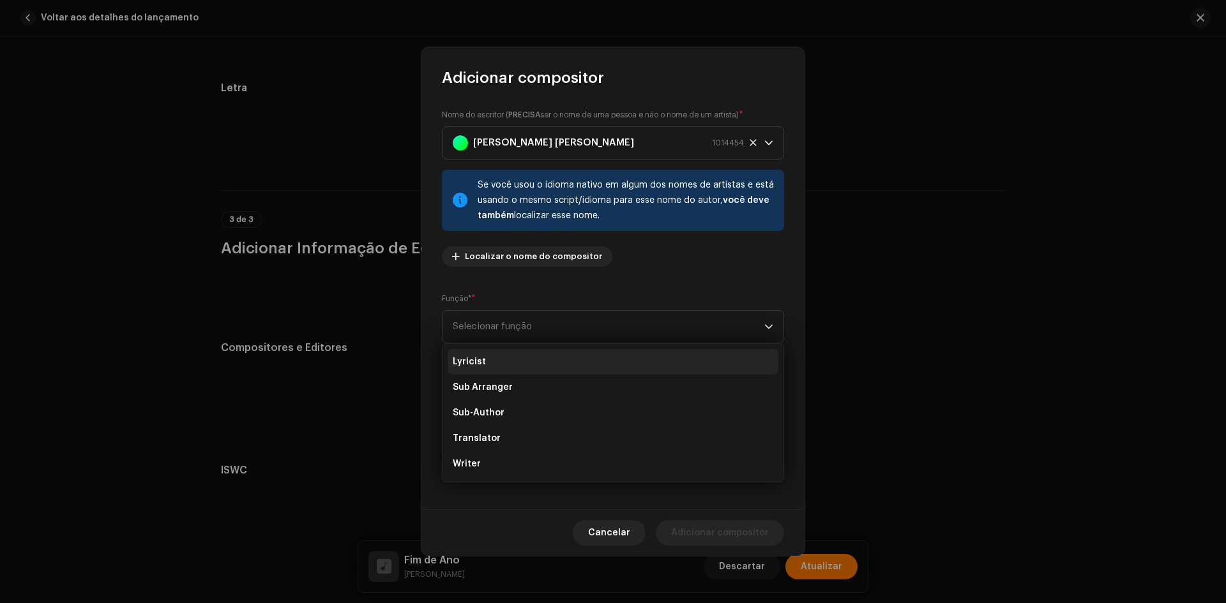
click at [489, 363] on li "Lyricist" at bounding box center [613, 362] width 331 height 26
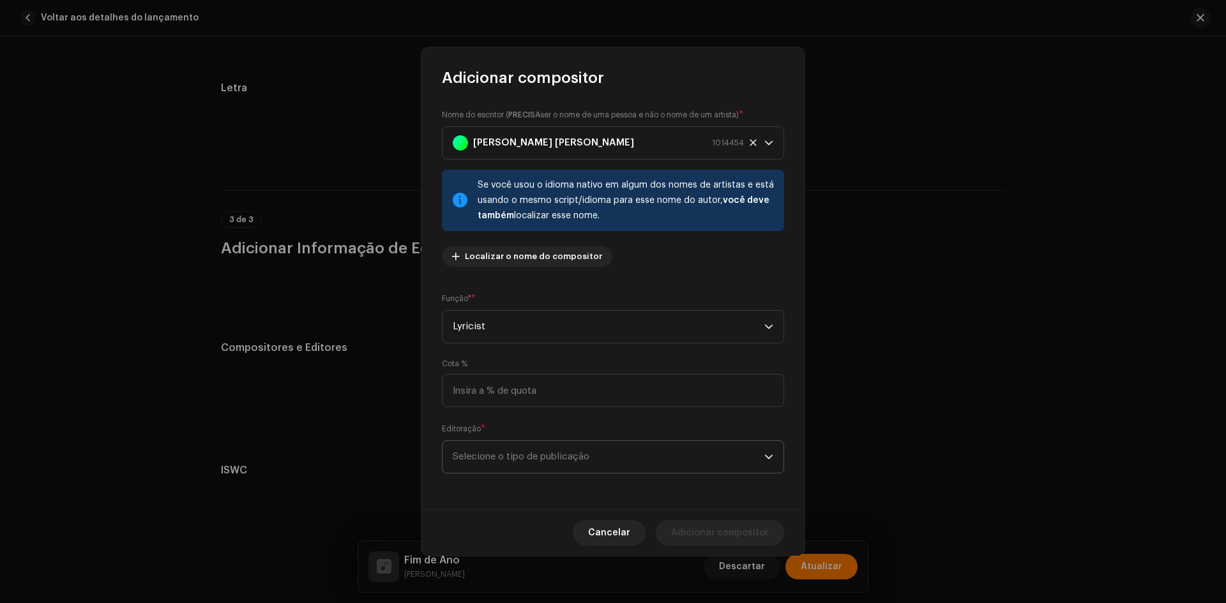
click at [504, 451] on span "Selecione o tipo de publicação" at bounding box center [609, 457] width 312 height 32
click at [497, 480] on ul "Copyright control (self-published) Public domain (no publisher) Published (mana…" at bounding box center [612, 517] width 341 height 87
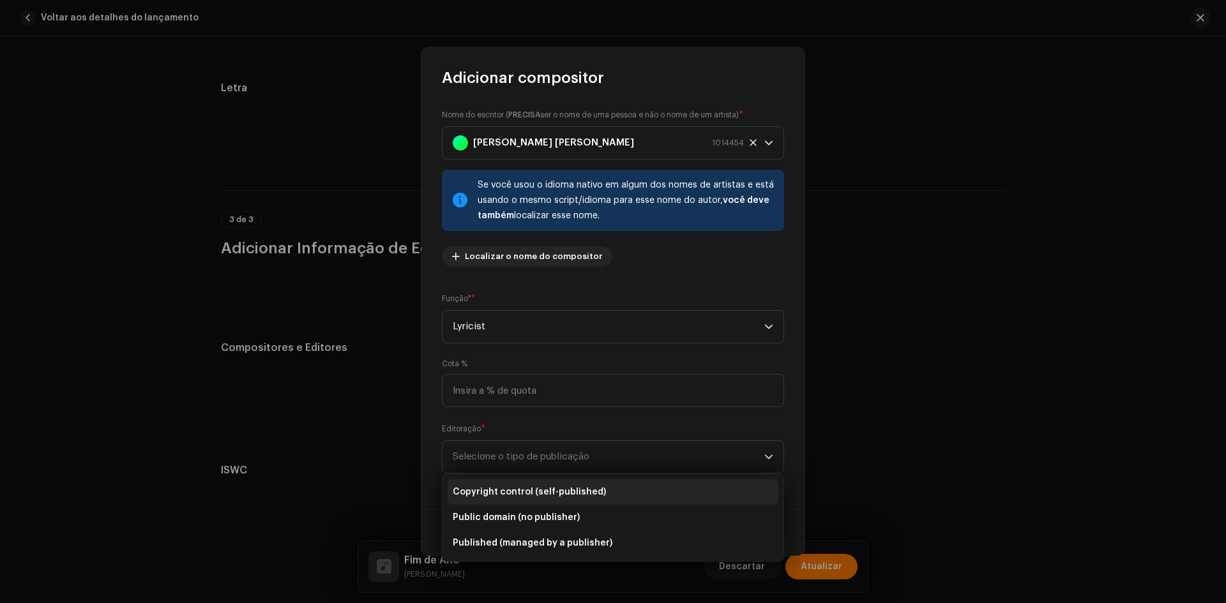
click at [497, 489] on span "Copyright control (self-published)" at bounding box center [529, 492] width 153 height 13
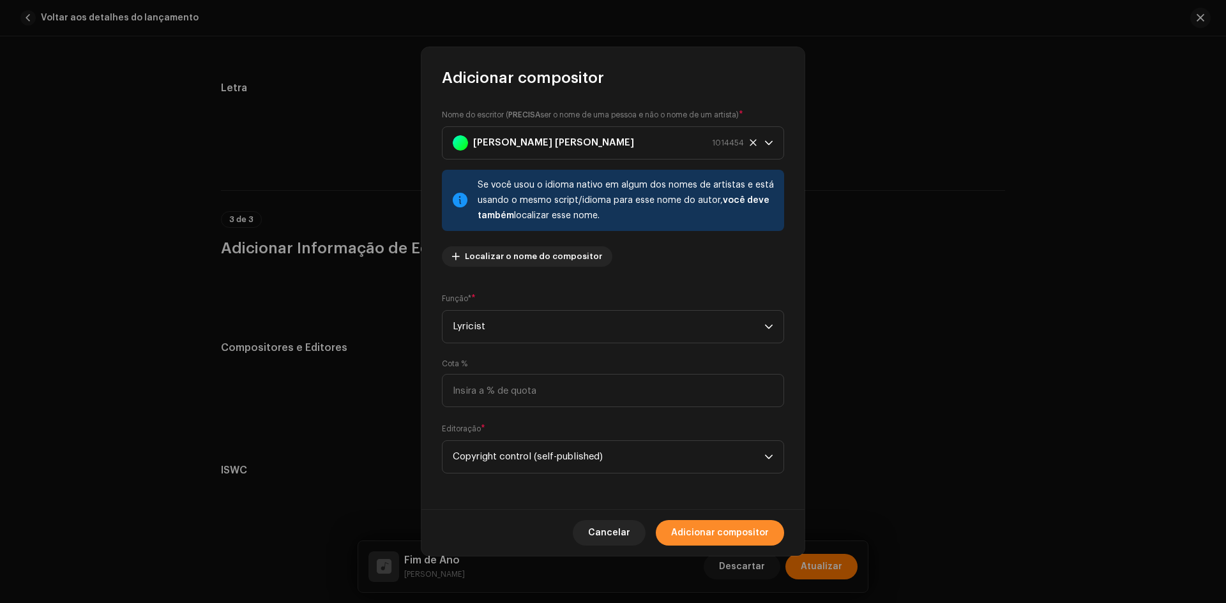
click at [691, 525] on span "Adicionar compositor" at bounding box center [720, 533] width 98 height 26
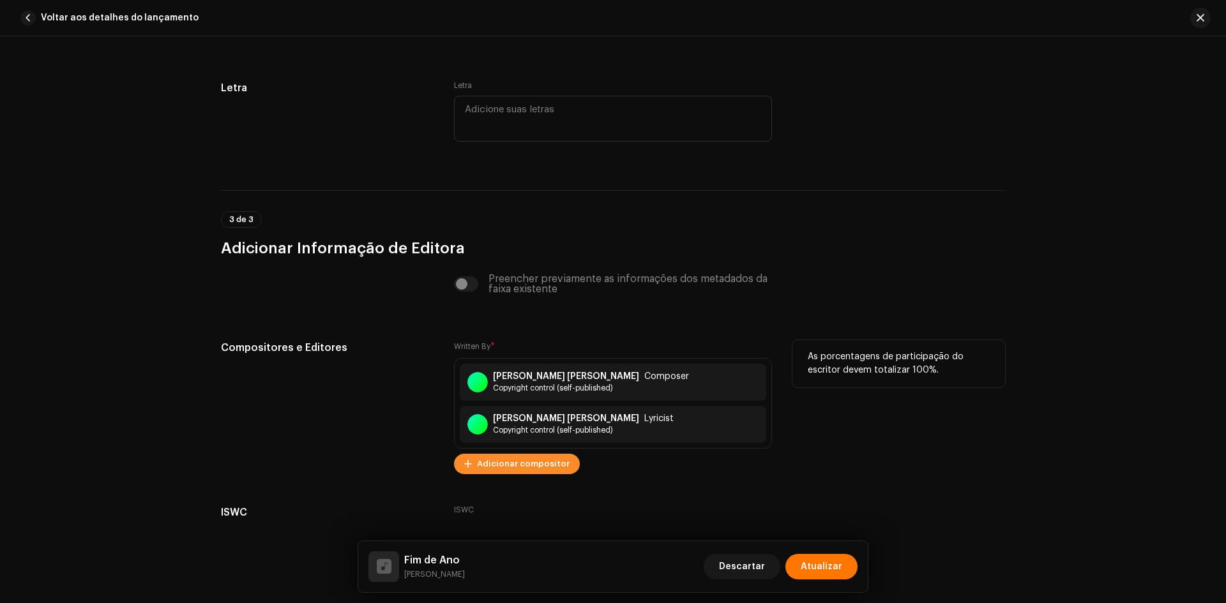
click at [488, 464] on span "Adicionar compositor" at bounding box center [523, 464] width 93 height 26
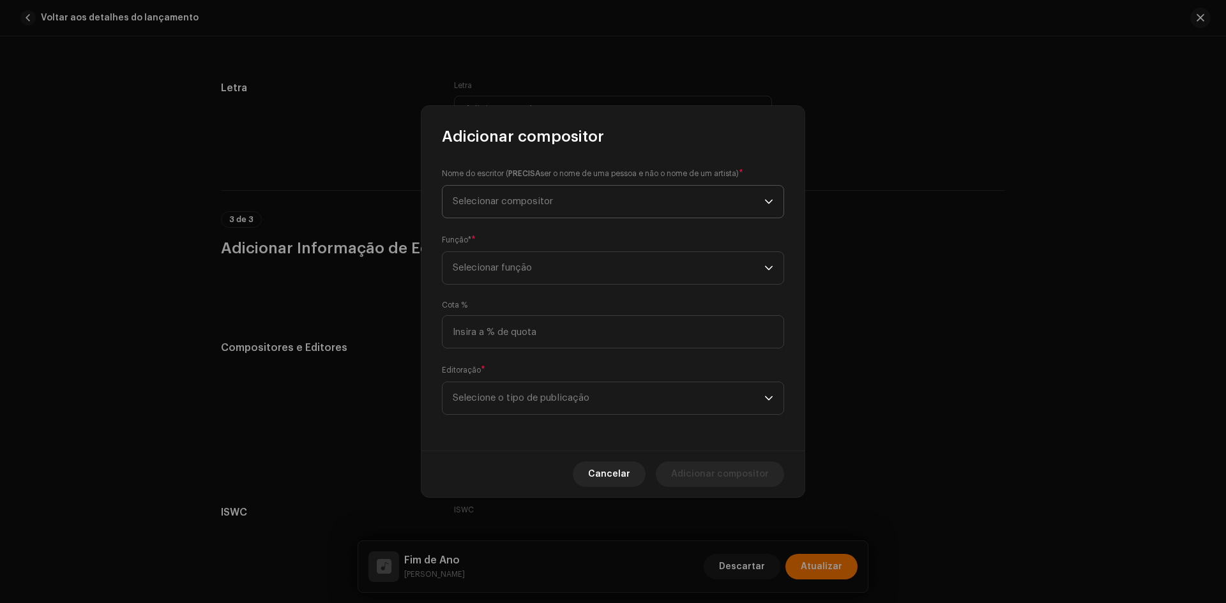
click at [525, 213] on span "Selecionar compositor" at bounding box center [609, 202] width 312 height 32
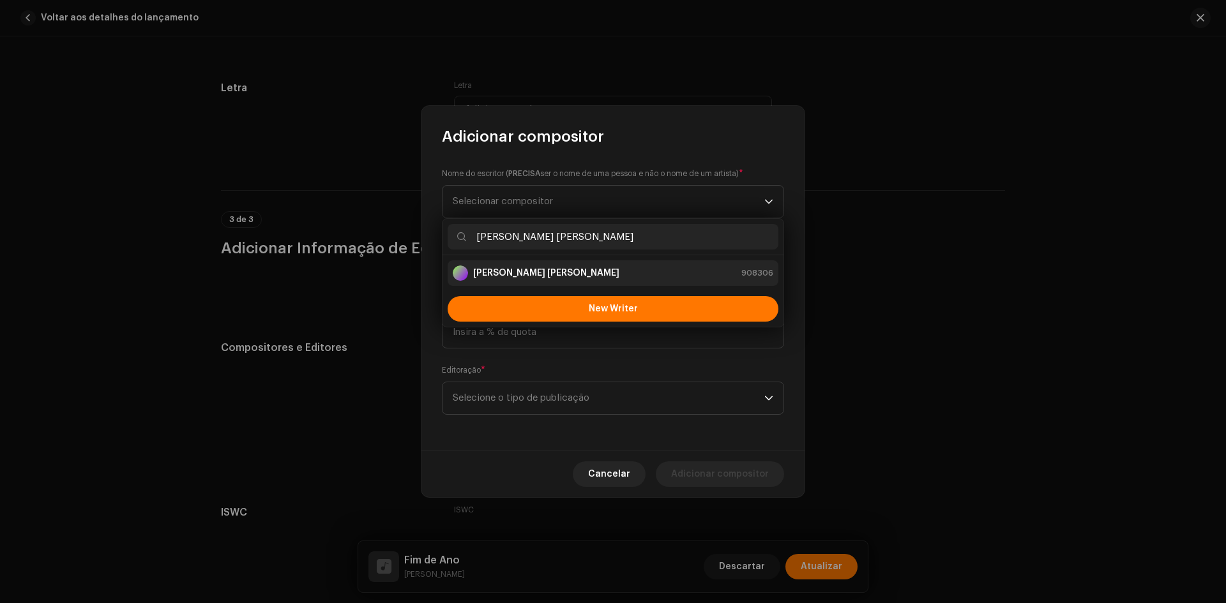
type input "[PERSON_NAME] [PERSON_NAME]"
click at [490, 273] on strong "[PERSON_NAME] [PERSON_NAME]" at bounding box center [546, 273] width 146 height 13
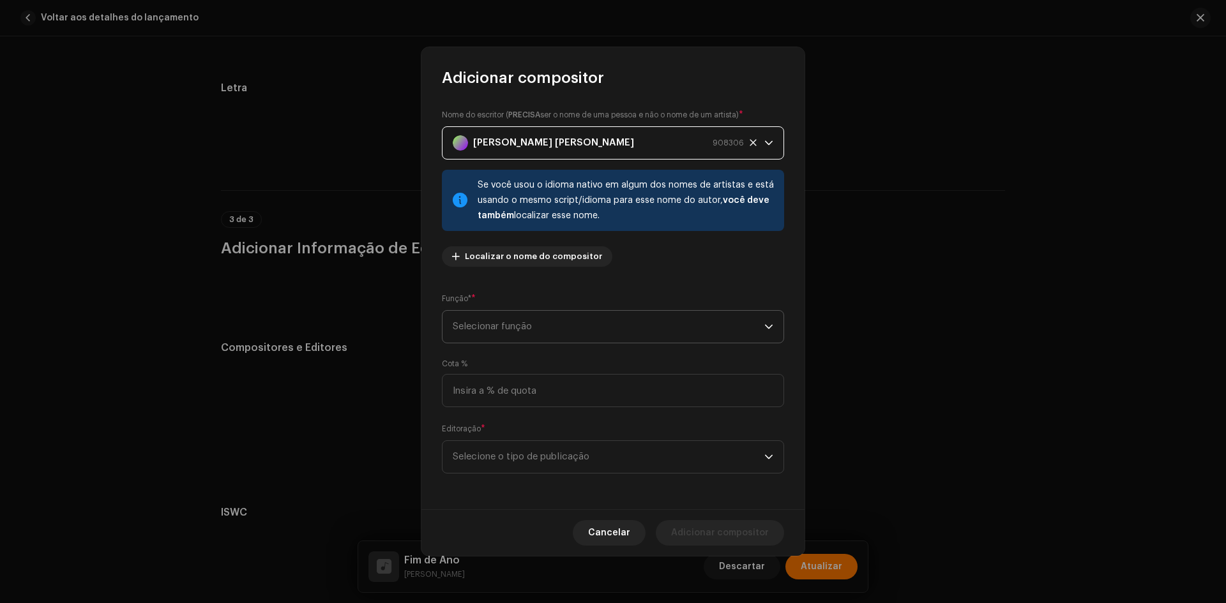
click at [493, 330] on span "Selecionar função" at bounding box center [609, 327] width 312 height 32
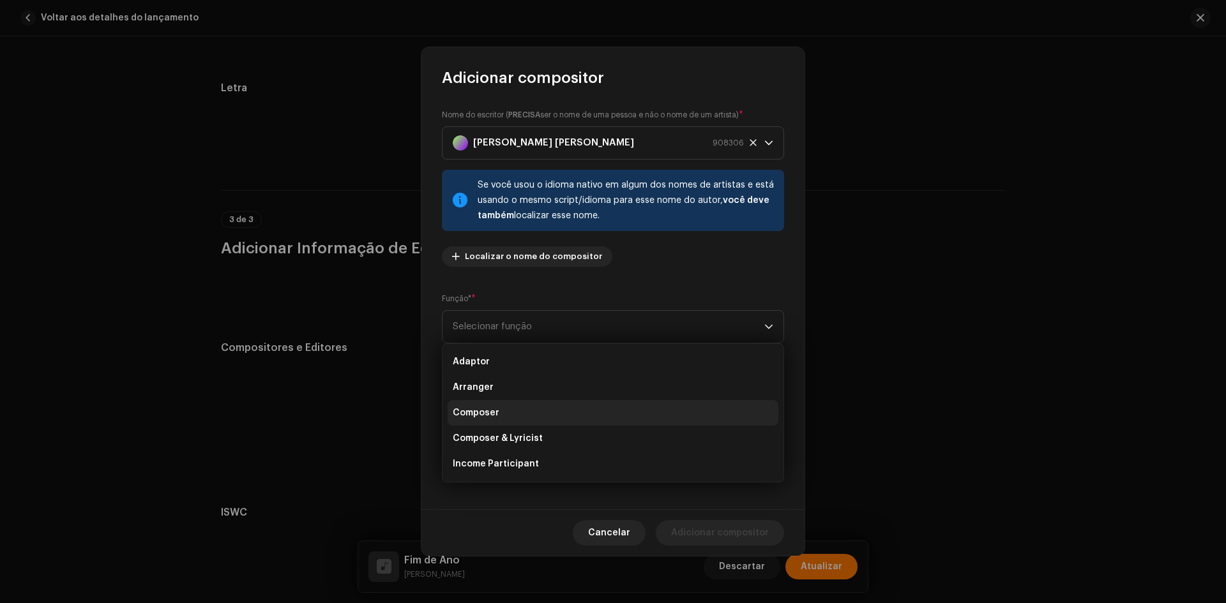
click at [482, 416] on span "Composer" at bounding box center [476, 413] width 47 height 13
click at [485, 455] on span "Selecione o tipo de publicação" at bounding box center [609, 457] width 312 height 32
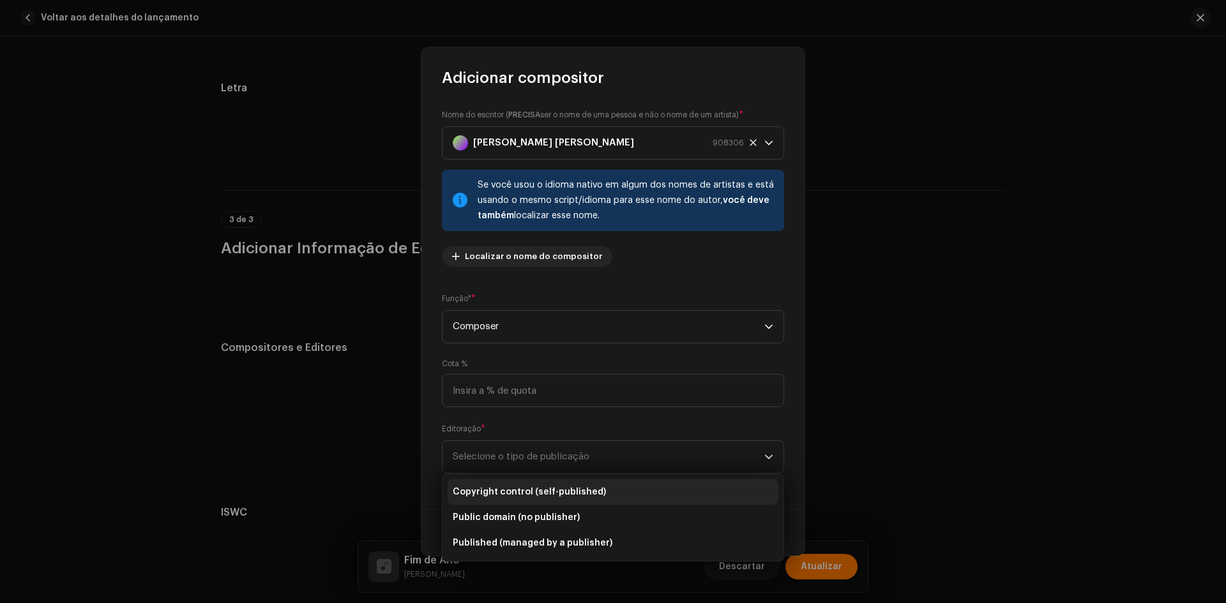
click at [486, 500] on li "Copyright control (self-published)" at bounding box center [613, 493] width 331 height 26
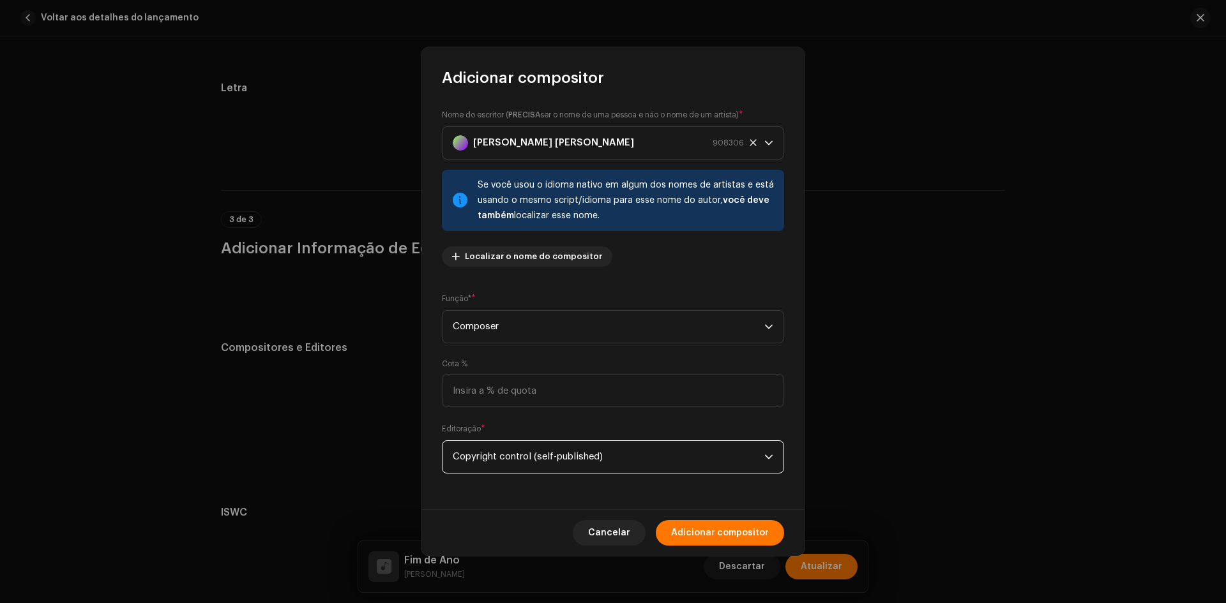
click at [701, 540] on span "Adicionar compositor" at bounding box center [720, 533] width 98 height 26
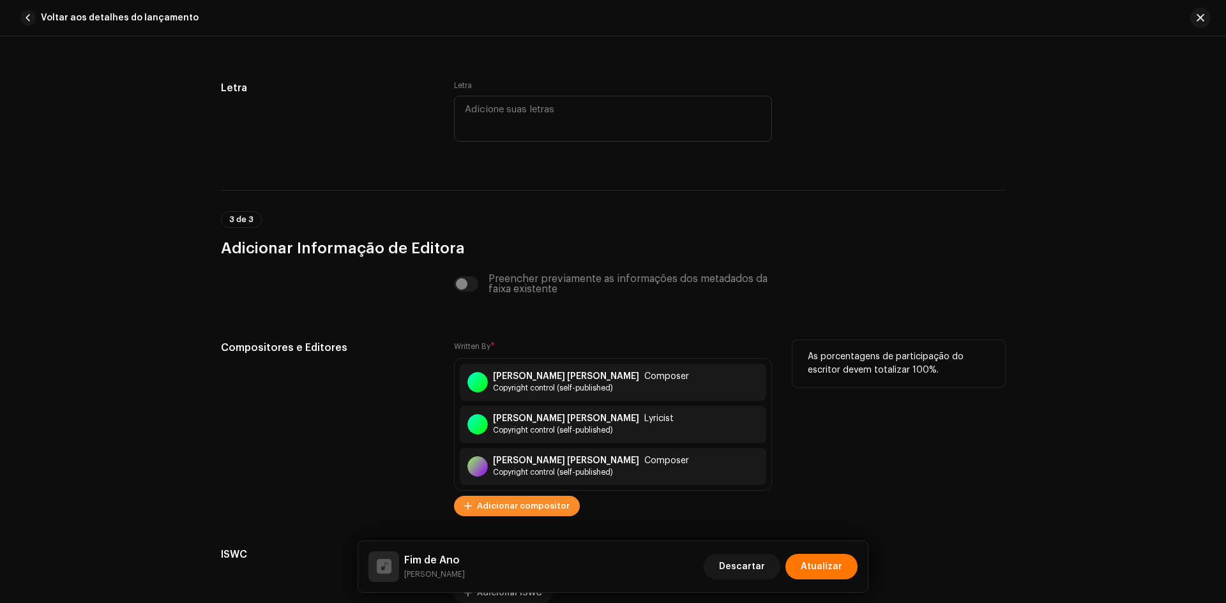
click at [525, 511] on span "Adicionar compositor" at bounding box center [523, 507] width 93 height 26
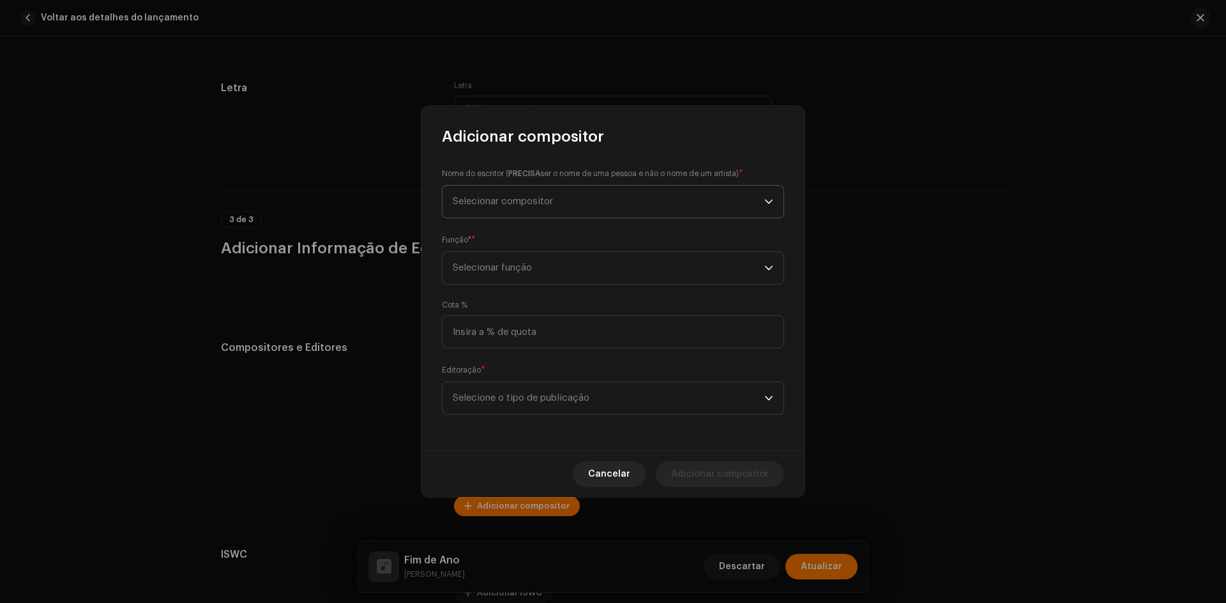
click at [538, 201] on span "Selecionar compositor" at bounding box center [503, 202] width 100 height 10
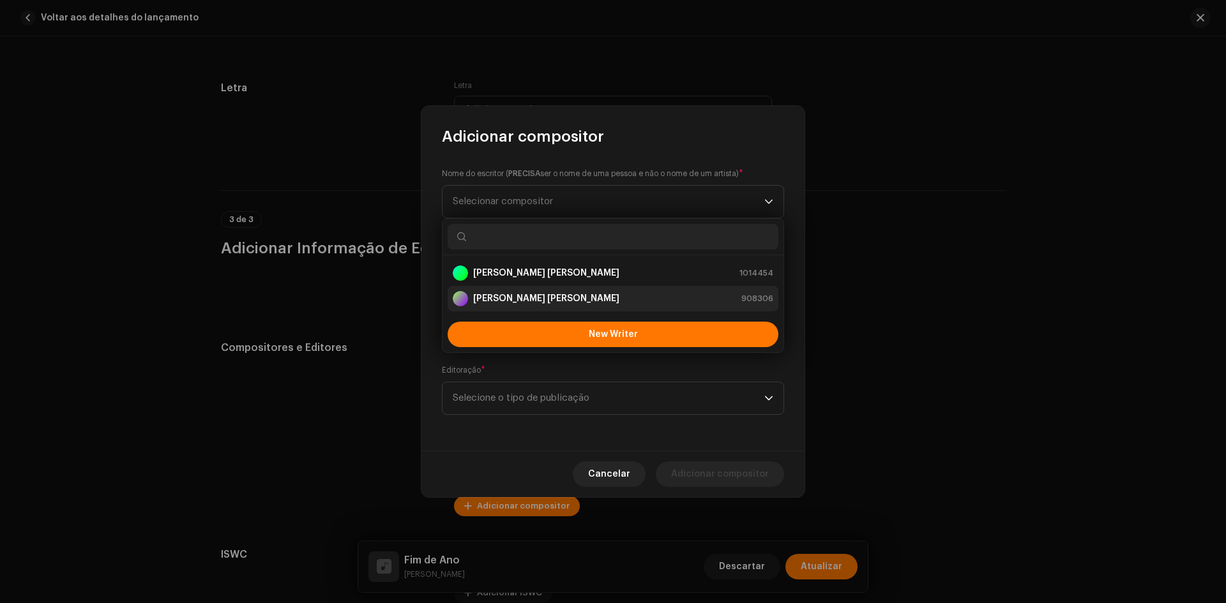
click at [518, 294] on strong "[PERSON_NAME] [PERSON_NAME]" at bounding box center [546, 298] width 146 height 13
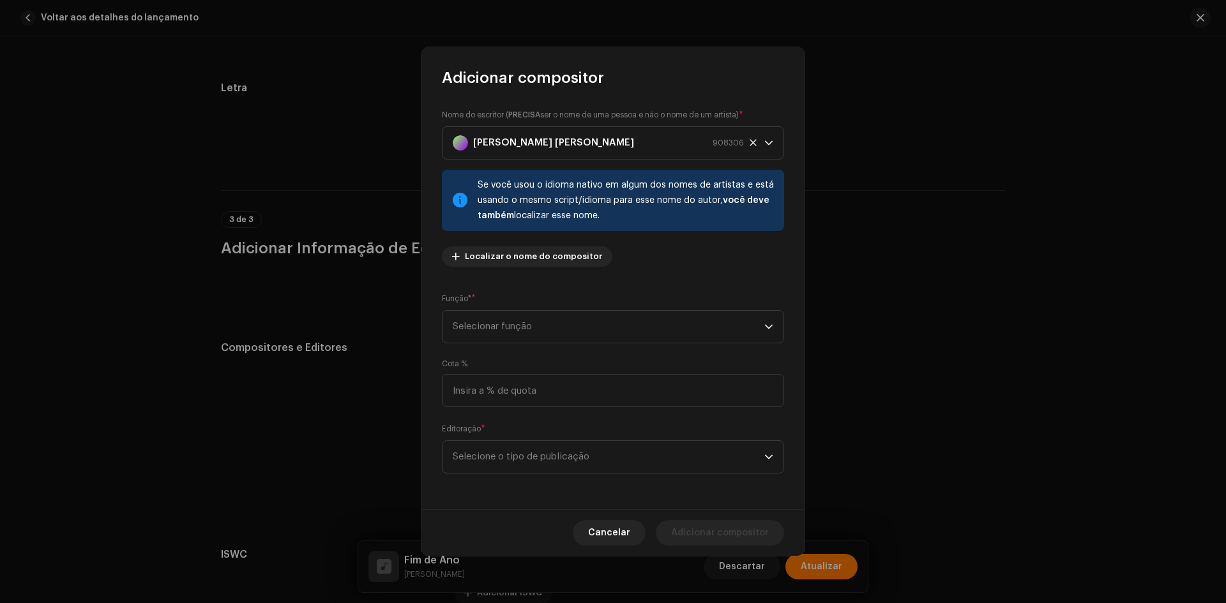
click at [497, 322] on span "Selecionar função" at bounding box center [609, 327] width 312 height 32
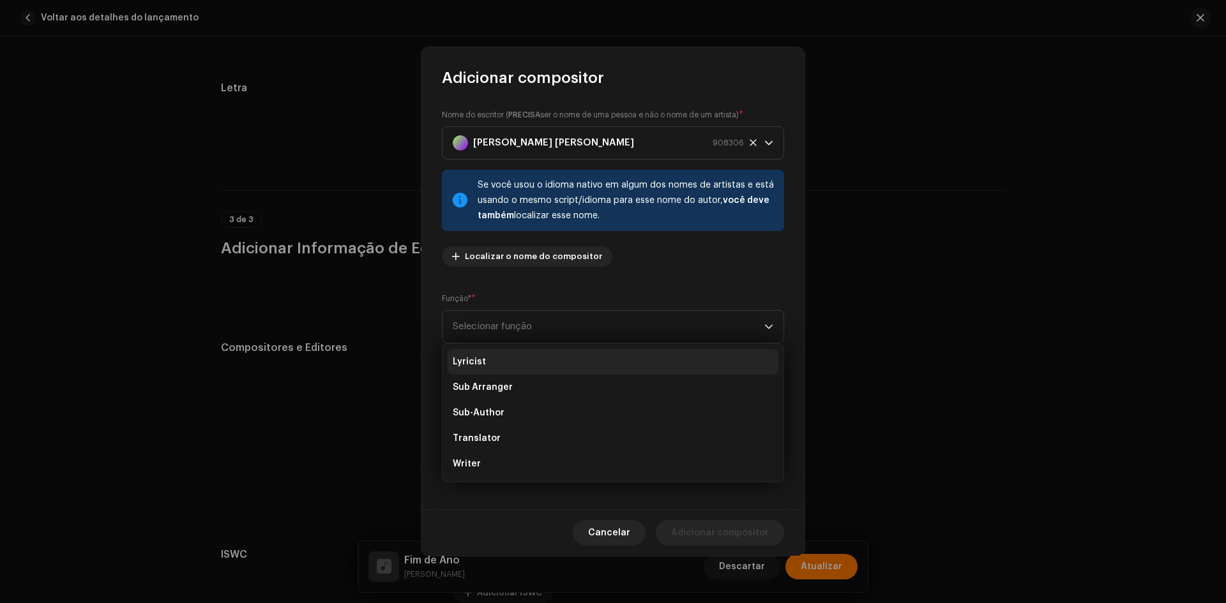
click at [483, 369] on li "Lyricist" at bounding box center [613, 362] width 331 height 26
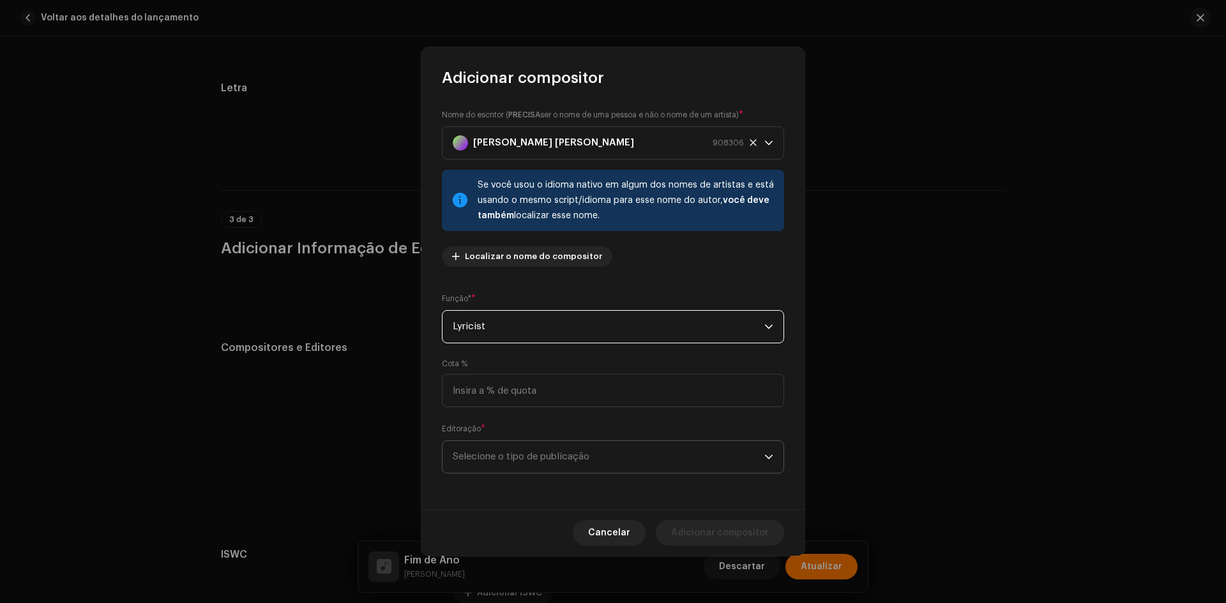
click at [487, 456] on span "Selecione o tipo de publicação" at bounding box center [609, 457] width 312 height 32
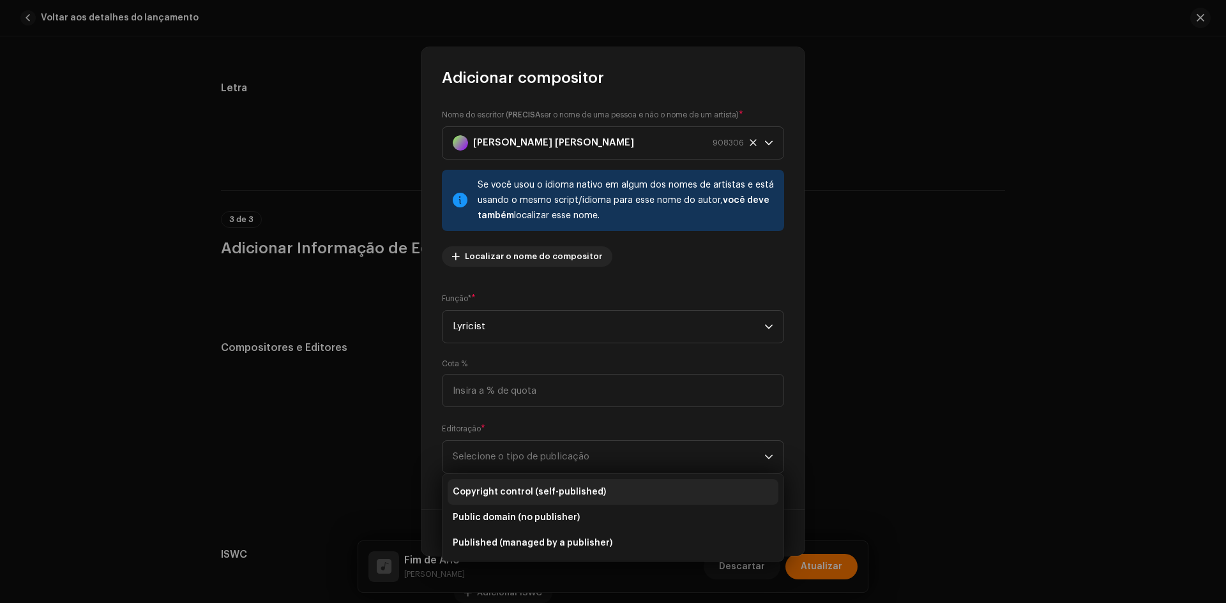
click at [501, 490] on span "Copyright control (self-published)" at bounding box center [529, 492] width 153 height 13
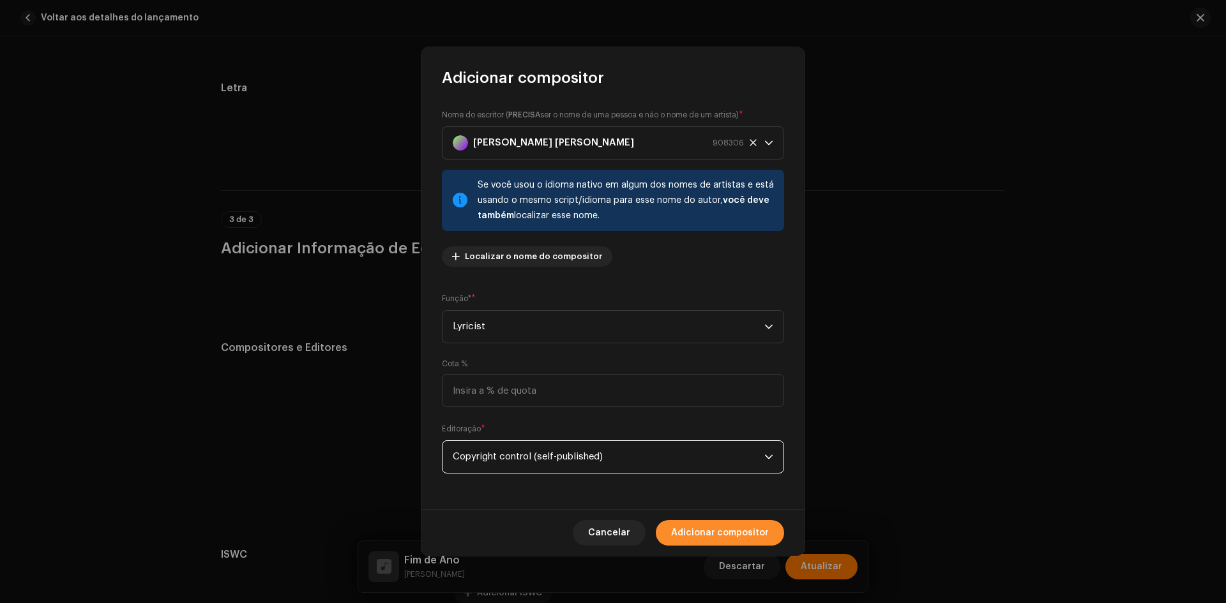
click at [692, 524] on span "Adicionar compositor" at bounding box center [720, 533] width 98 height 26
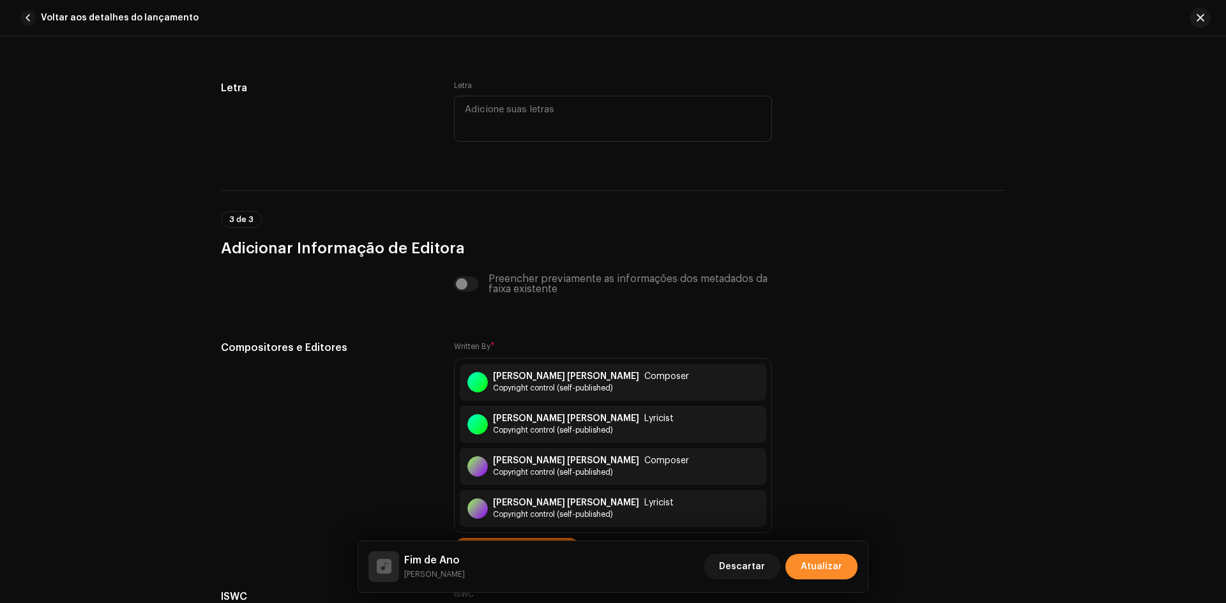
click at [811, 562] on span "Atualizar" at bounding box center [822, 567] width 42 height 26
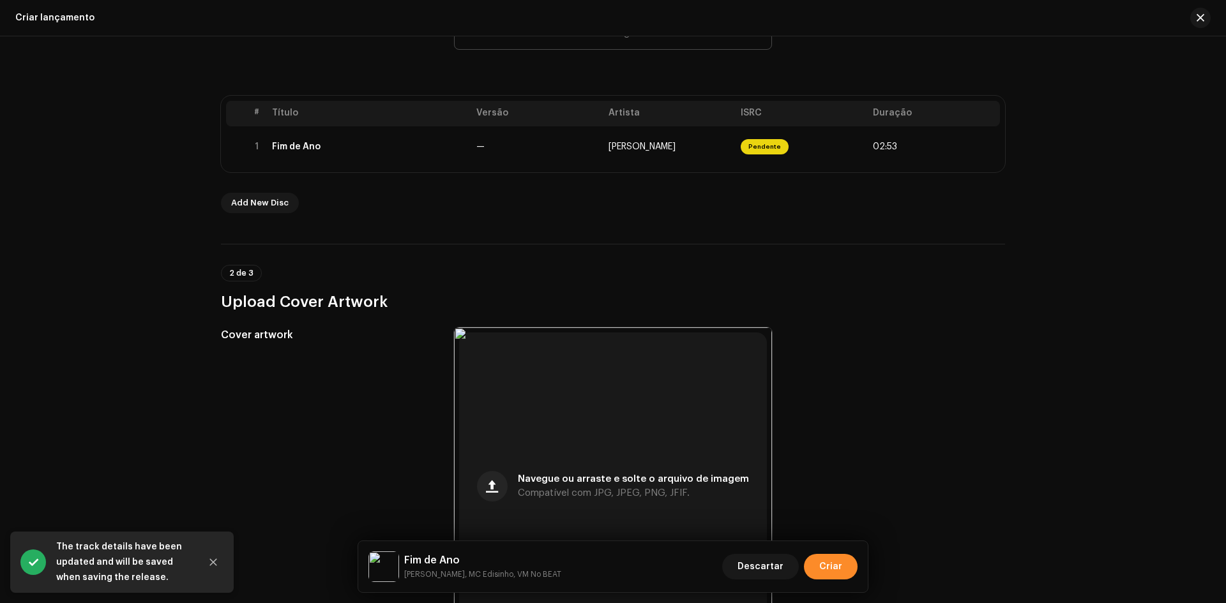
scroll to position [255, 0]
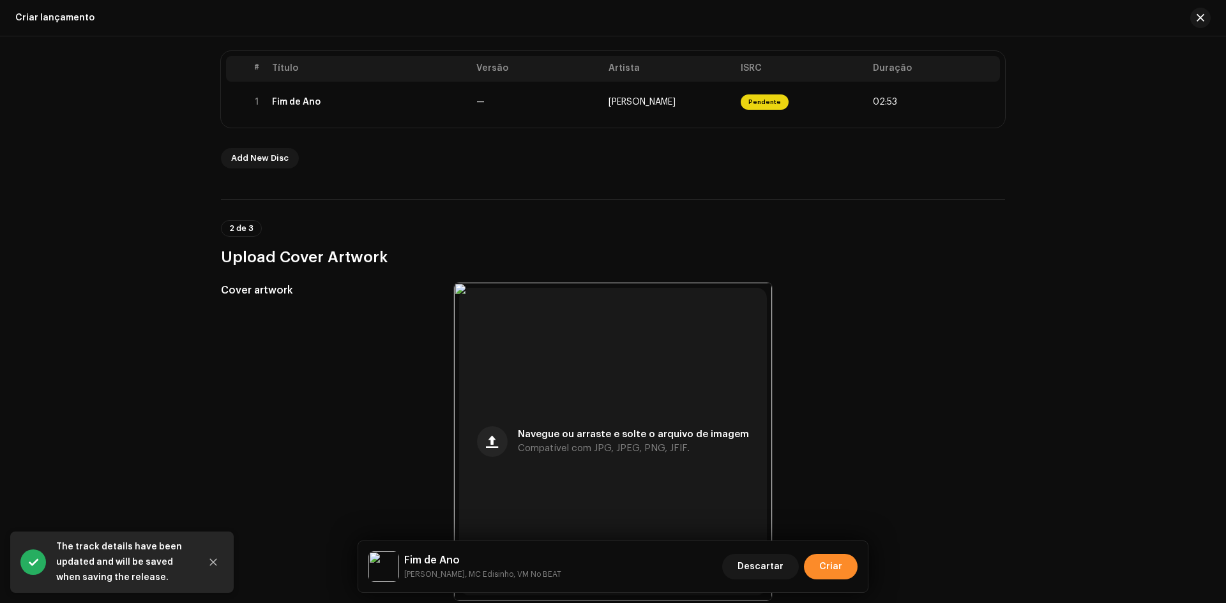
click at [835, 564] on span "Criar" at bounding box center [830, 567] width 23 height 26
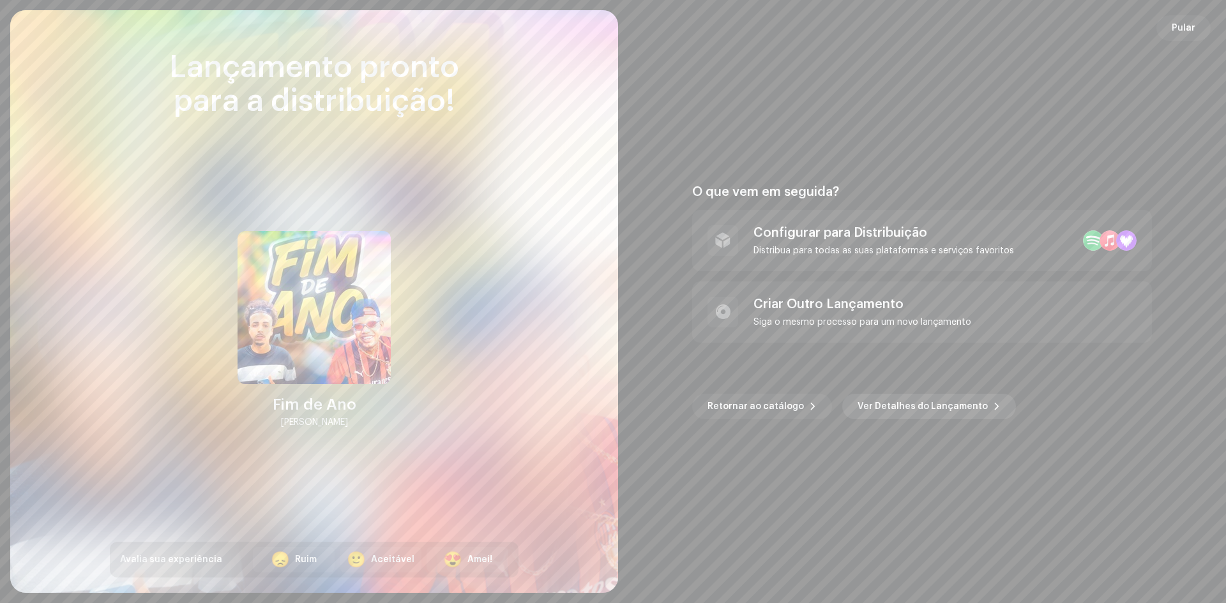
click at [871, 414] on span "Ver Detalhes do Lançamento" at bounding box center [923, 407] width 130 height 26
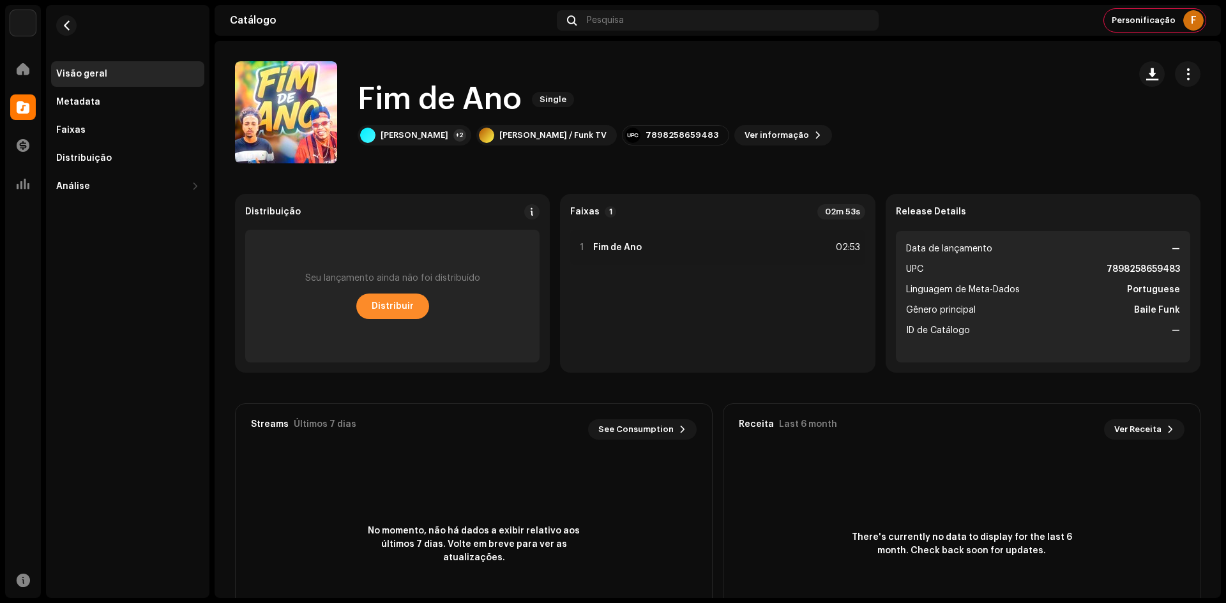
click at [403, 298] on span "Distribuir" at bounding box center [393, 307] width 42 height 26
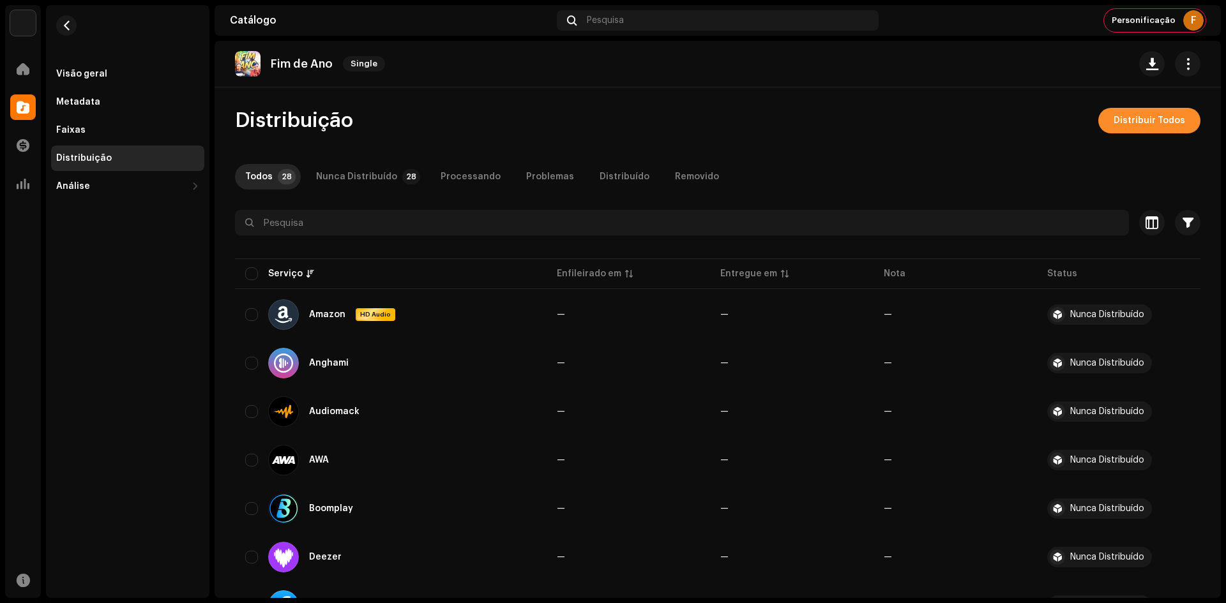
click at [1140, 114] on span "Distribuir Todos" at bounding box center [1150, 121] width 72 height 26
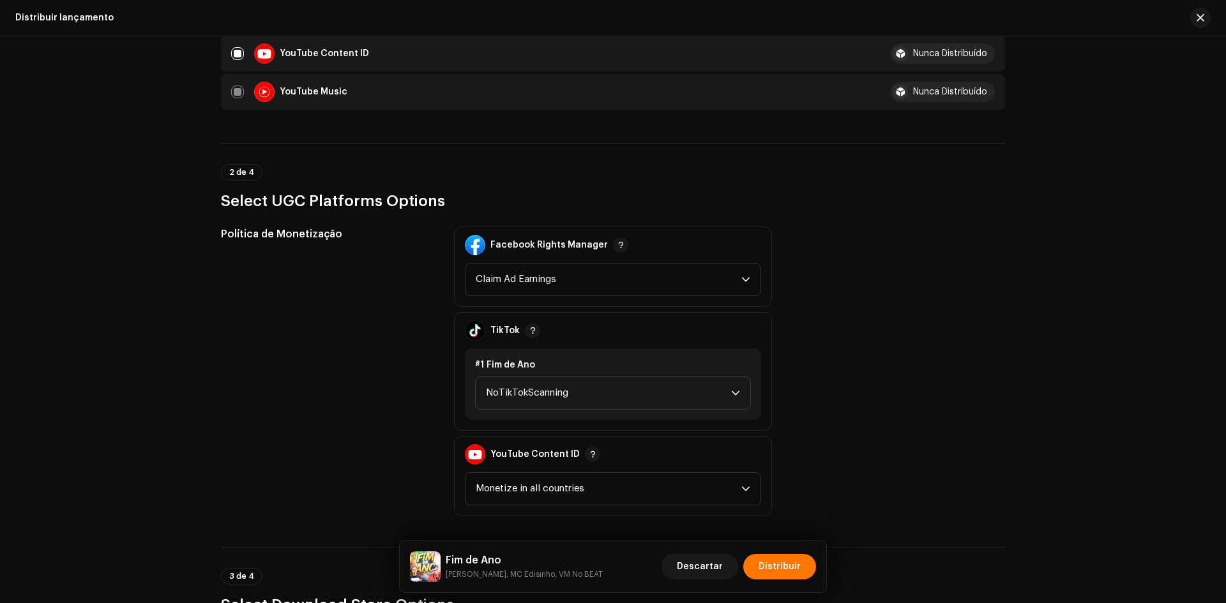
scroll to position [1532, 0]
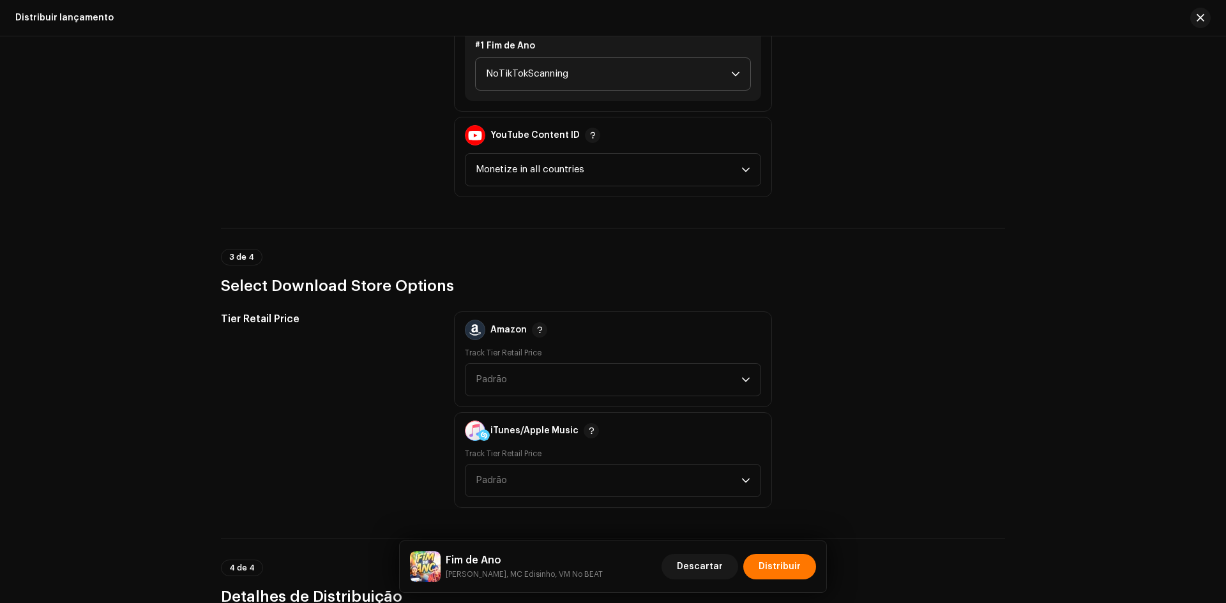
click at [541, 61] on span "NoTikTokScanning" at bounding box center [608, 74] width 245 height 32
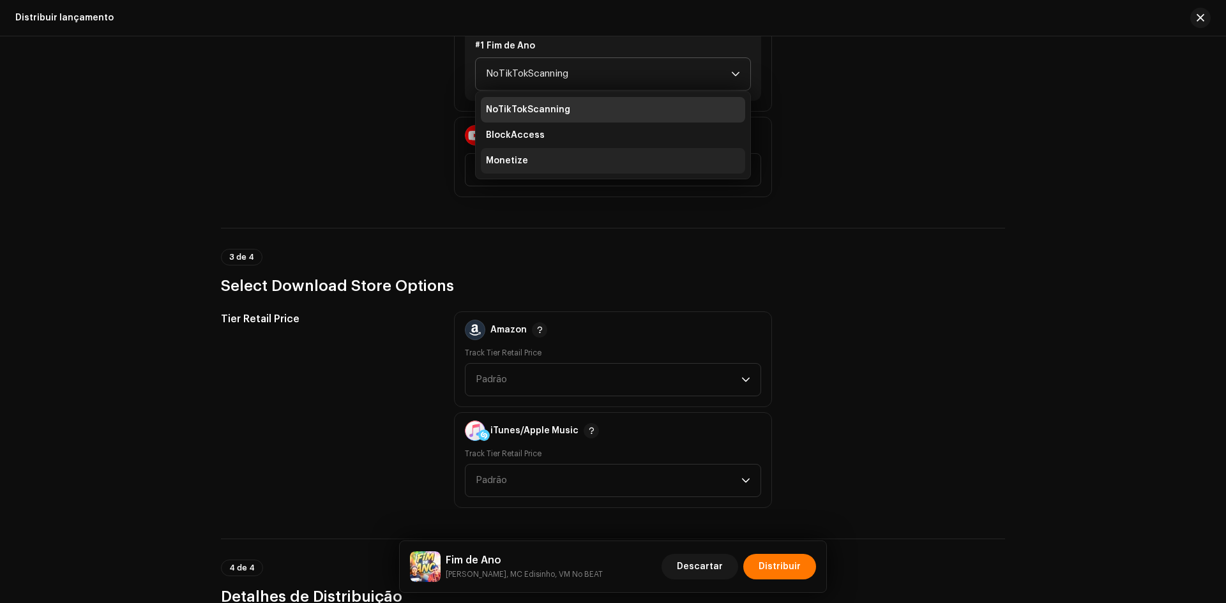
click at [514, 167] on span "Monetize" at bounding box center [507, 161] width 42 height 13
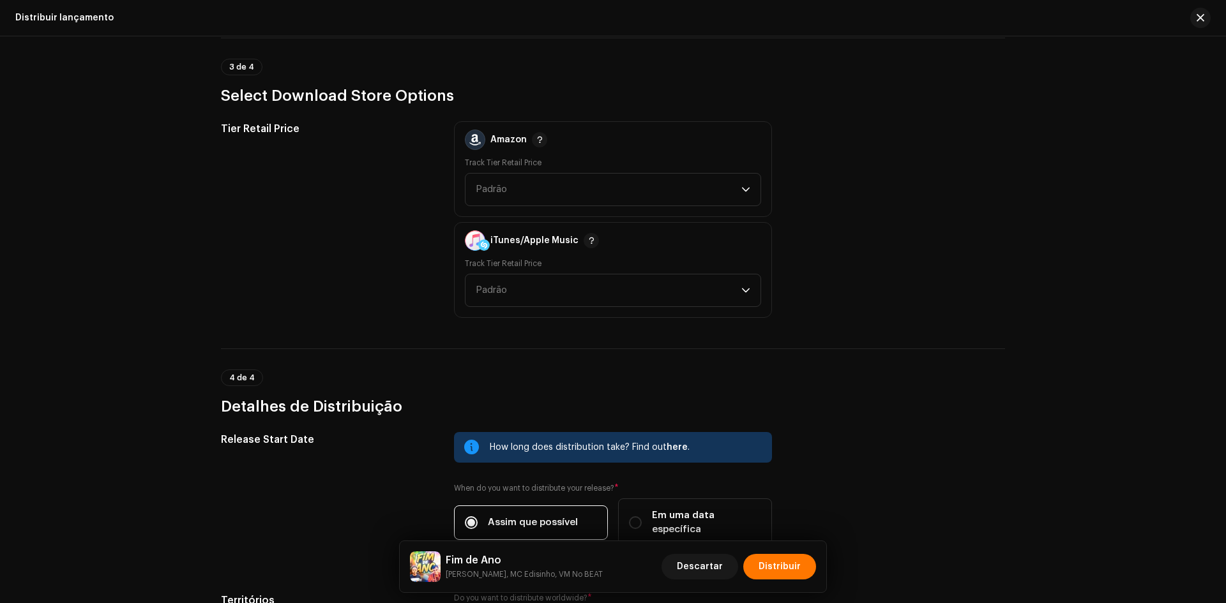
scroll to position [1852, 0]
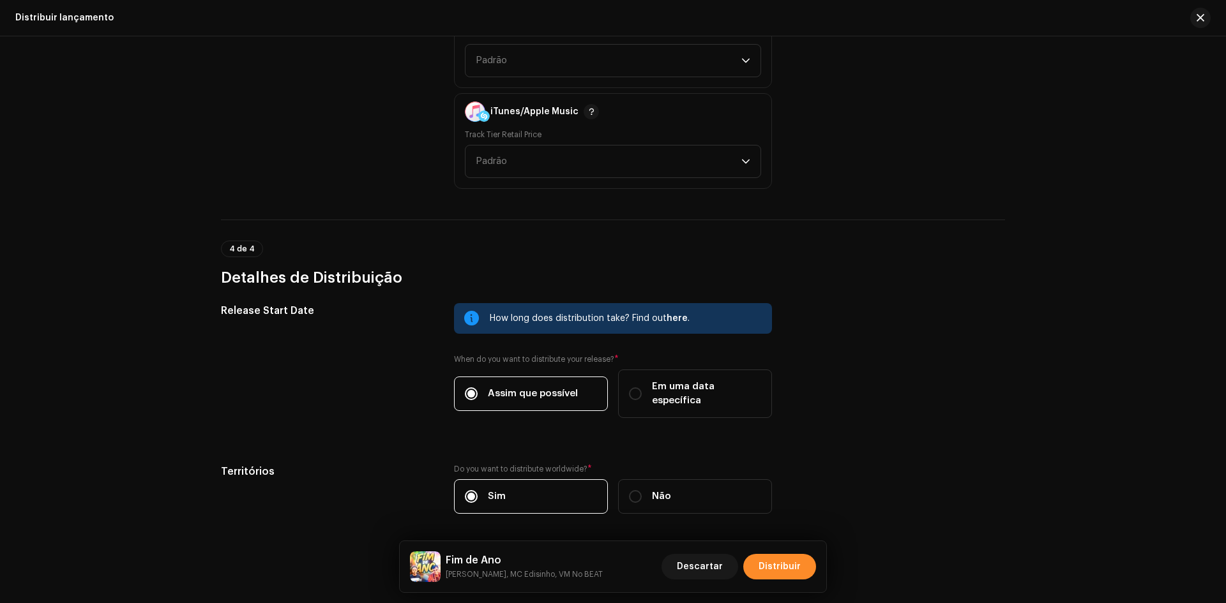
click at [769, 566] on span "Distribuir" at bounding box center [780, 567] width 42 height 26
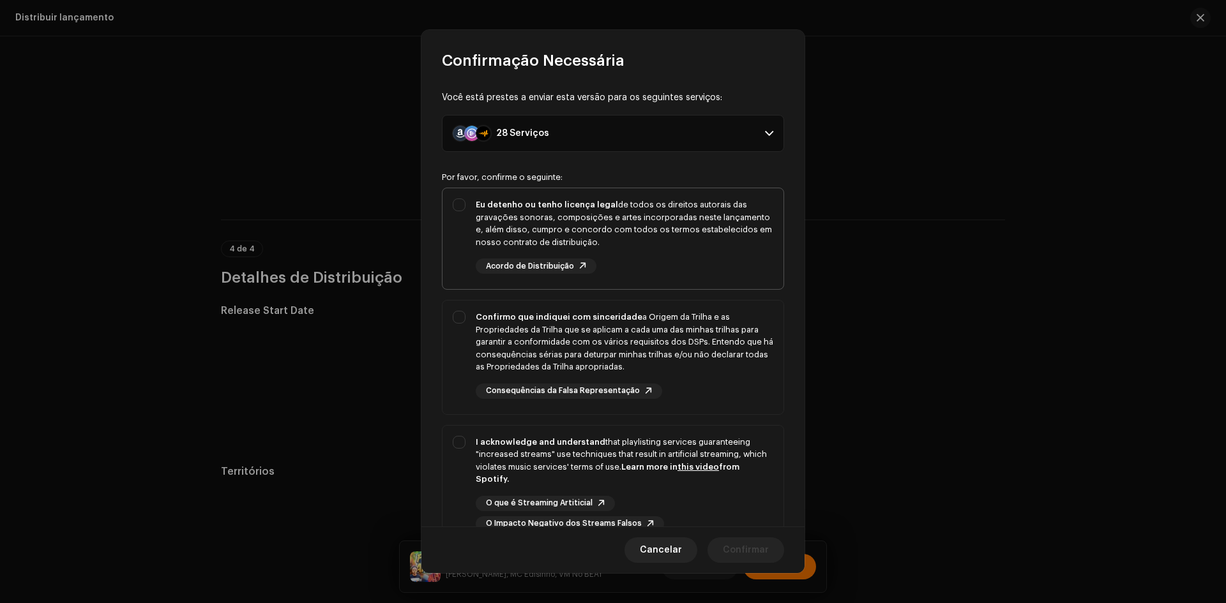
click at [457, 223] on div "Eu detenho ou tenho licença legal de todos os direitos autorais das gravações s…" at bounding box center [612, 236] width 341 height 96
checkbox input "true"
click at [454, 344] on div "Confirmo que indiquei com sinceridade a Origem da Trilha e as Propriedades da T…" at bounding box center [612, 355] width 341 height 109
checkbox input "true"
click at [453, 474] on div "I acknowledge and understand that playlisting services guaranteeing "increased …" at bounding box center [612, 484] width 341 height 116
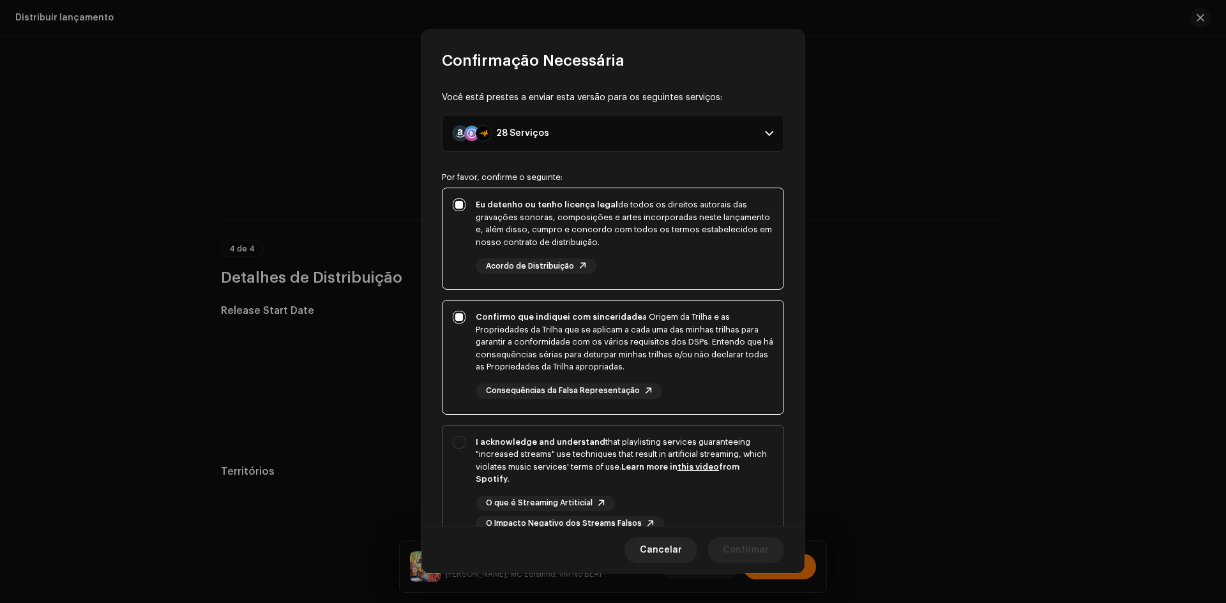
checkbox input "true"
click at [745, 548] on span "Confirmar" at bounding box center [746, 551] width 46 height 26
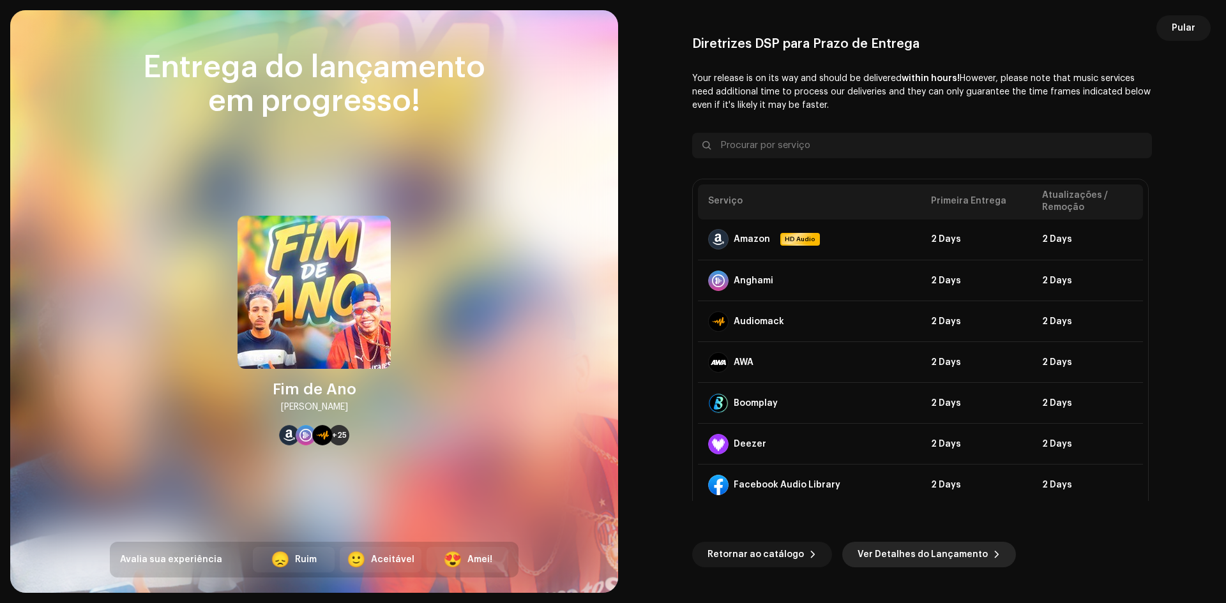
click at [889, 549] on span "Ver Detalhes do Lançamento" at bounding box center [923, 555] width 130 height 26
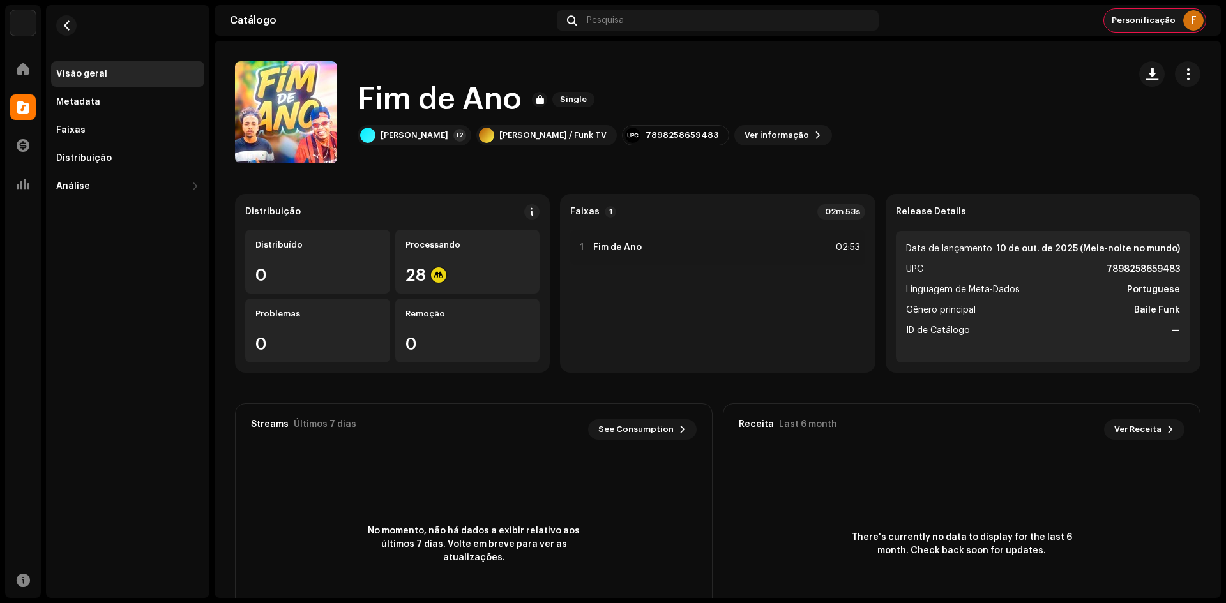
click at [1130, 16] on span "Personificação" at bounding box center [1144, 20] width 64 height 10
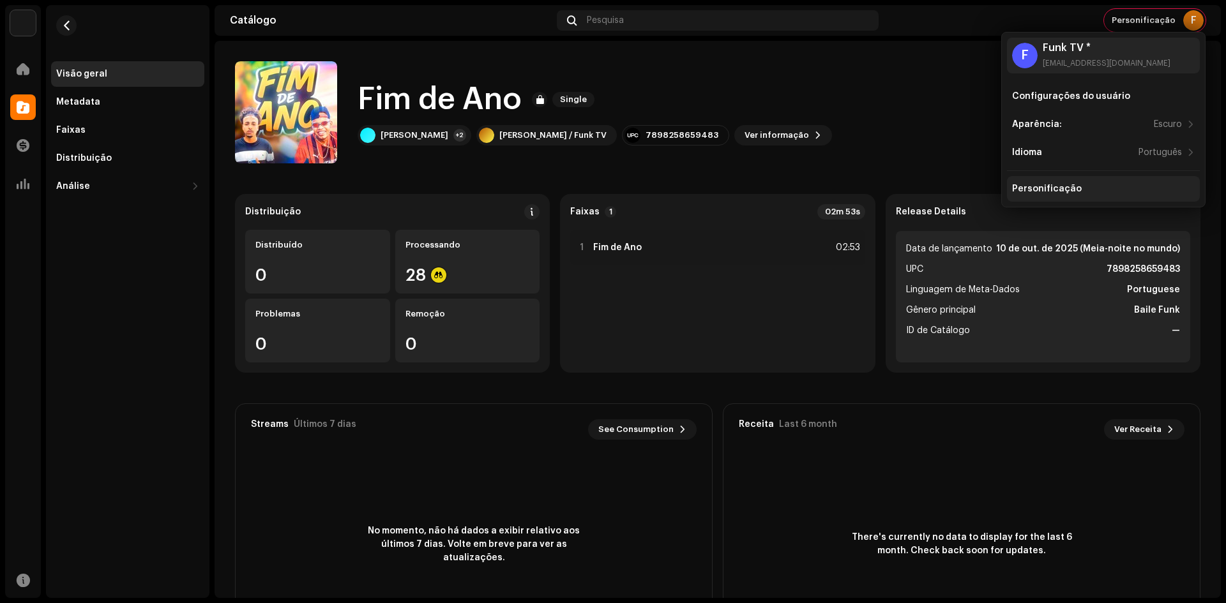
click at [1057, 197] on div "Personificação" at bounding box center [1103, 189] width 193 height 26
